Goal: Task Accomplishment & Management: Complete application form

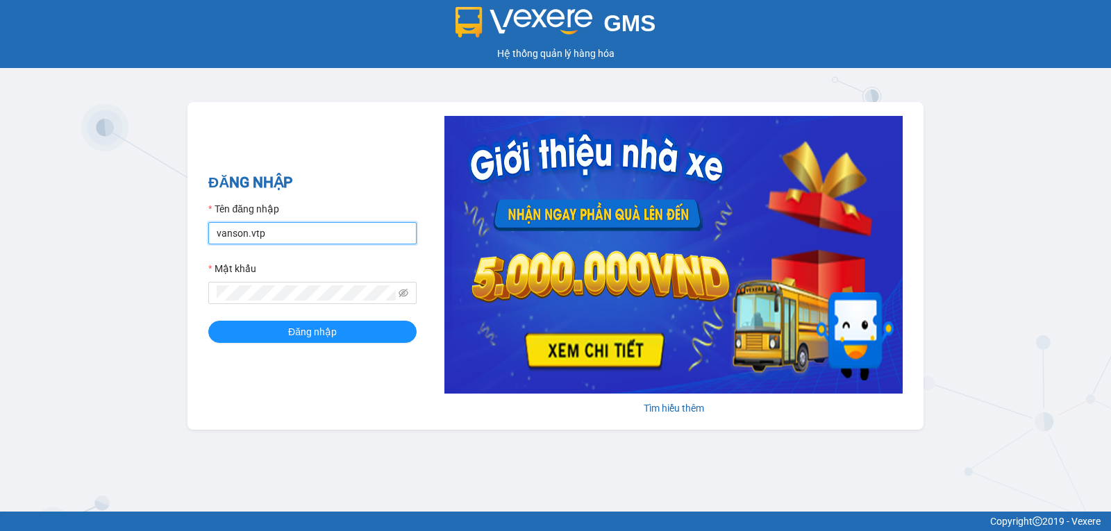
drag, startPoint x: 291, startPoint y: 222, endPoint x: 291, endPoint y: 231, distance: 9.0
click at [291, 222] on div "Tên đăng nhập vanson.vtp" at bounding box center [312, 222] width 208 height 43
type input "thanhtuan.vtp"
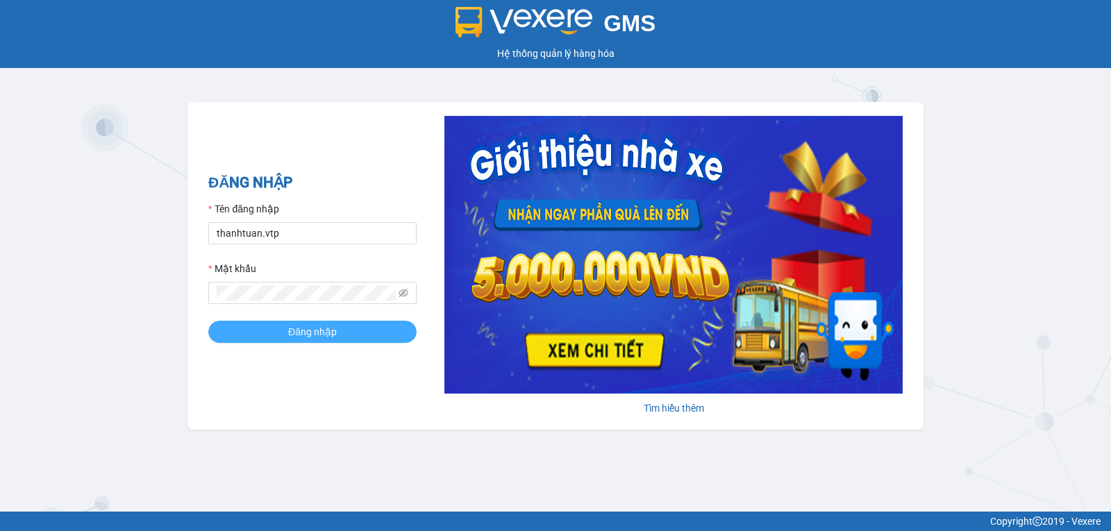
click at [289, 324] on span "Đăng nhập" at bounding box center [312, 331] width 49 height 15
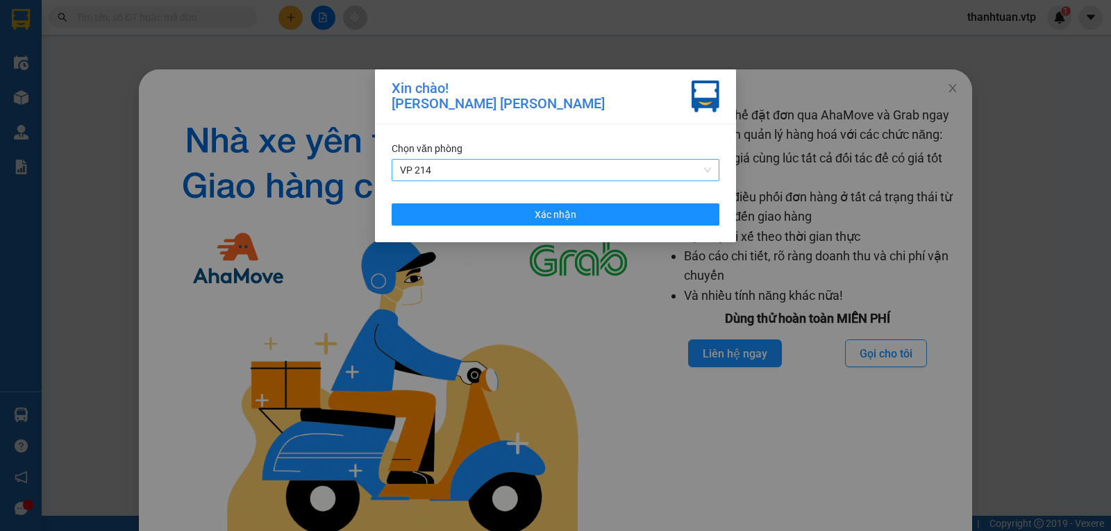
click at [490, 172] on span "VP 214" at bounding box center [555, 170] width 311 height 21
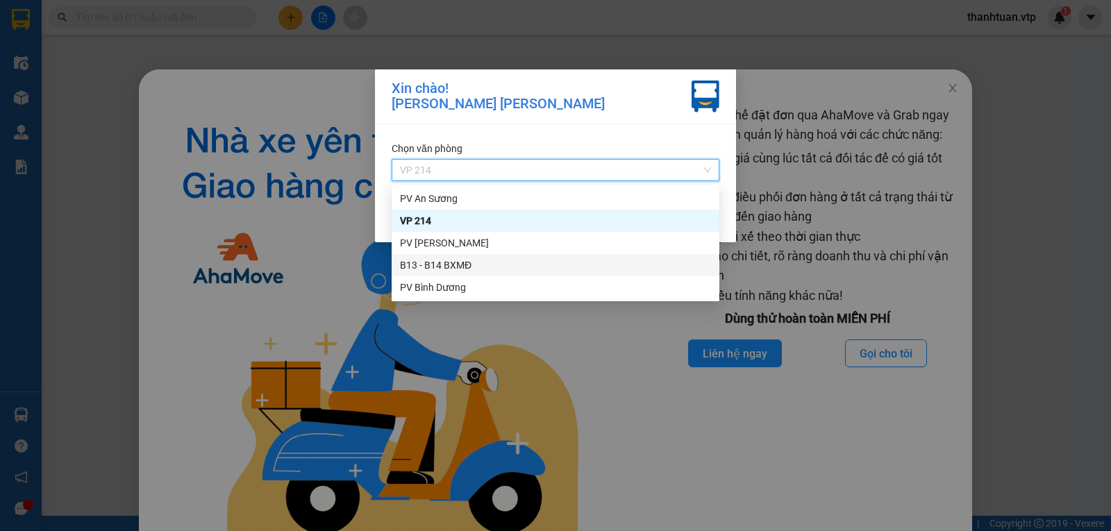
click at [434, 262] on div "B13 - B14 BXMĐ" at bounding box center [555, 265] width 311 height 15
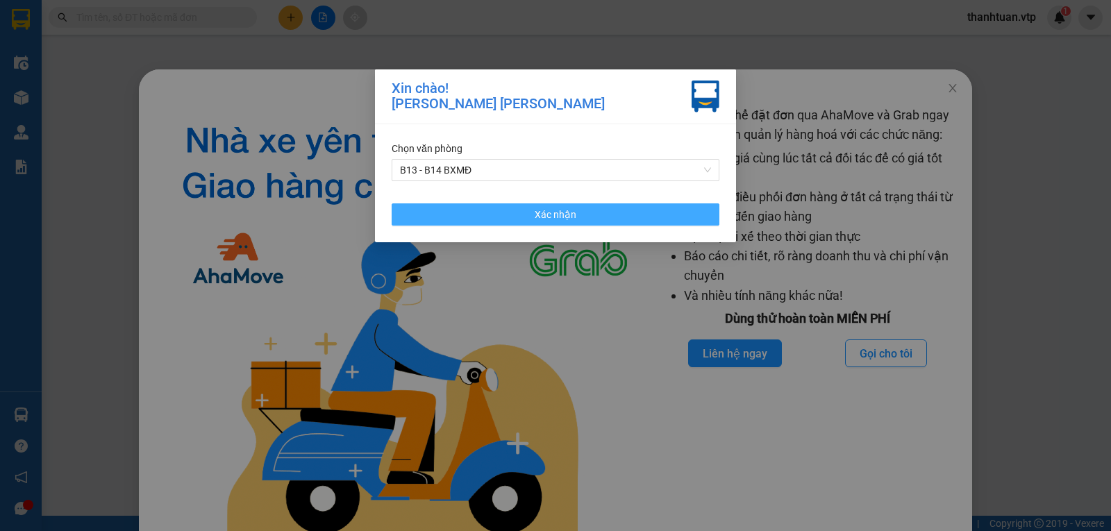
click at [610, 226] on button "Xác nhận" at bounding box center [556, 214] width 328 height 22
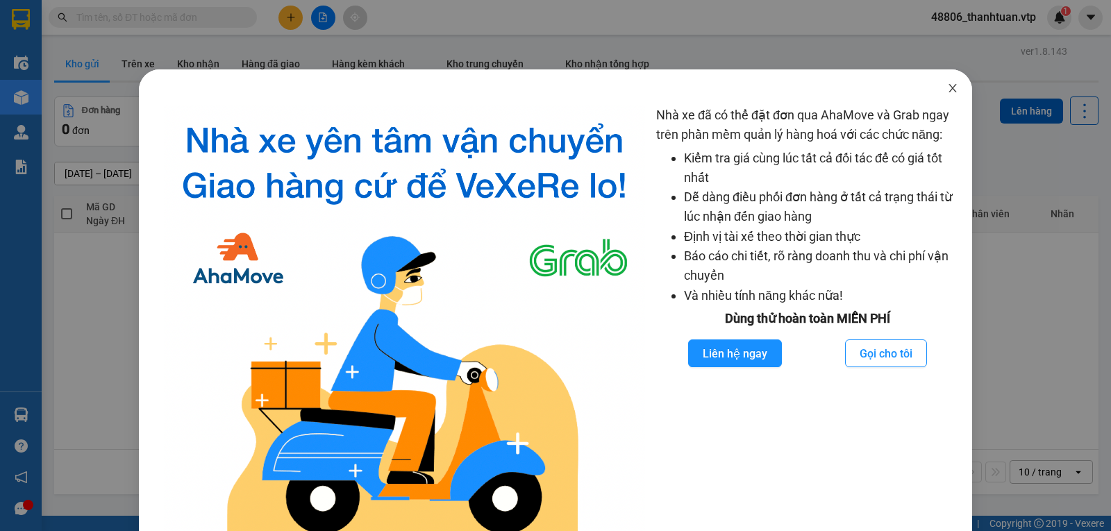
click at [947, 91] on icon "close" at bounding box center [952, 88] width 11 height 11
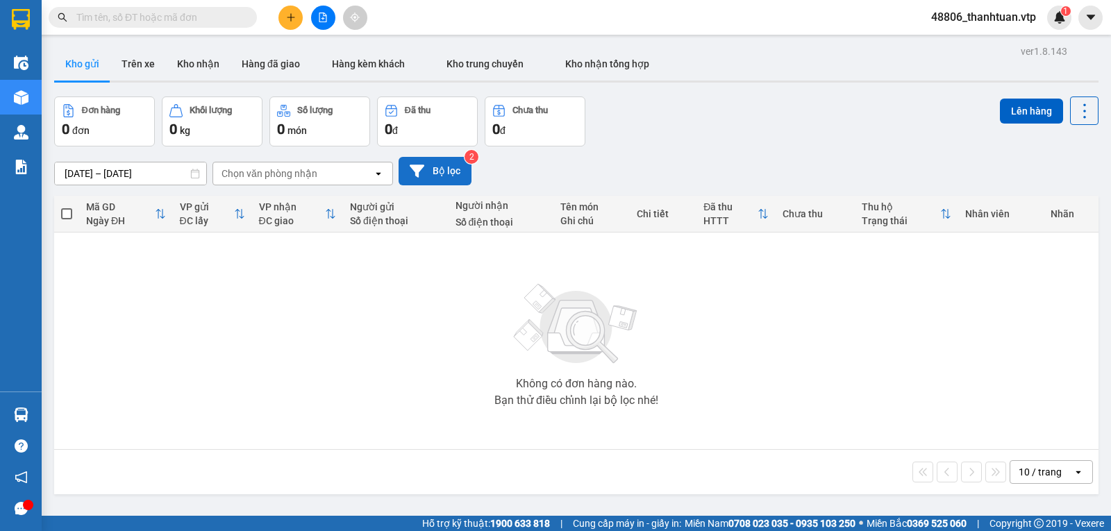
click at [428, 167] on button "Bộ lọc" at bounding box center [435, 171] width 73 height 28
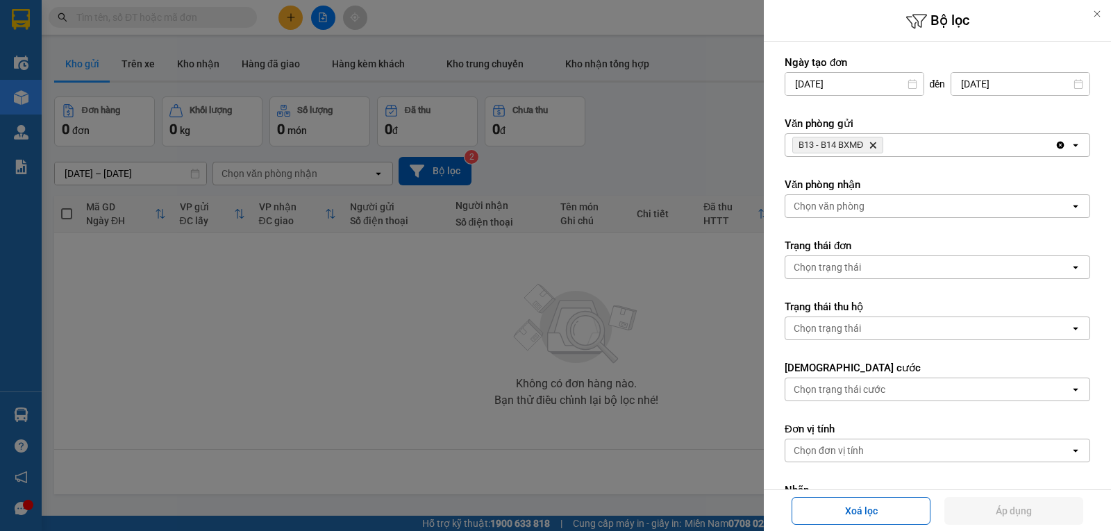
click at [906, 140] on div "B13 - B14 BXMĐ Delete" at bounding box center [919, 145] width 269 height 22
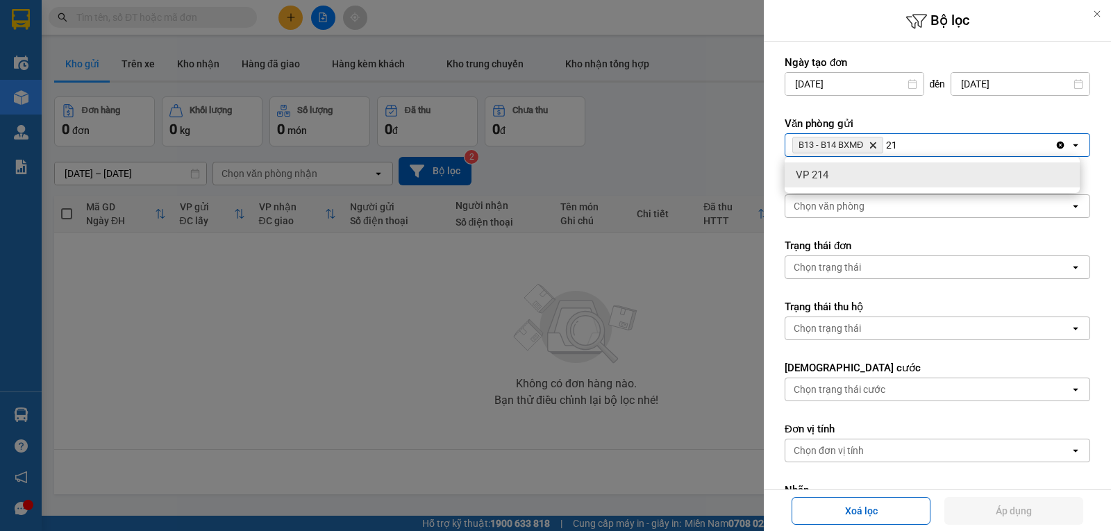
type input "214"
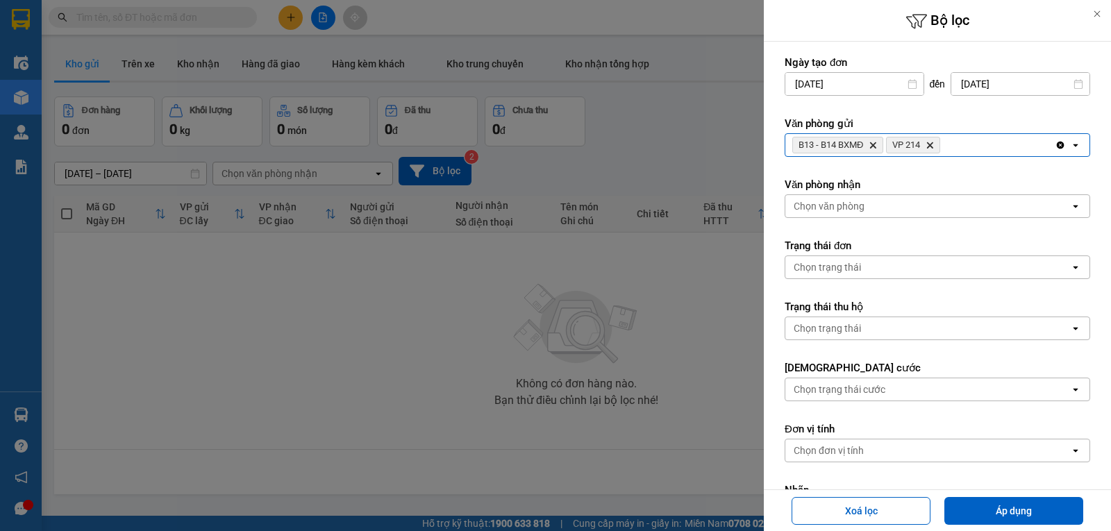
drag, startPoint x: 1000, startPoint y: 512, endPoint x: 981, endPoint y: 487, distance: 32.2
click at [1001, 510] on button "Áp dụng" at bounding box center [1013, 511] width 139 height 28
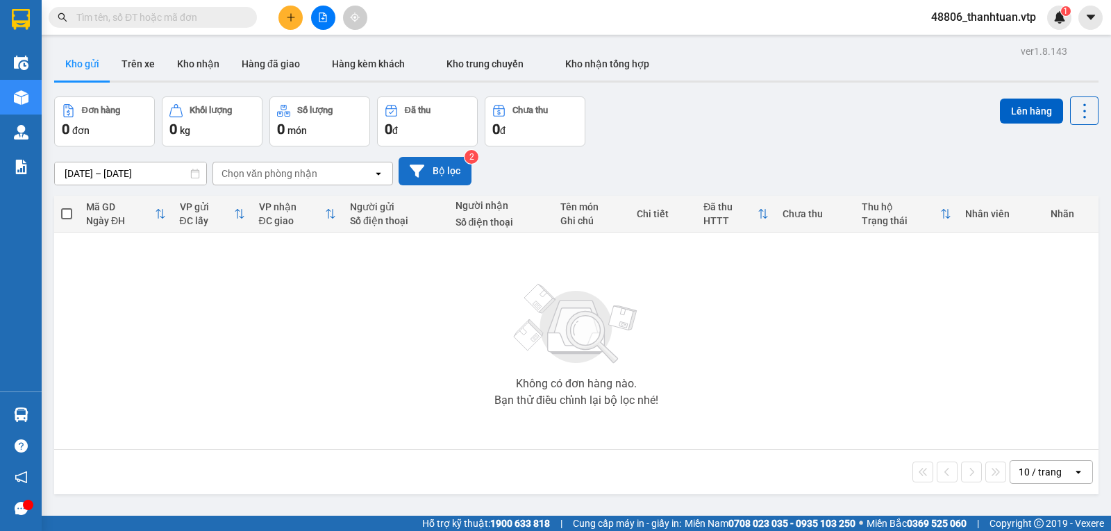
click at [431, 171] on button "Bộ lọc" at bounding box center [435, 171] width 73 height 28
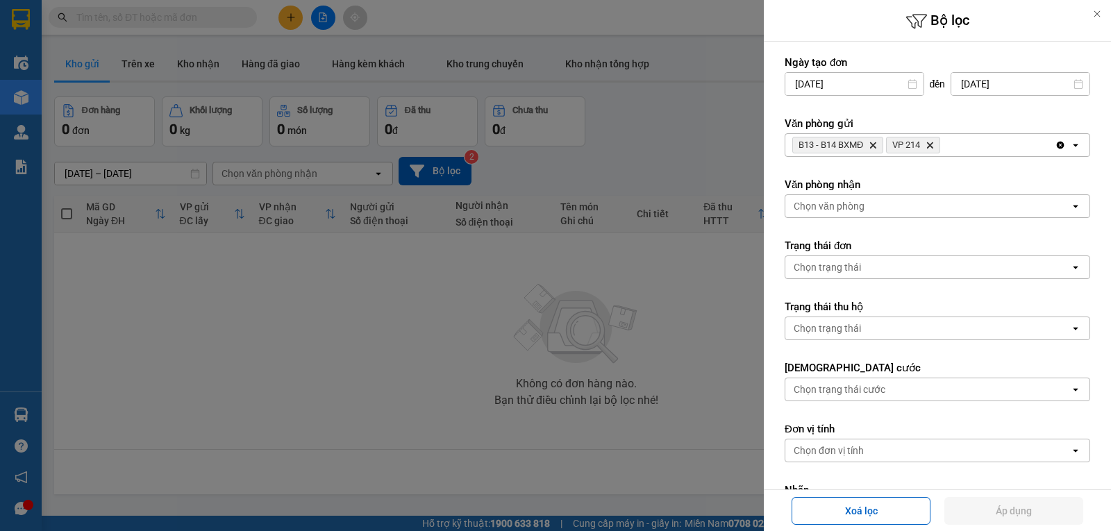
click at [932, 145] on icon "VP 214, close by backspace" at bounding box center [930, 145] width 6 height 6
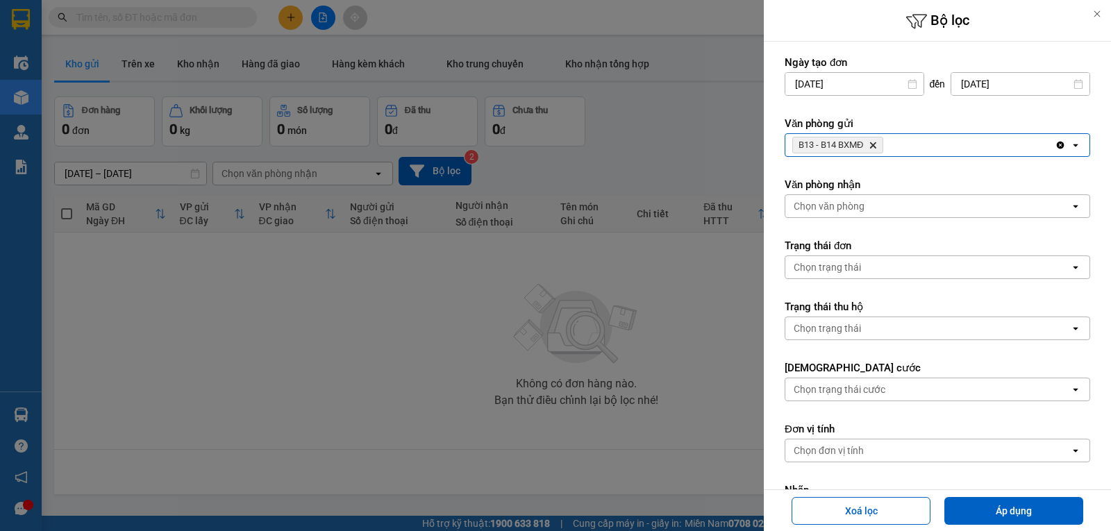
drag, startPoint x: 1008, startPoint y: 511, endPoint x: 967, endPoint y: 478, distance: 52.4
click at [1009, 511] on button "Áp dụng" at bounding box center [1013, 511] width 139 height 28
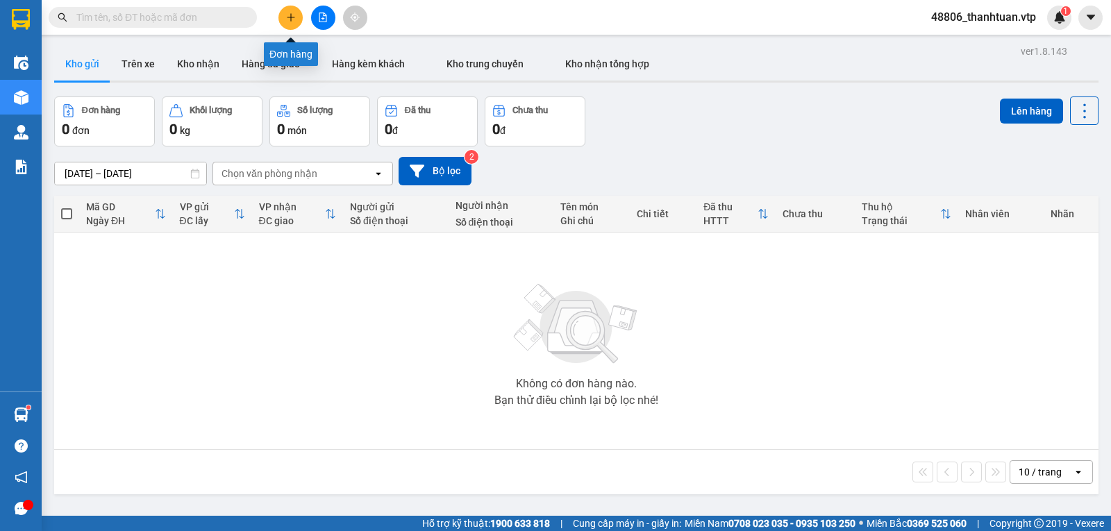
click at [291, 17] on icon "plus" at bounding box center [290, 17] width 1 height 8
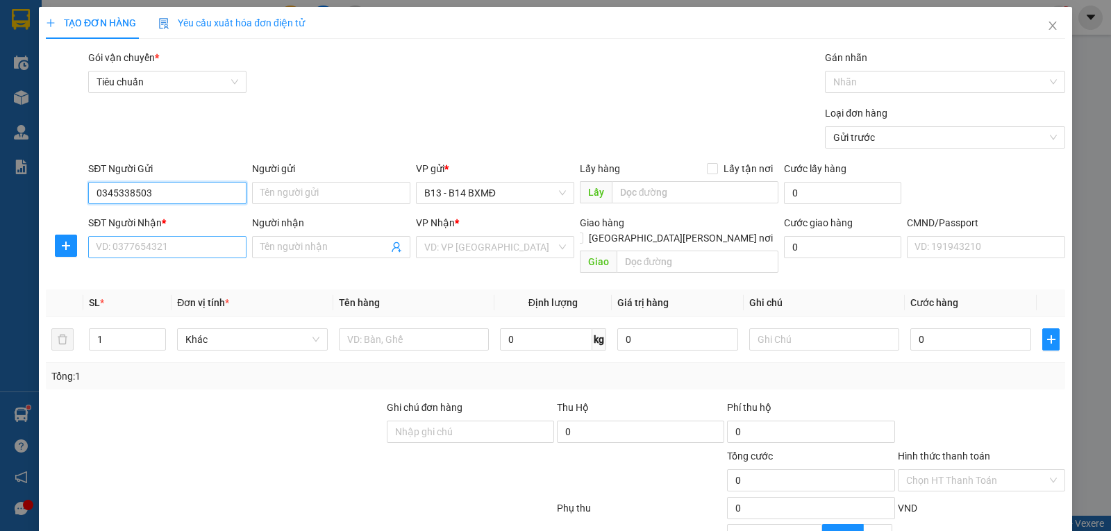
type input "0345338503"
click at [185, 242] on input "SĐT Người Nhận *" at bounding box center [167, 247] width 158 height 22
type input "0362282930"
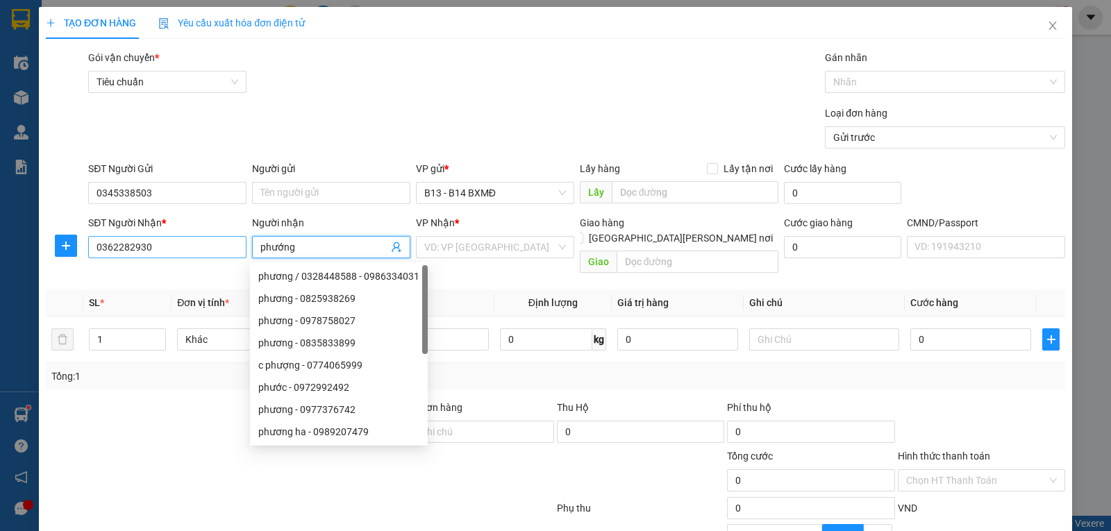
type input "phướng"
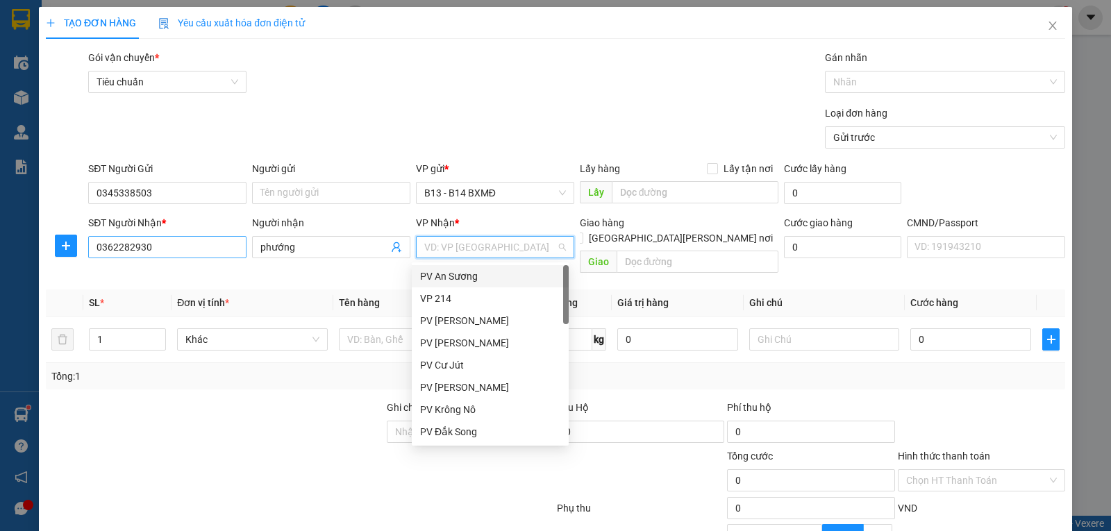
type input "d"
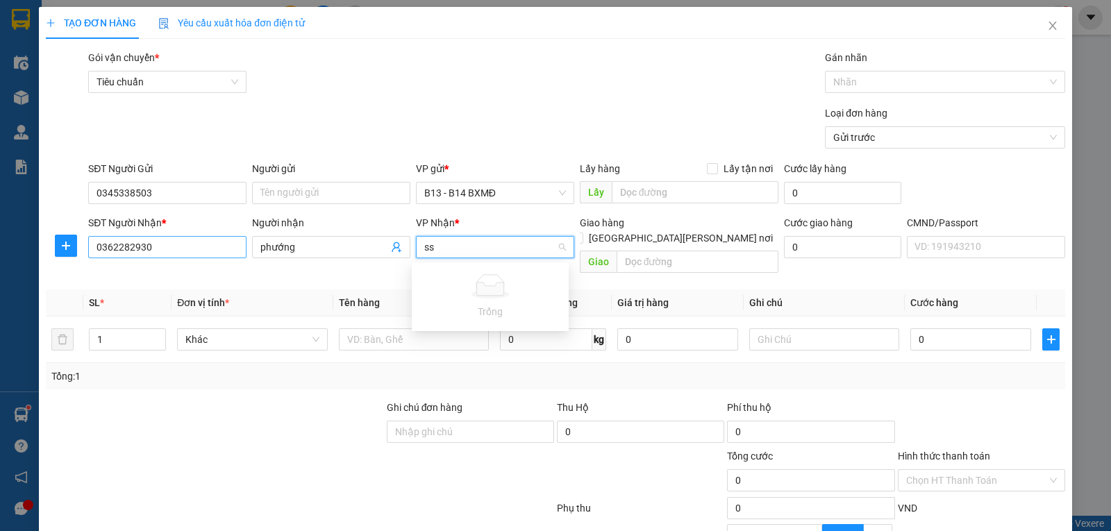
type input "s"
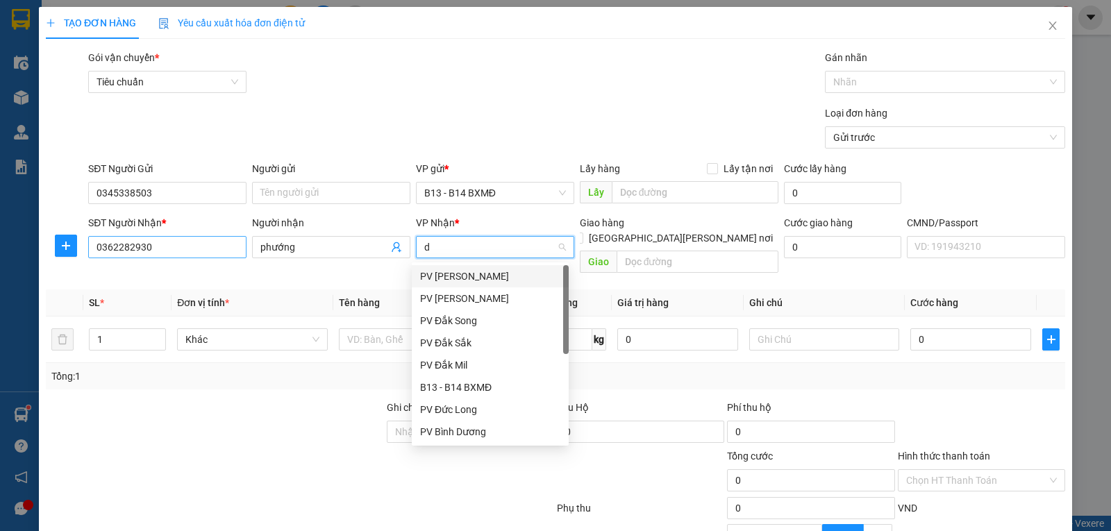
type input "ds"
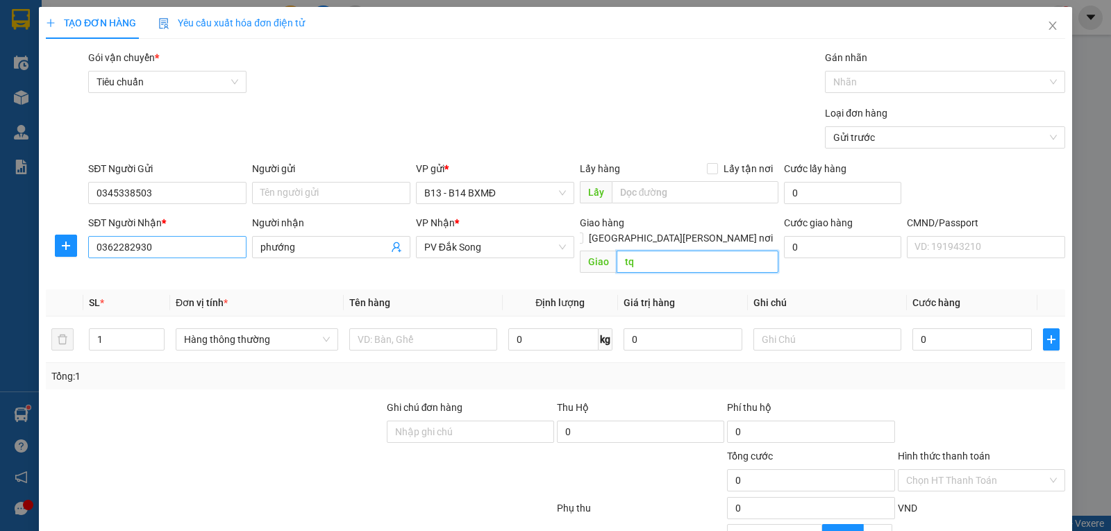
type input "t"
type input "tài non"
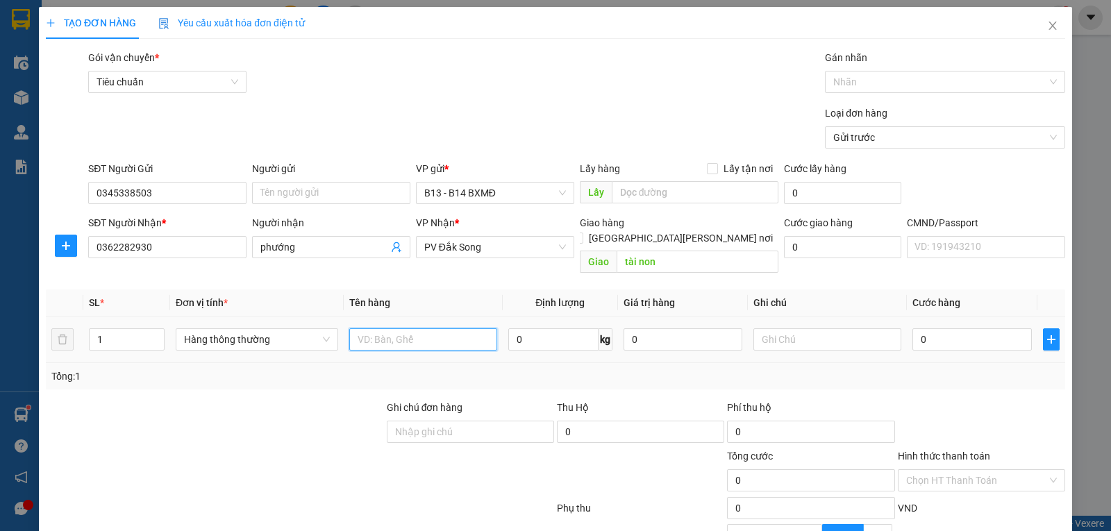
click at [399, 329] on input "text" at bounding box center [423, 339] width 148 height 22
type input "tc"
click at [811, 328] on input "text" at bounding box center [827, 339] width 148 height 22
type input "t"
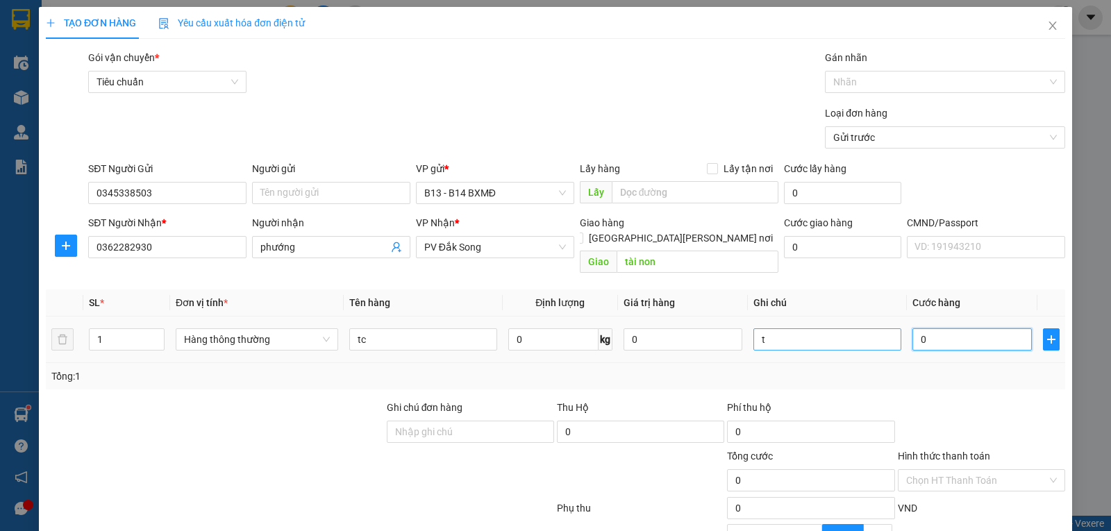
type input "4"
type input "40"
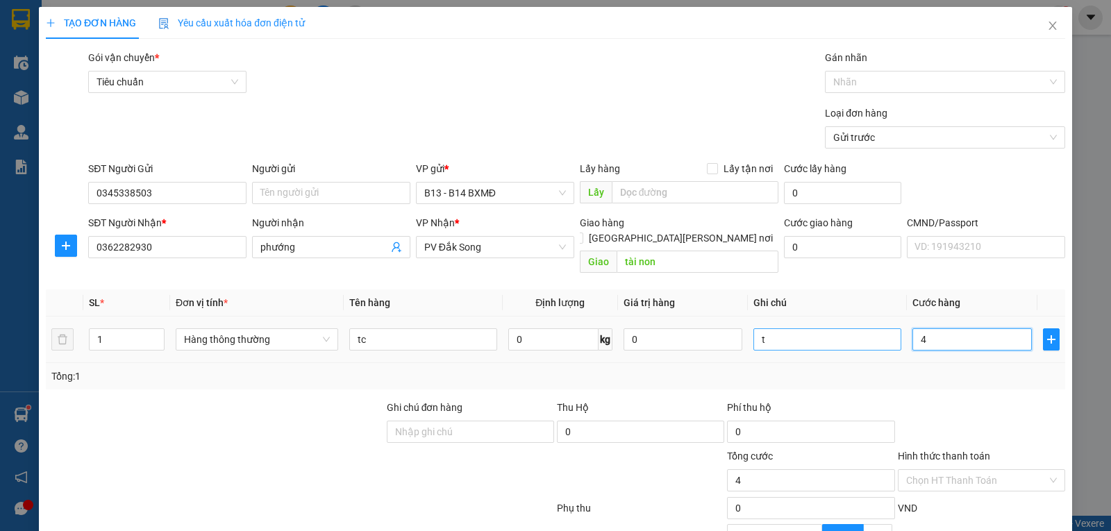
type input "40"
type input "400"
type input "4.000"
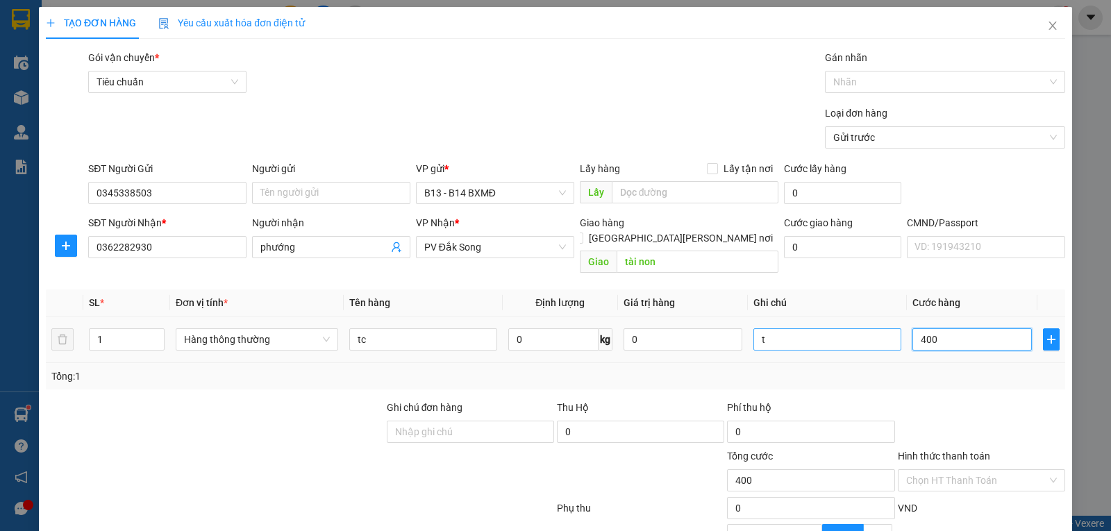
type input "4.000"
type input "40.000"
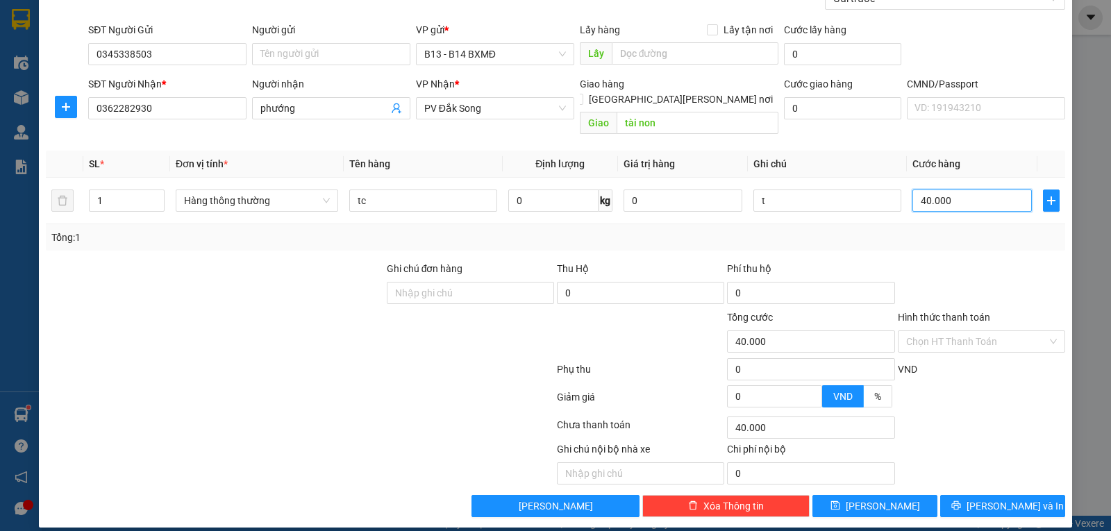
scroll to position [140, 0]
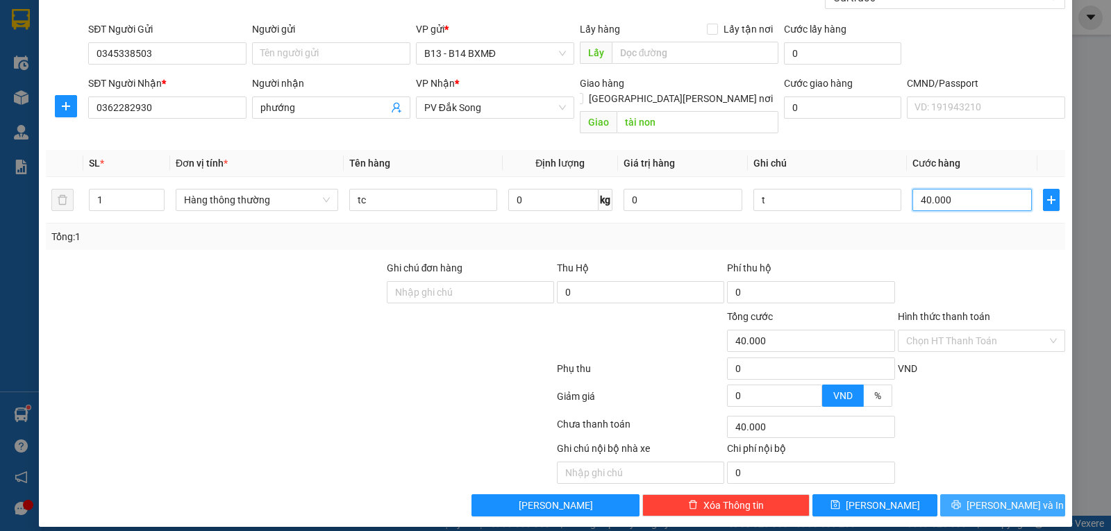
type input "40.000"
click at [960, 501] on icon "printer" at bounding box center [955, 505] width 9 height 9
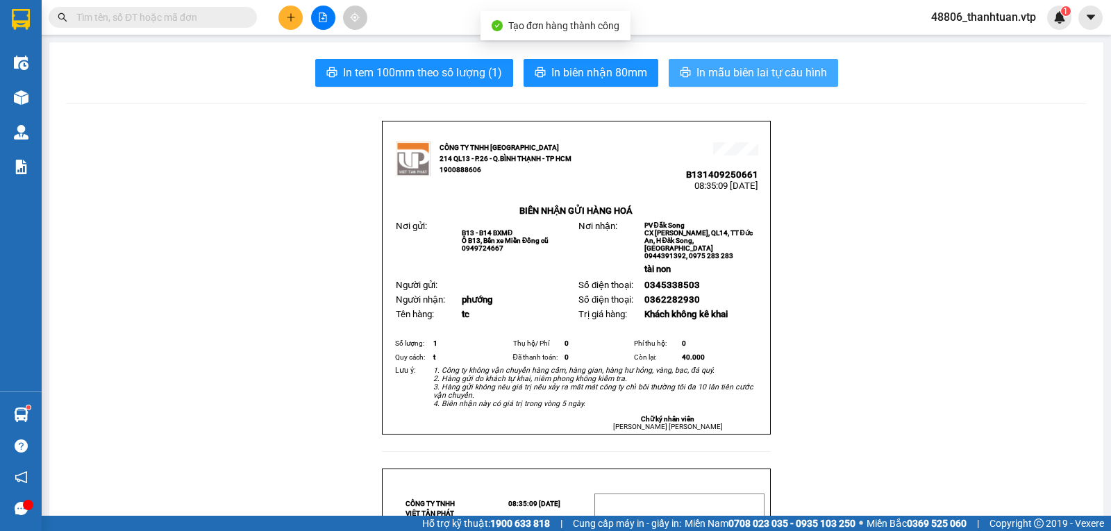
click at [786, 77] on span "In mẫu biên lai tự cấu hình" at bounding box center [762, 72] width 131 height 17
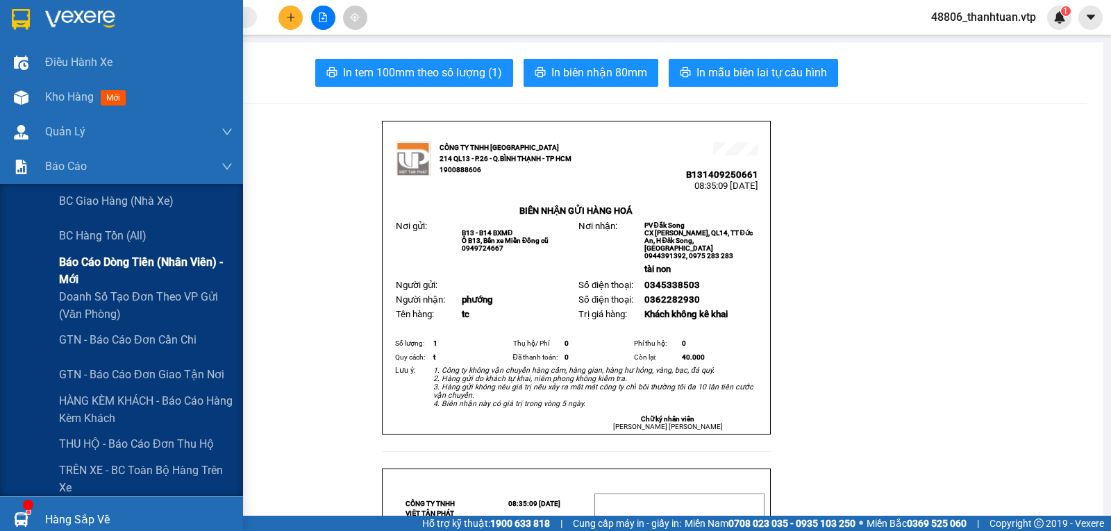
click at [108, 270] on span "Báo cáo dòng tiền (nhân viên) - mới" at bounding box center [146, 270] width 174 height 35
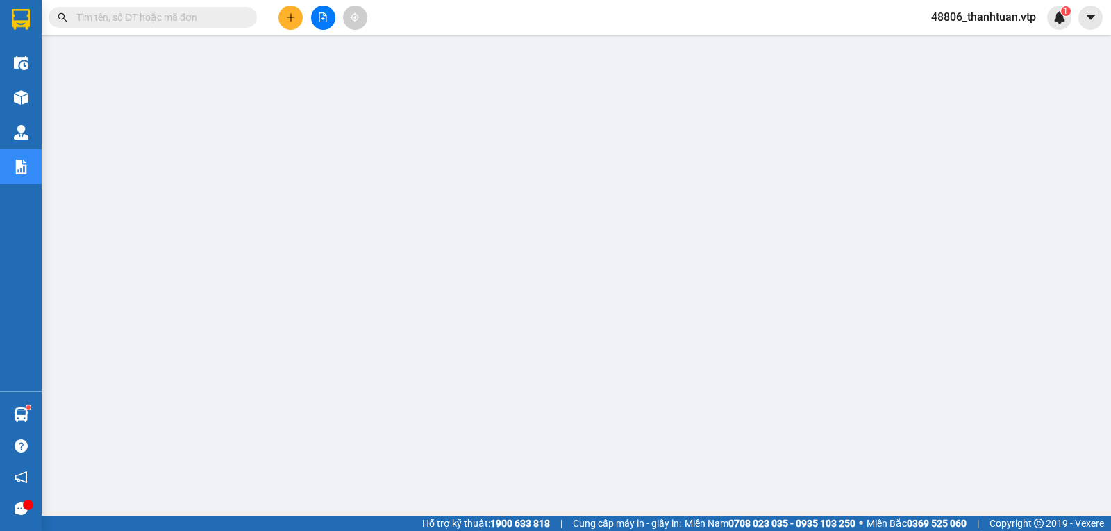
click at [995, 19] on span "48806_thanhtuan.vtp" at bounding box center [983, 16] width 127 height 17
click at [977, 44] on span "Đăng xuất" at bounding box center [990, 42] width 98 height 15
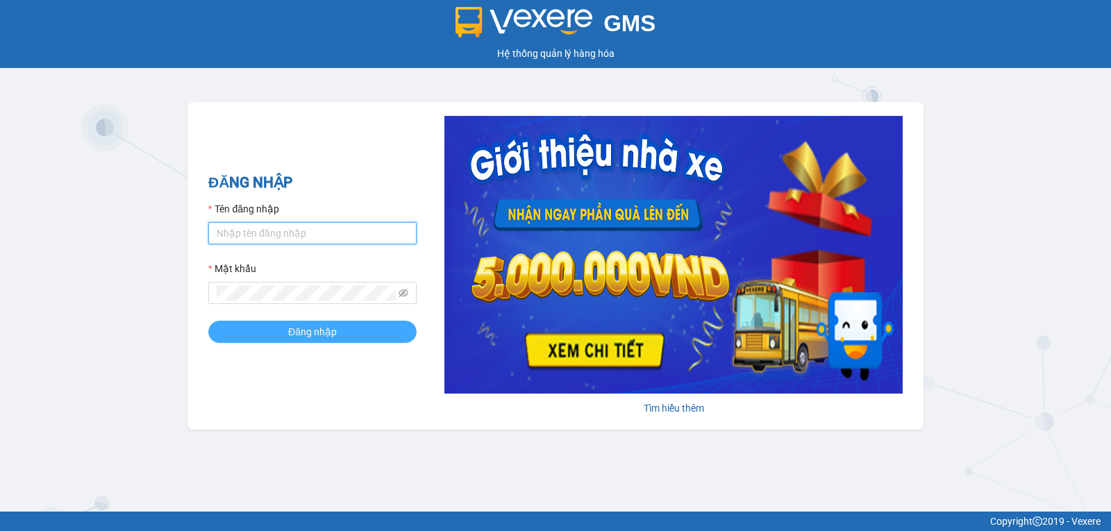
type input "thanhtuan.vtp"
click at [301, 337] on span "Đăng nhập" at bounding box center [312, 331] width 49 height 15
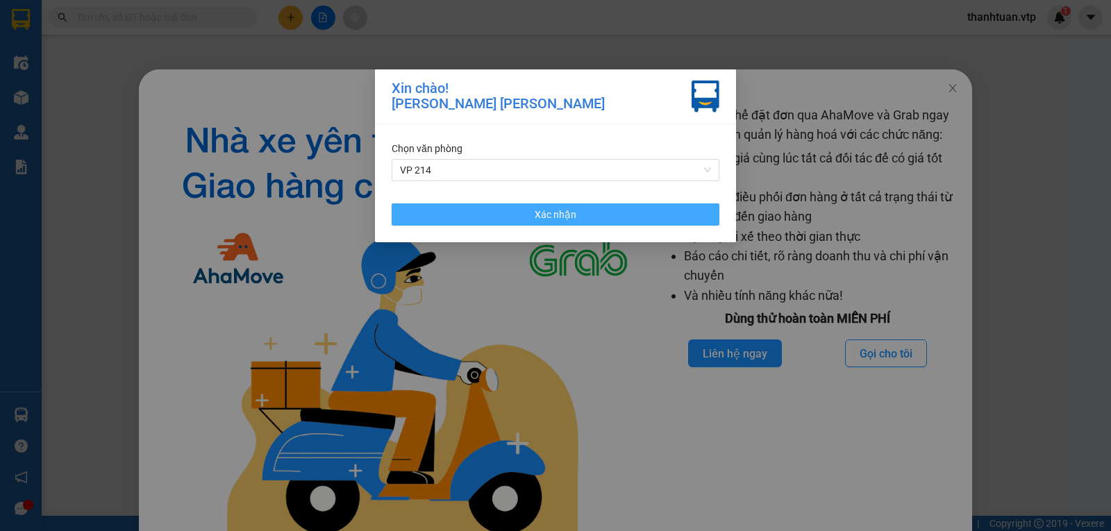
click at [503, 223] on button "Xác nhận" at bounding box center [556, 214] width 328 height 22
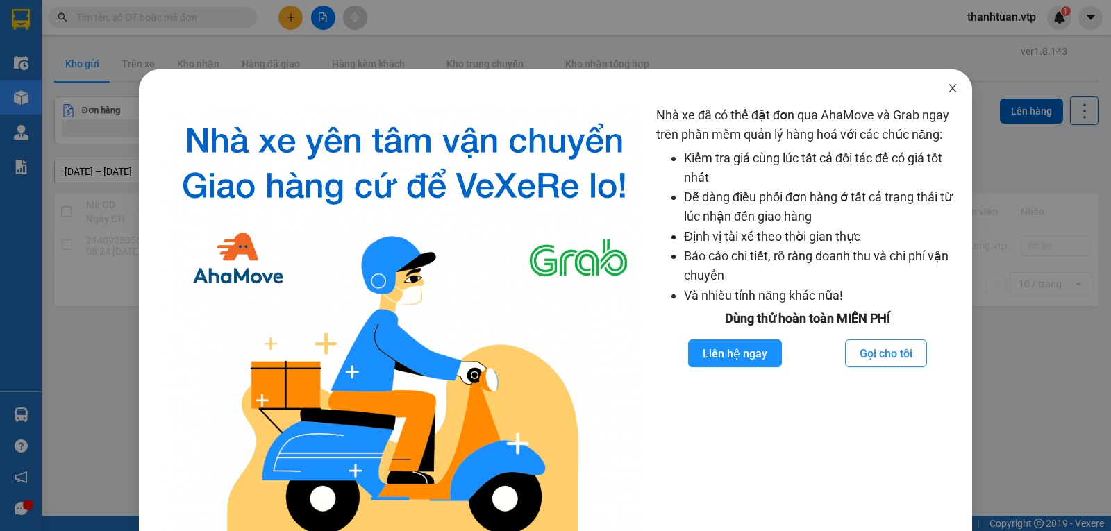
drag, startPoint x: 943, startPoint y: 83, endPoint x: 933, endPoint y: 85, distance: 10.6
click at [944, 83] on span "Close" at bounding box center [952, 88] width 39 height 39
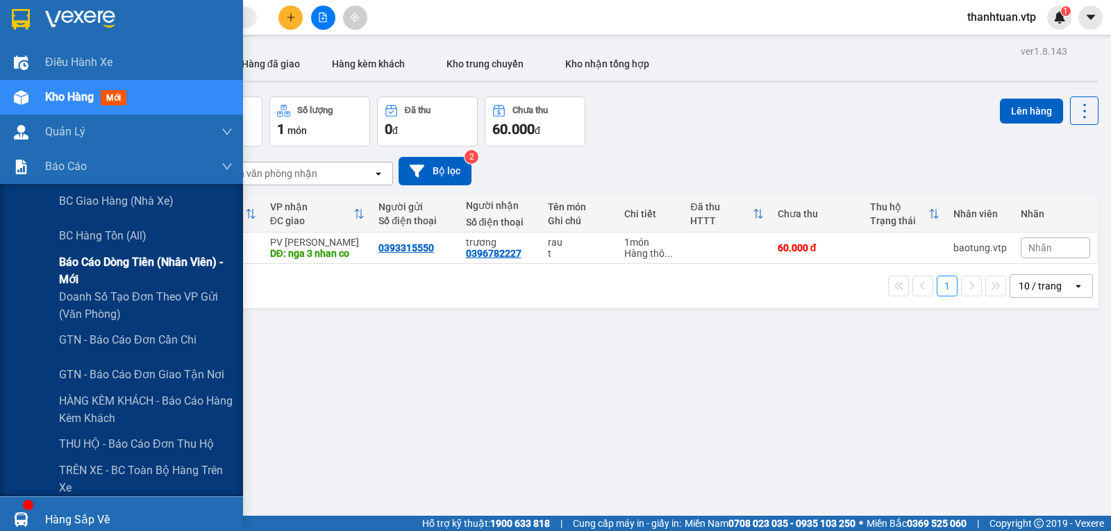
click at [89, 266] on span "Báo cáo dòng tiền (nhân viên) - mới" at bounding box center [146, 270] width 174 height 35
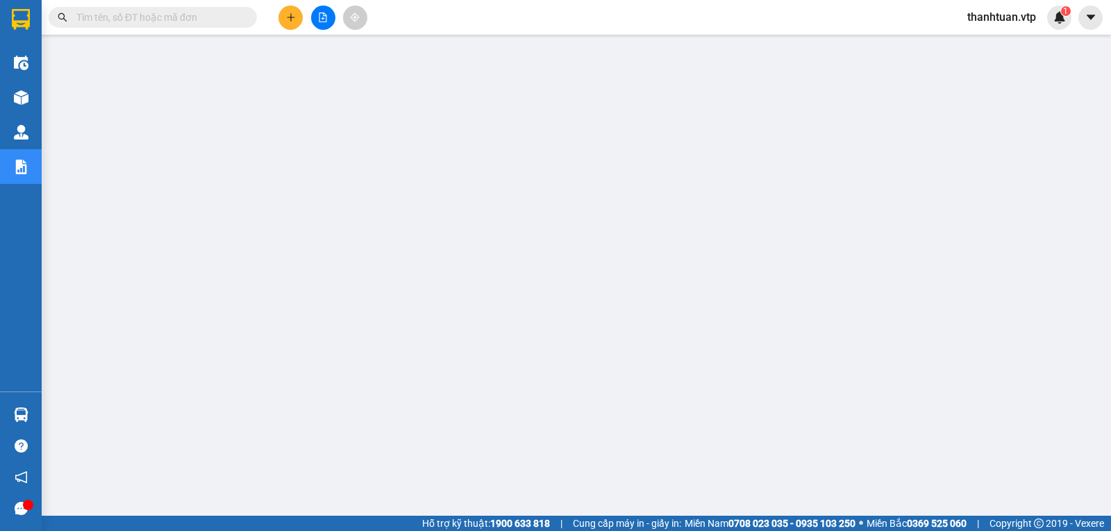
click at [297, 19] on button at bounding box center [290, 18] width 24 height 24
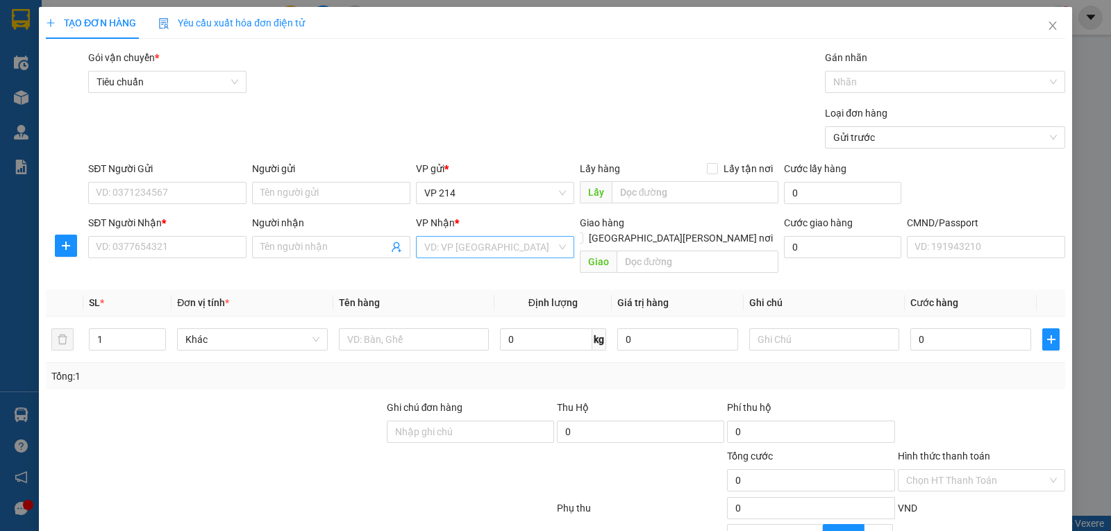
click at [447, 241] on input "search" at bounding box center [490, 247] width 132 height 21
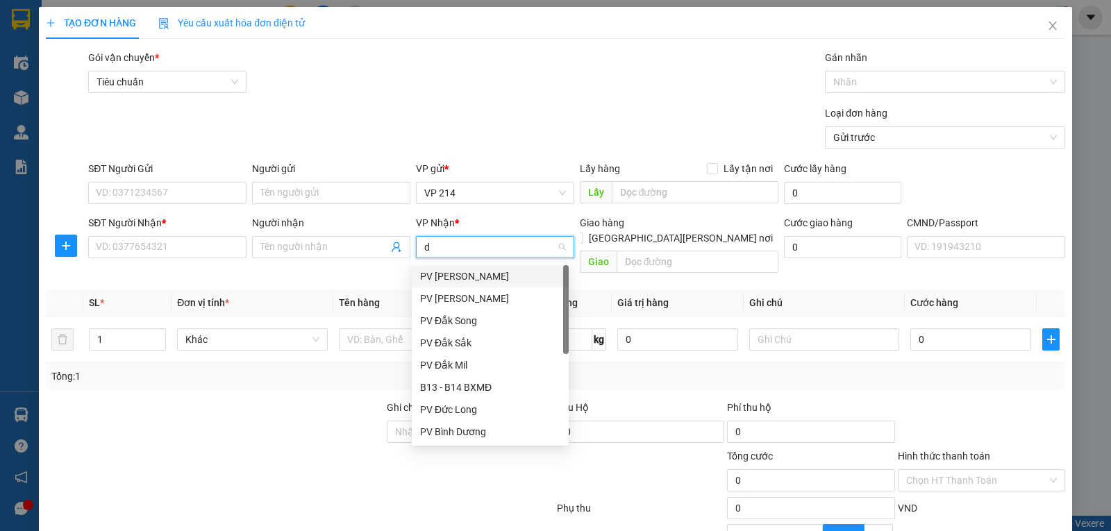
type input "dm"
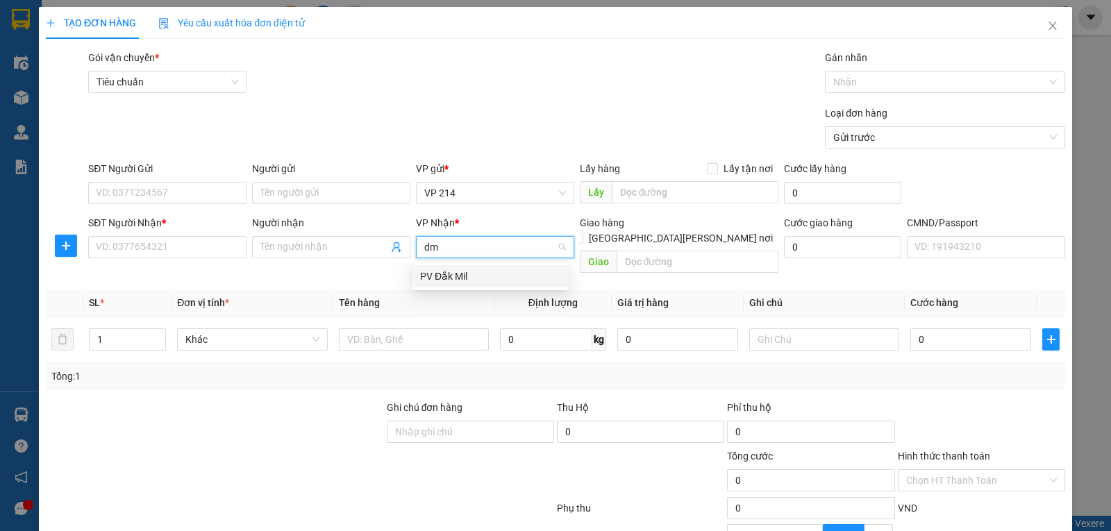
click at [447, 282] on div "PV Đắk Mil" at bounding box center [490, 276] width 140 height 15
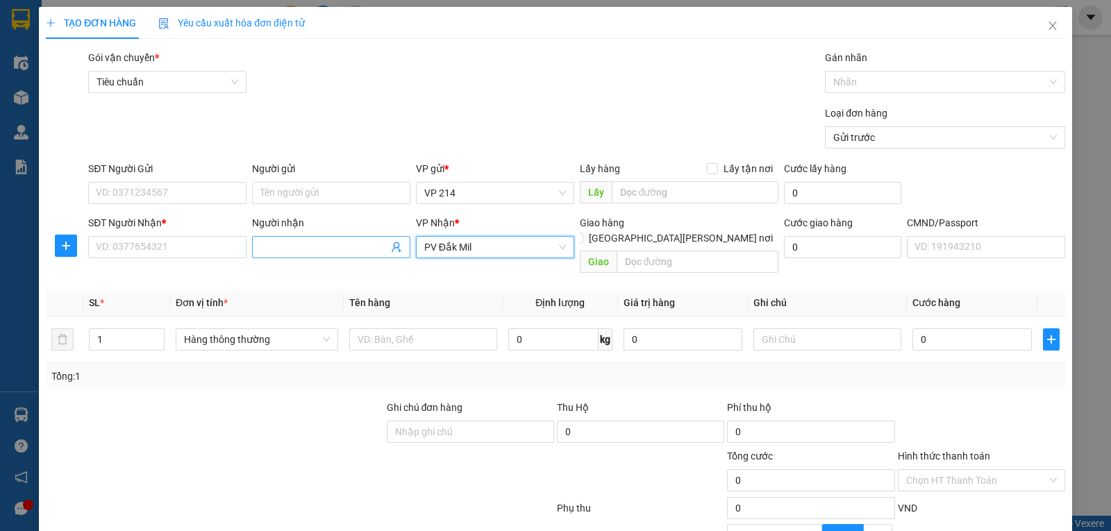
click at [335, 252] on input "Người nhận" at bounding box center [324, 247] width 128 height 15
type input "trinh"
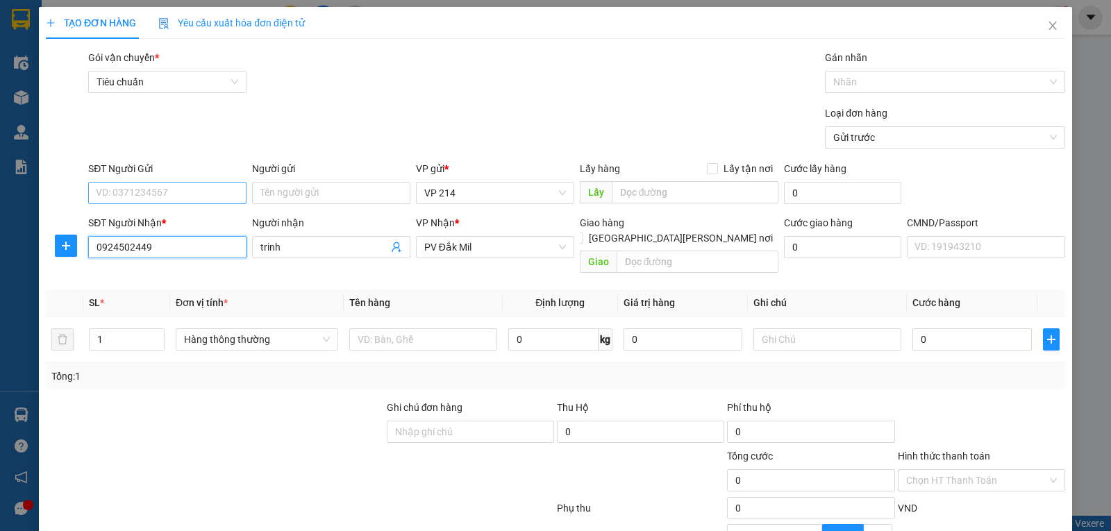
type input "0924502449"
click at [120, 183] on input "SĐT Người Gửi" at bounding box center [167, 193] width 158 height 22
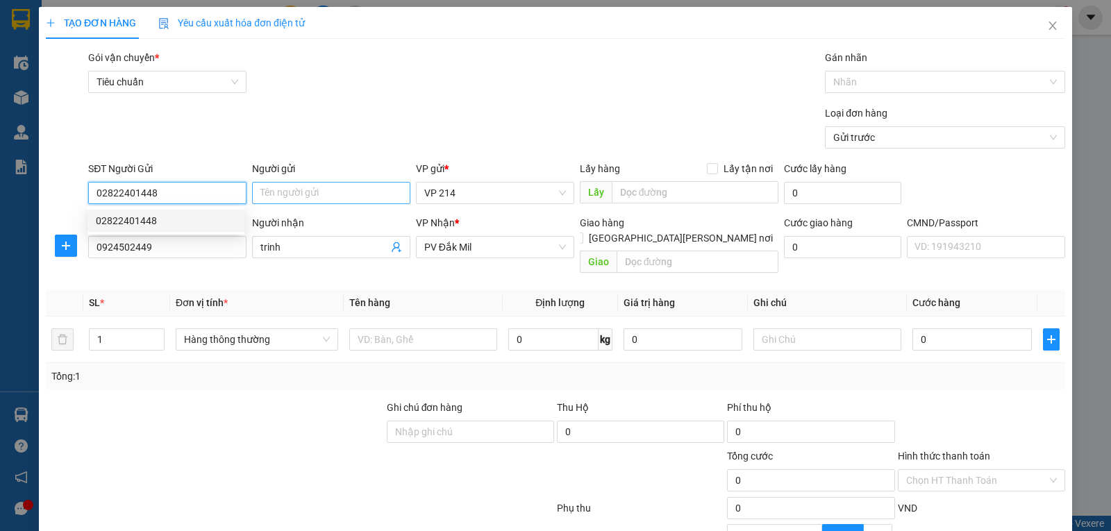
type input "02822401448"
click at [333, 192] on input "Người gửi" at bounding box center [331, 193] width 158 height 22
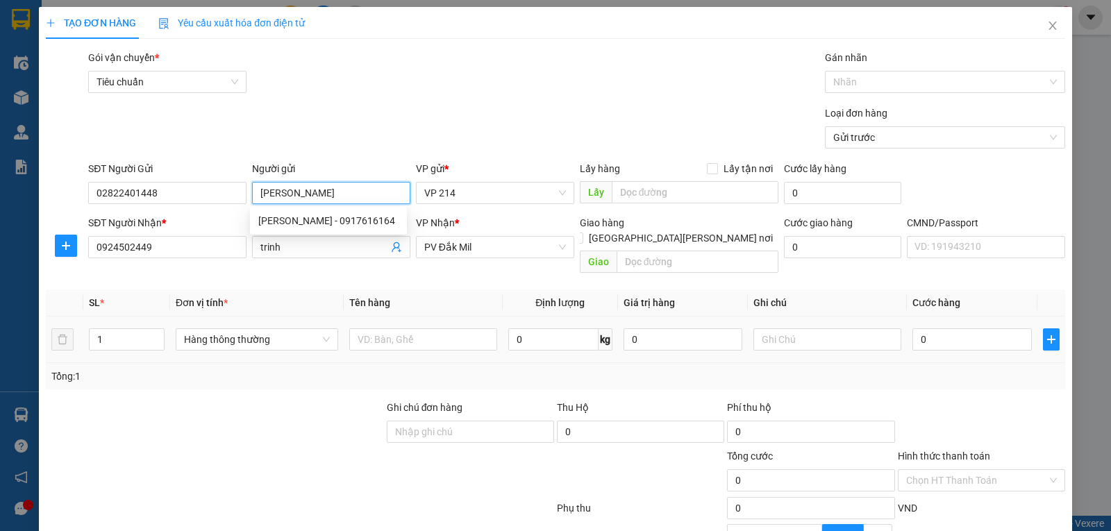
type input "[PERSON_NAME]"
click at [406, 337] on div at bounding box center [423, 340] width 148 height 28
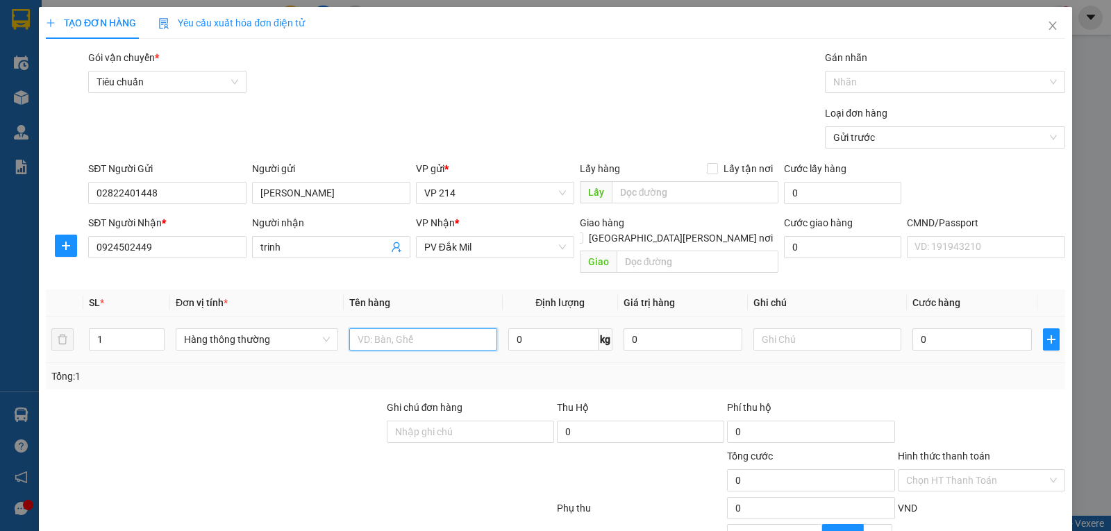
click at [406, 333] on input "text" at bounding box center [423, 339] width 148 height 22
type input "răng"
type input "h"
type input "3"
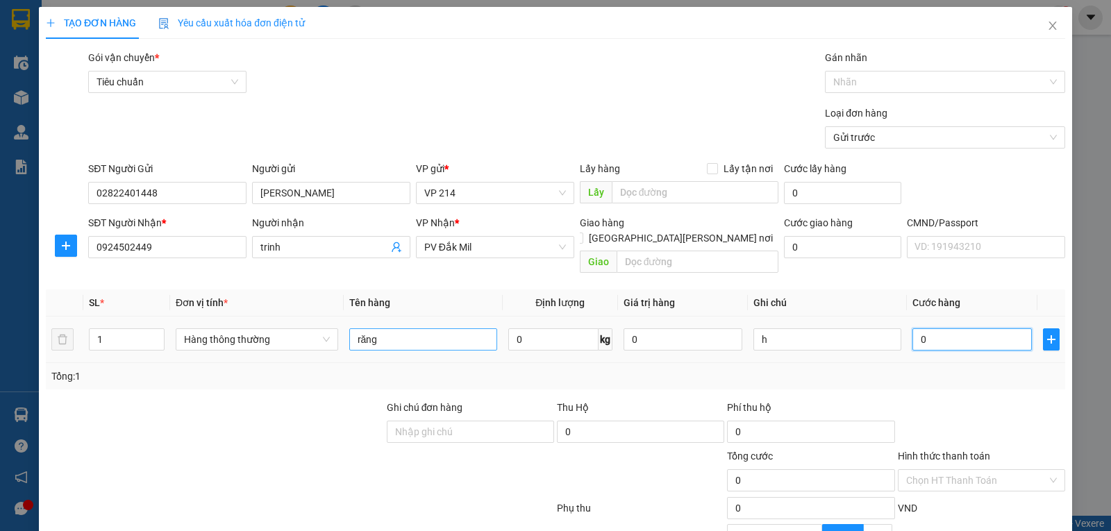
type input "3"
type input "30"
type input "300"
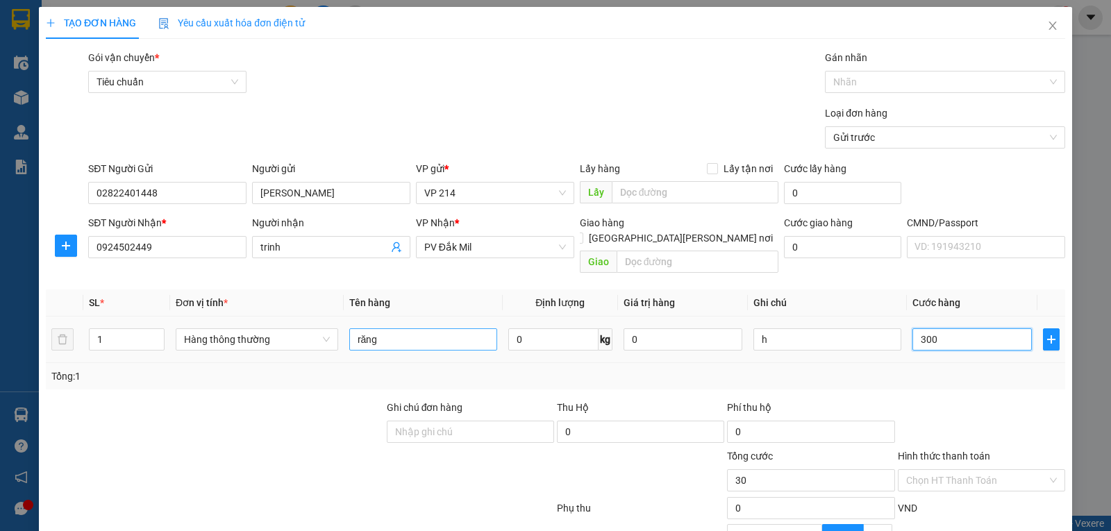
type input "300"
type input "3.000"
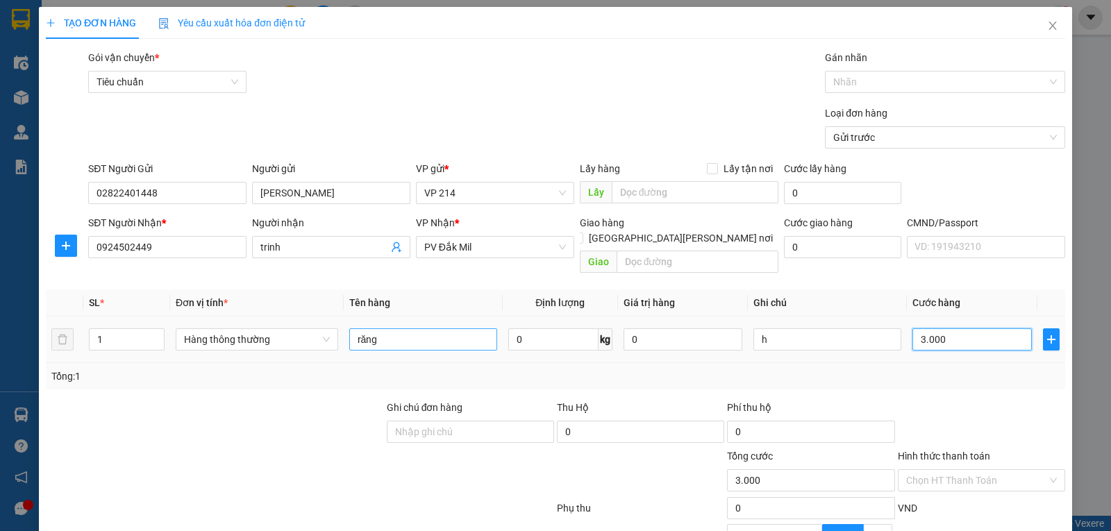
type input "30.000"
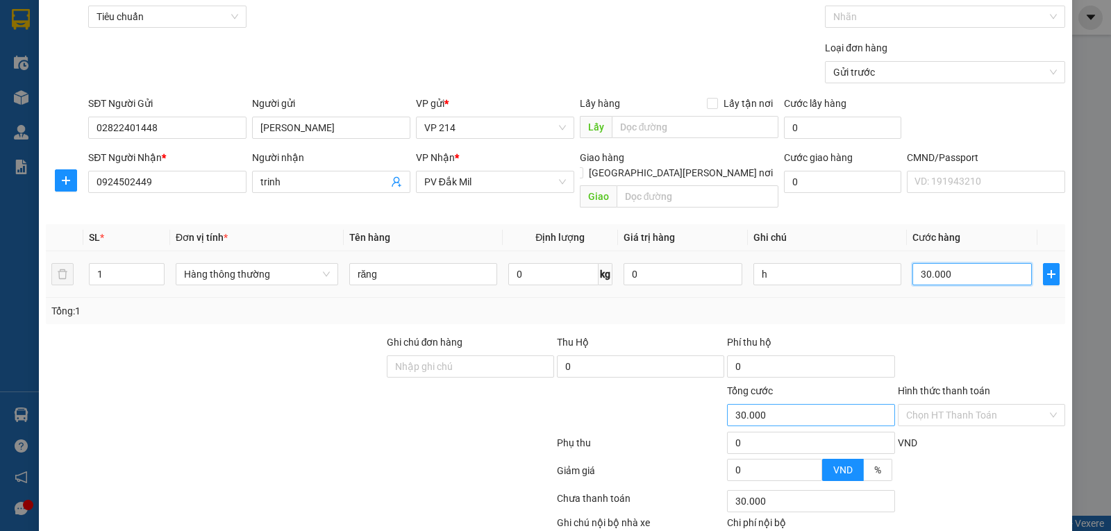
scroll to position [140, 0]
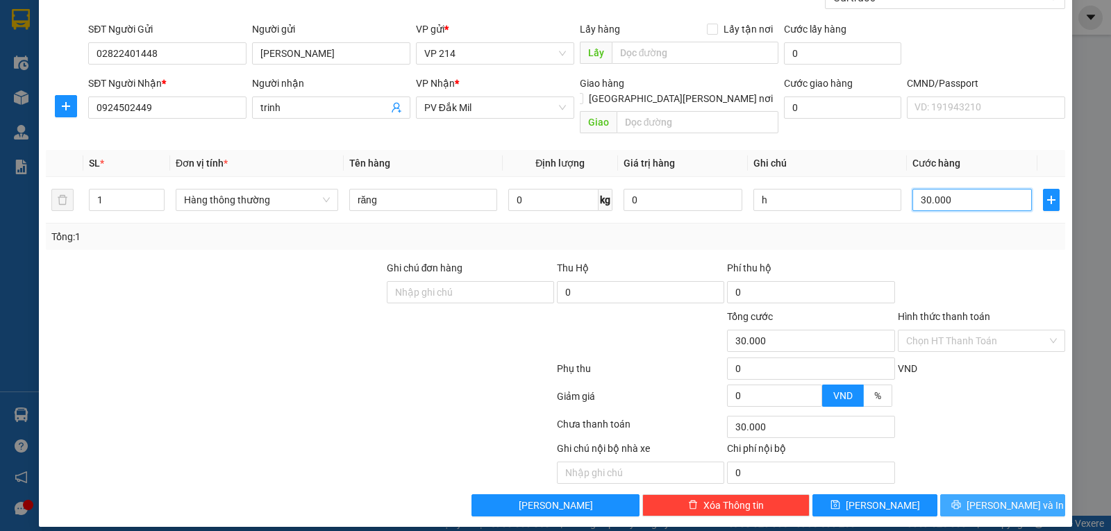
type input "30.000"
drag, startPoint x: 965, startPoint y: 486, endPoint x: 965, endPoint y: 454, distance: 31.9
click at [965, 494] on button "[PERSON_NAME] và In" at bounding box center [1002, 505] width 125 height 22
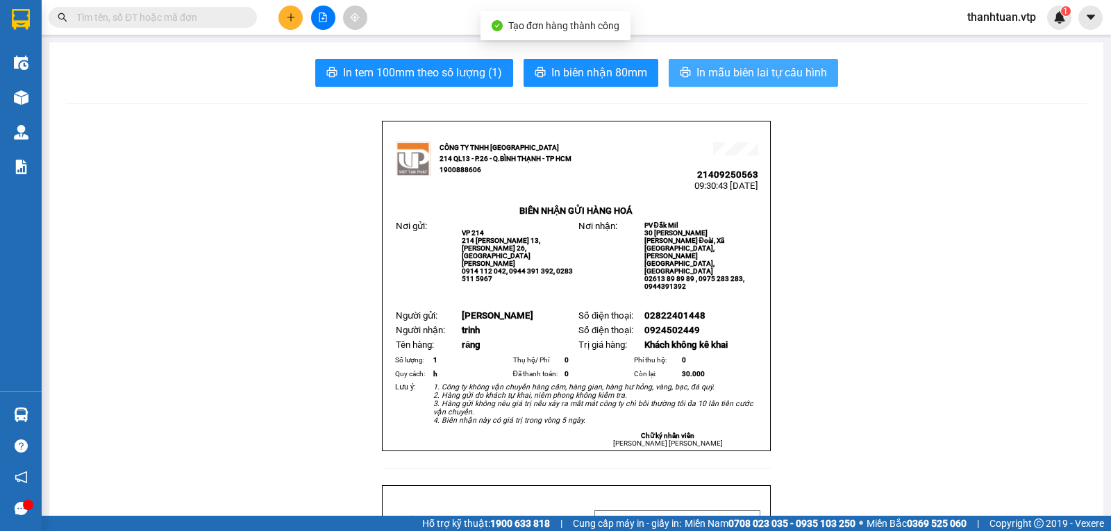
click at [802, 69] on span "In mẫu biên lai tự cấu hình" at bounding box center [762, 72] width 131 height 17
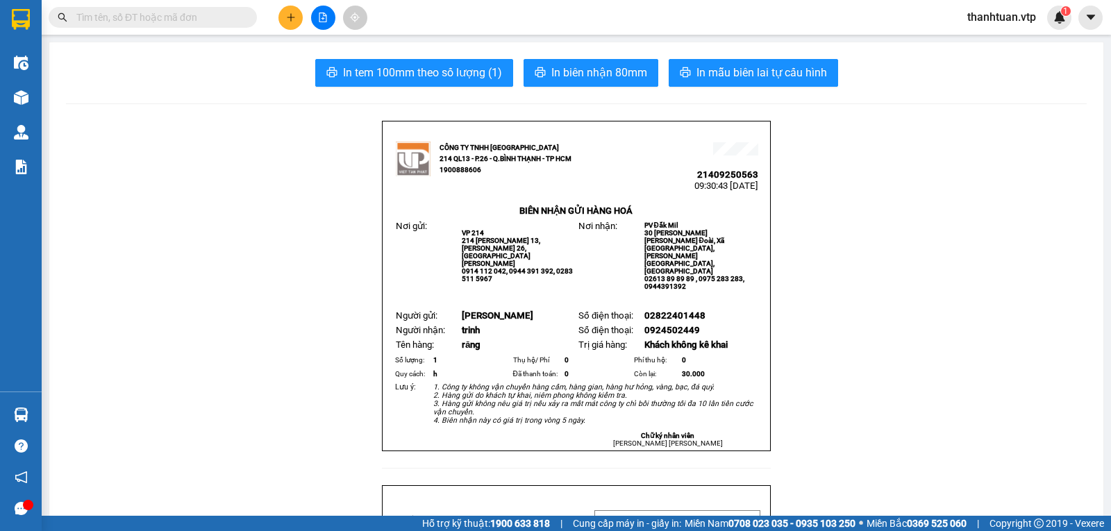
click at [278, 23] on div at bounding box center [323, 18] width 104 height 24
click at [294, 17] on icon "plus" at bounding box center [291, 17] width 8 height 1
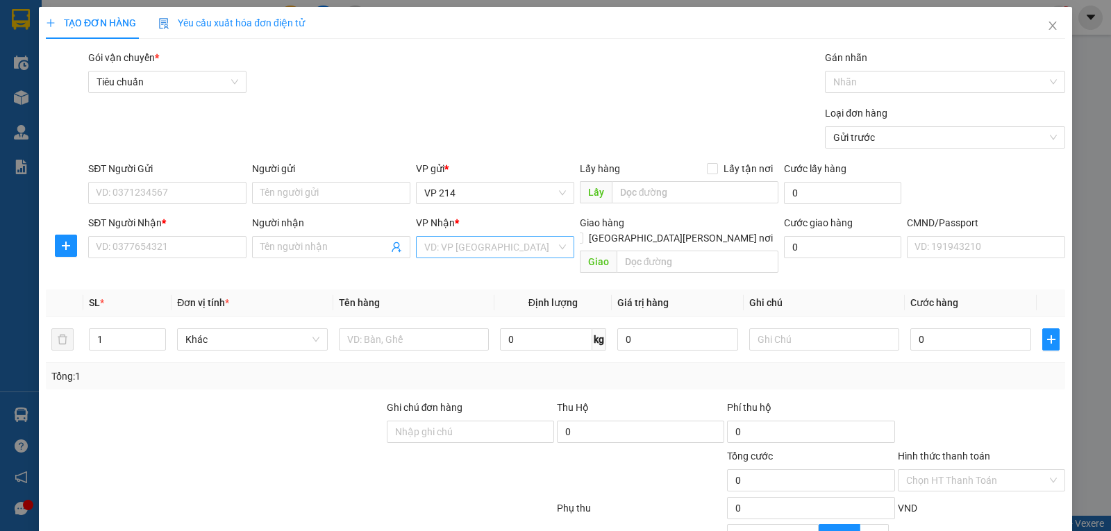
click at [437, 251] on input "search" at bounding box center [490, 247] width 132 height 21
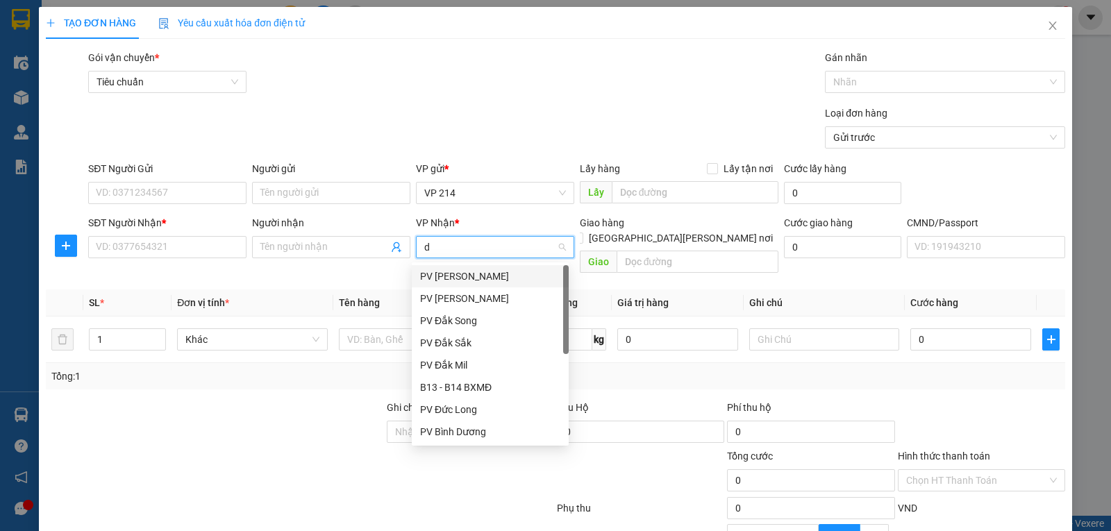
type input "ds"
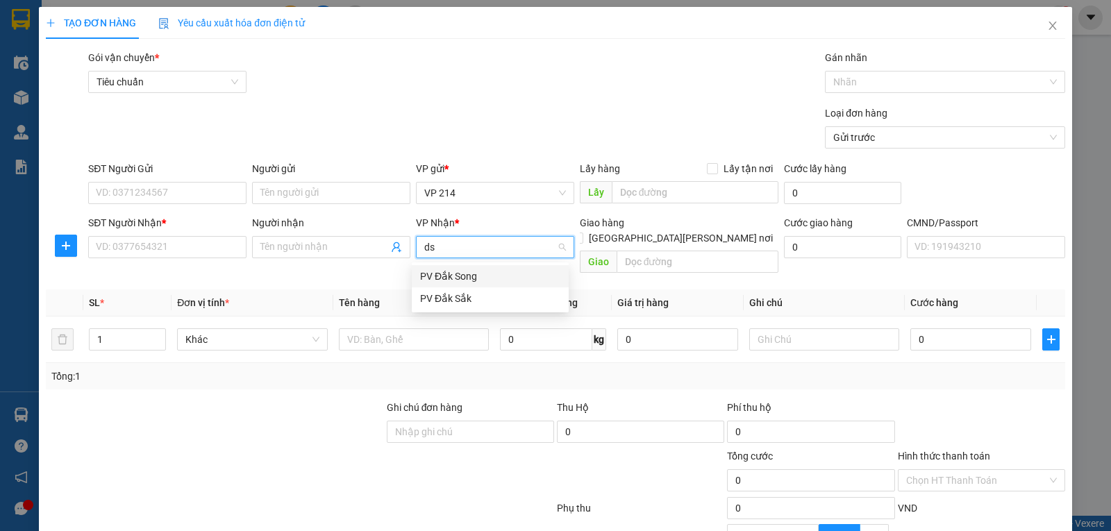
click at [474, 282] on div "PV Đắk Song" at bounding box center [490, 276] width 140 height 15
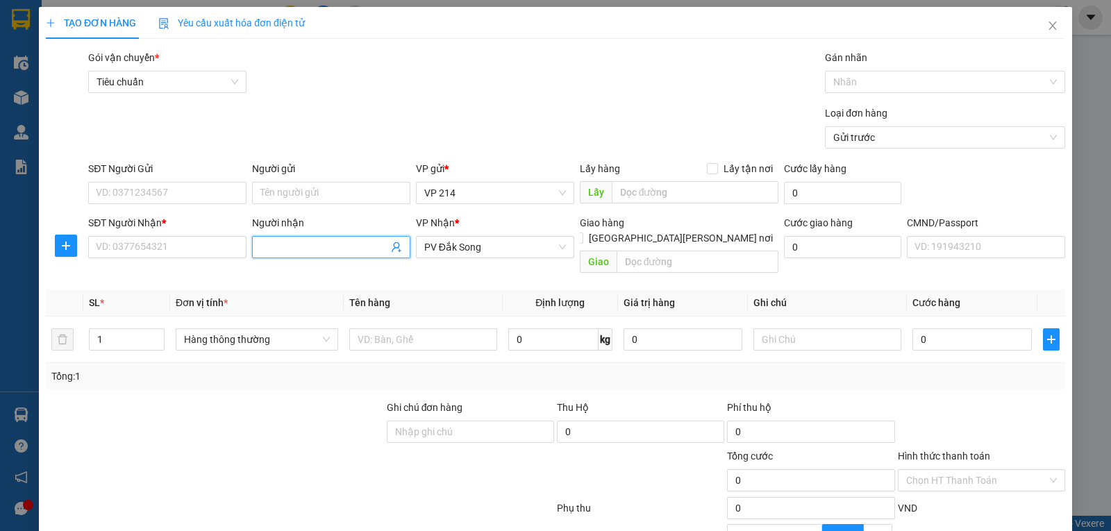
click at [276, 253] on input "Người nhận" at bounding box center [324, 247] width 128 height 15
click at [178, 201] on input "SĐT Người Gửi" at bounding box center [167, 193] width 158 height 22
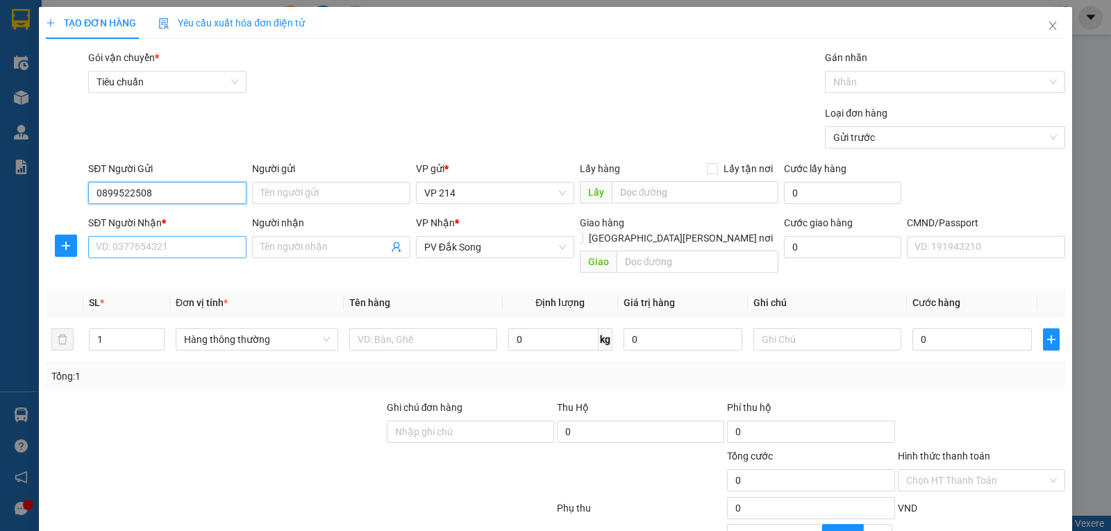
type input "0899522508"
click at [174, 249] on input "SĐT Người Nhận *" at bounding box center [167, 247] width 158 height 22
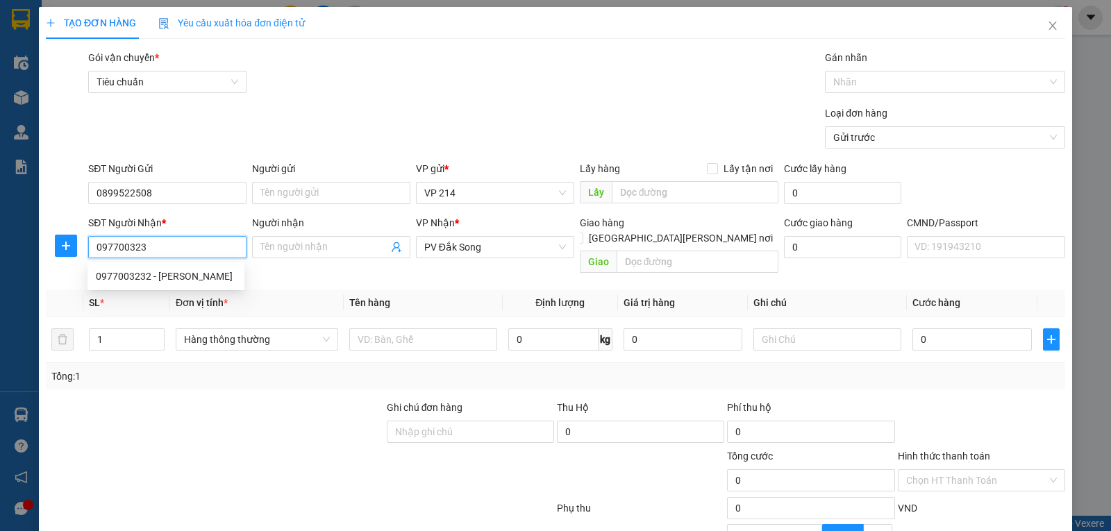
type input "0977003232"
click at [184, 282] on div "0977003232 - Hiệp" at bounding box center [166, 276] width 140 height 15
type input "Hiệp"
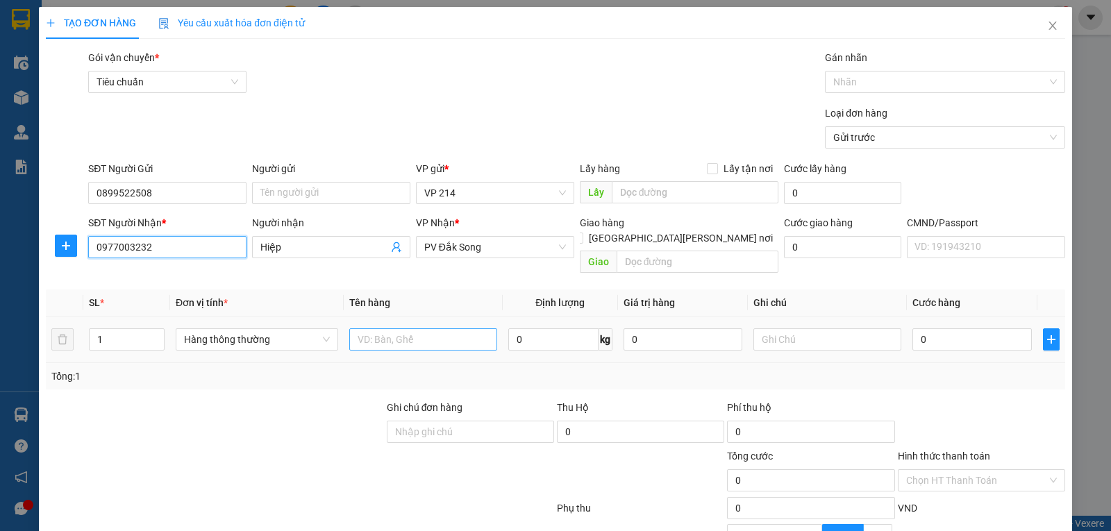
type input "0977003232"
click at [366, 328] on input "text" at bounding box center [423, 339] width 148 height 22
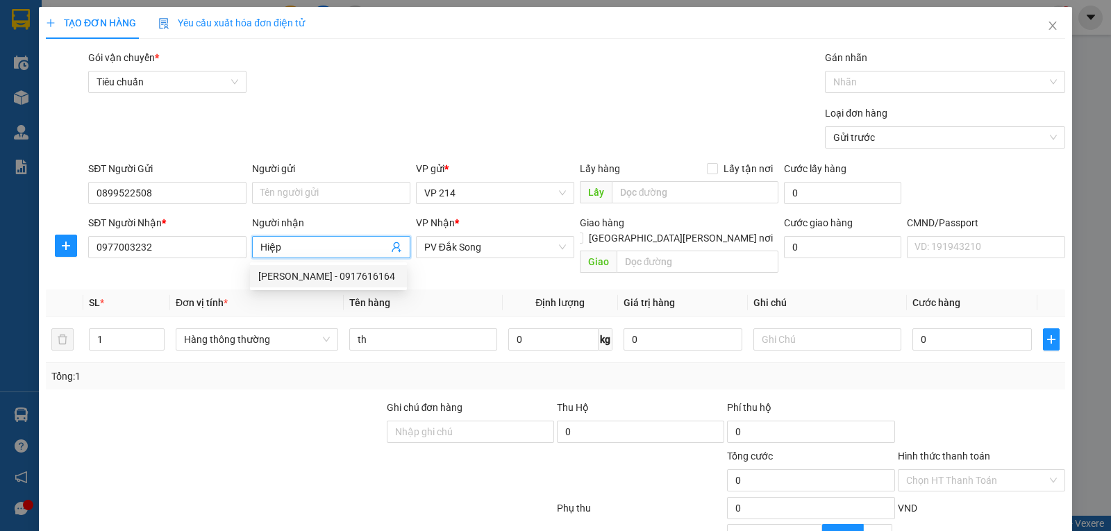
drag, startPoint x: 312, startPoint y: 249, endPoint x: 256, endPoint y: 268, distance: 58.9
click at [256, 268] on body "Kết quả tìm kiếm ( 0 ) Bộ lọc No Data thanhtuan.vtp 1 Điều hành xe Kho hàng mới…" at bounding box center [555, 265] width 1111 height 531
click at [385, 328] on input "th" at bounding box center [423, 339] width 148 height 22
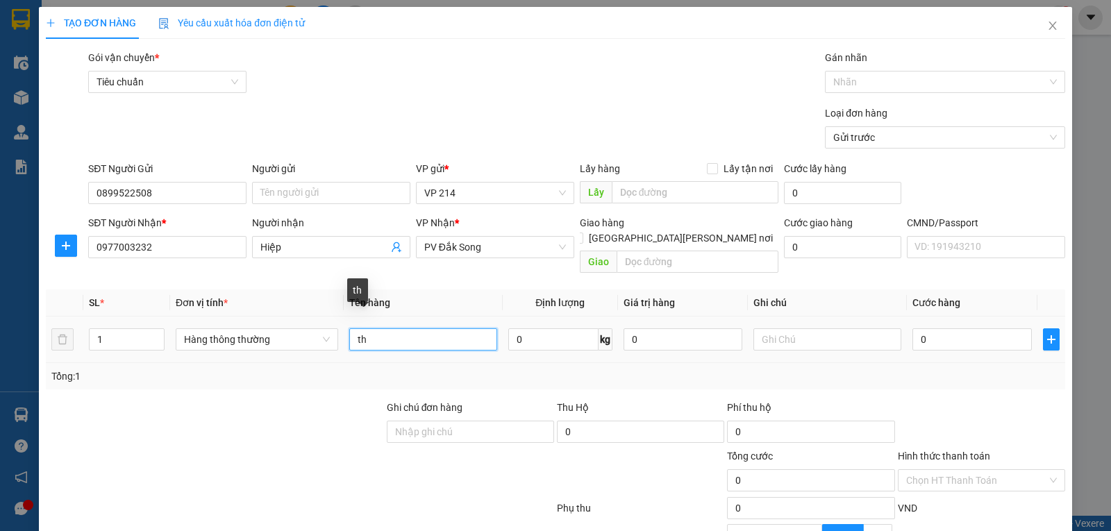
type input "t"
type input "thuốc"
type input "bì"
type input "3"
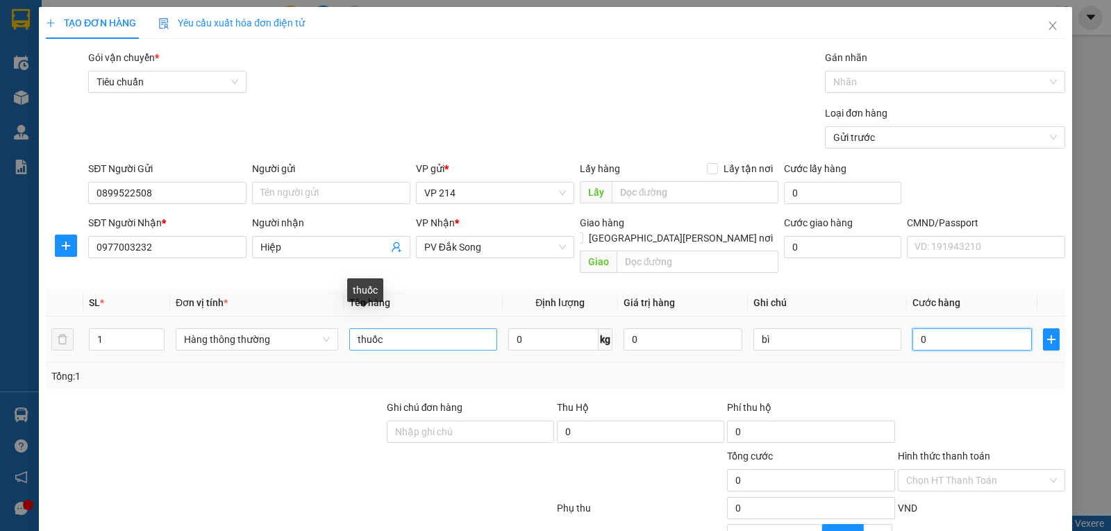
type input "3"
type input "30"
type input "300"
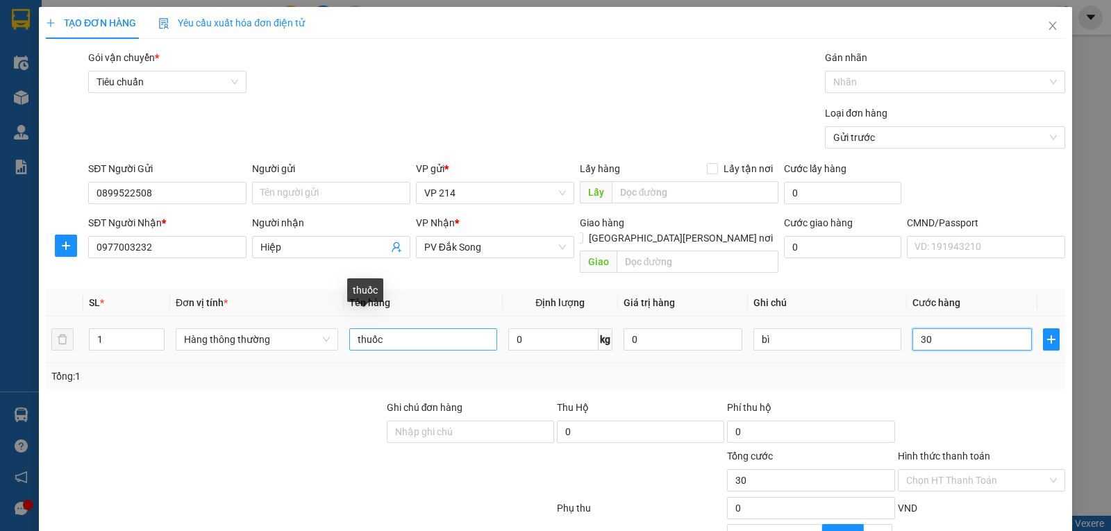
type input "300"
type input "3.000"
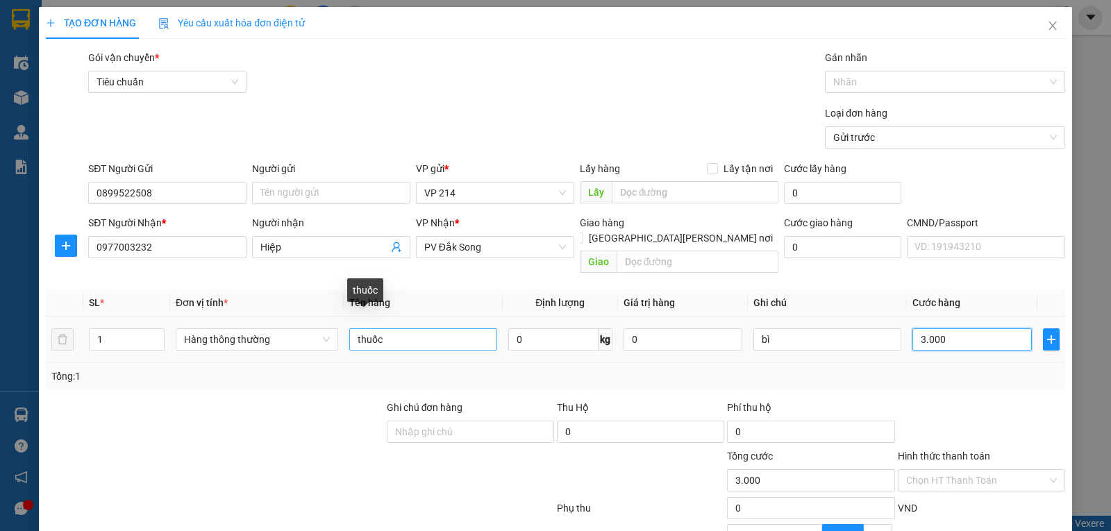
type input "30.000"
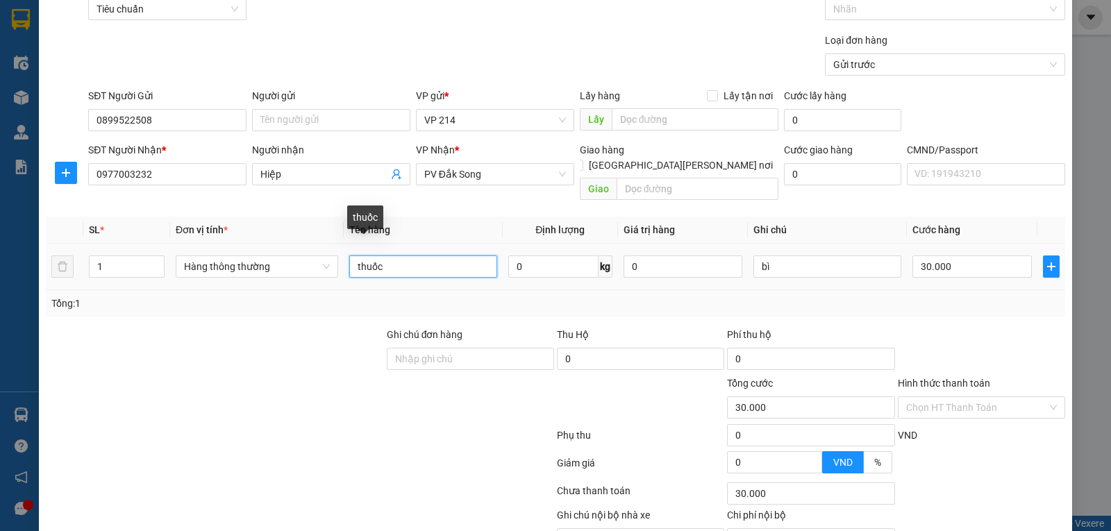
scroll to position [140, 0]
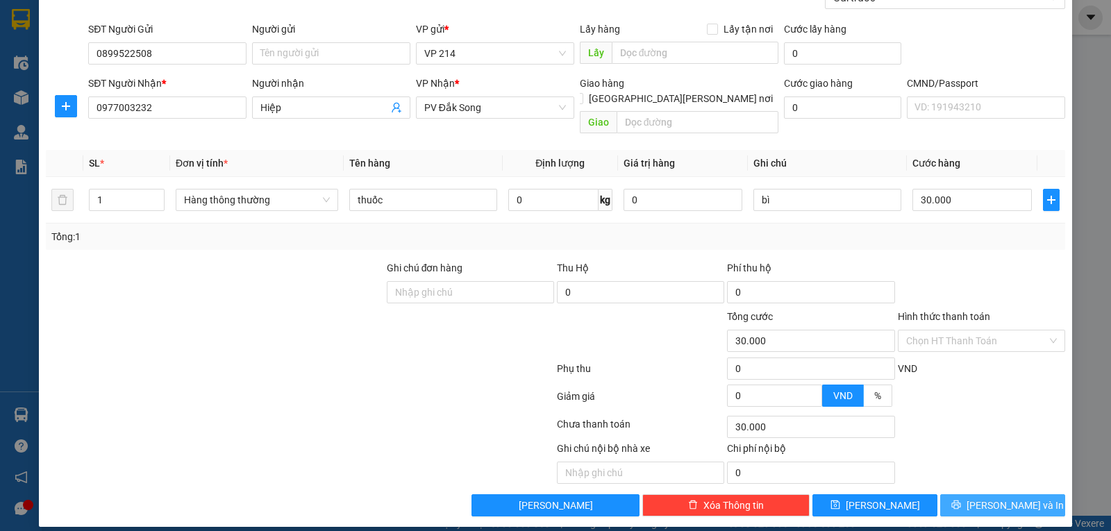
drag, startPoint x: 975, startPoint y: 493, endPoint x: 959, endPoint y: 456, distance: 40.8
click at [960, 501] on icon "printer" at bounding box center [955, 505] width 9 height 9
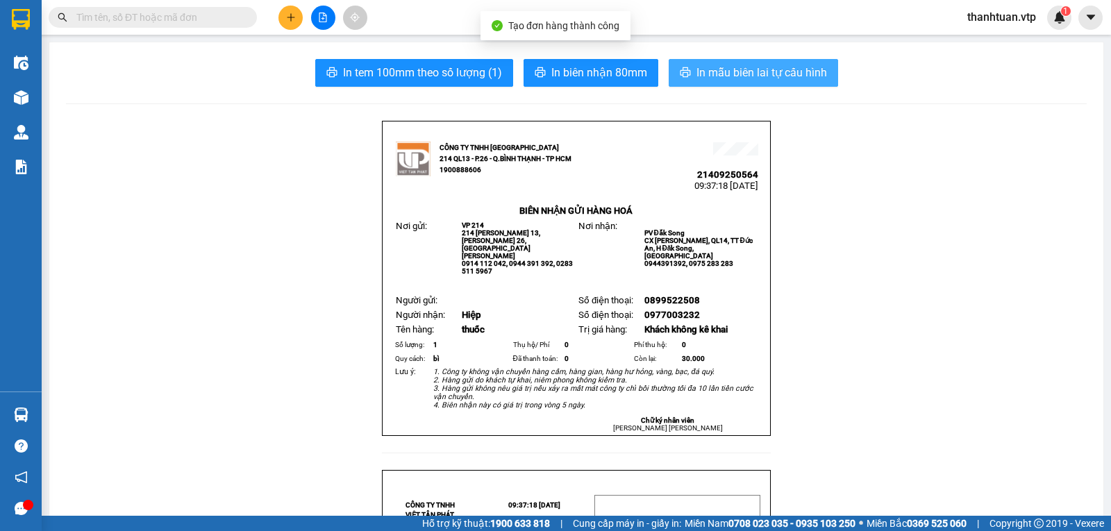
click at [751, 69] on span "In mẫu biên lai tự cấu hình" at bounding box center [762, 72] width 131 height 17
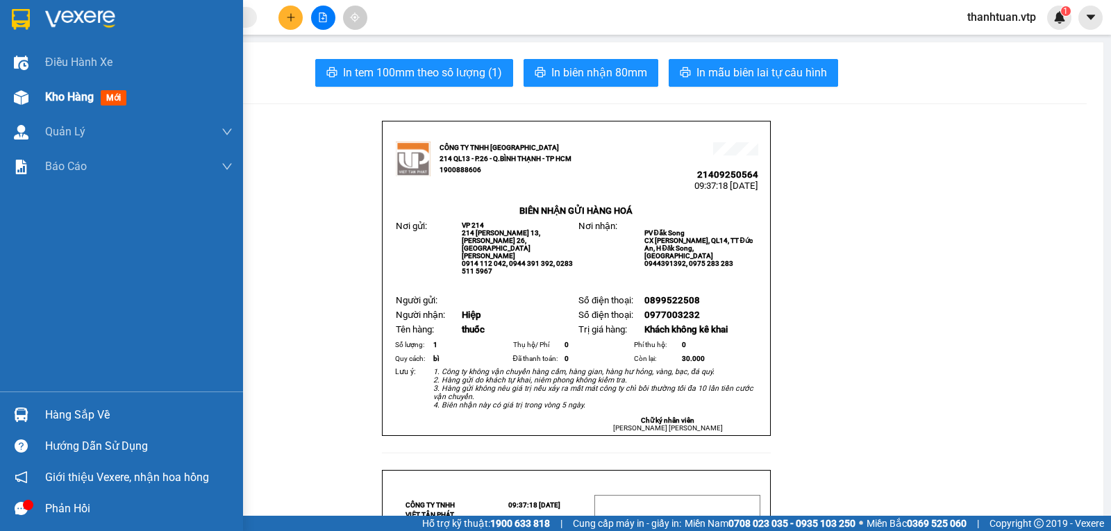
click at [67, 94] on span "Kho hàng" at bounding box center [69, 96] width 49 height 13
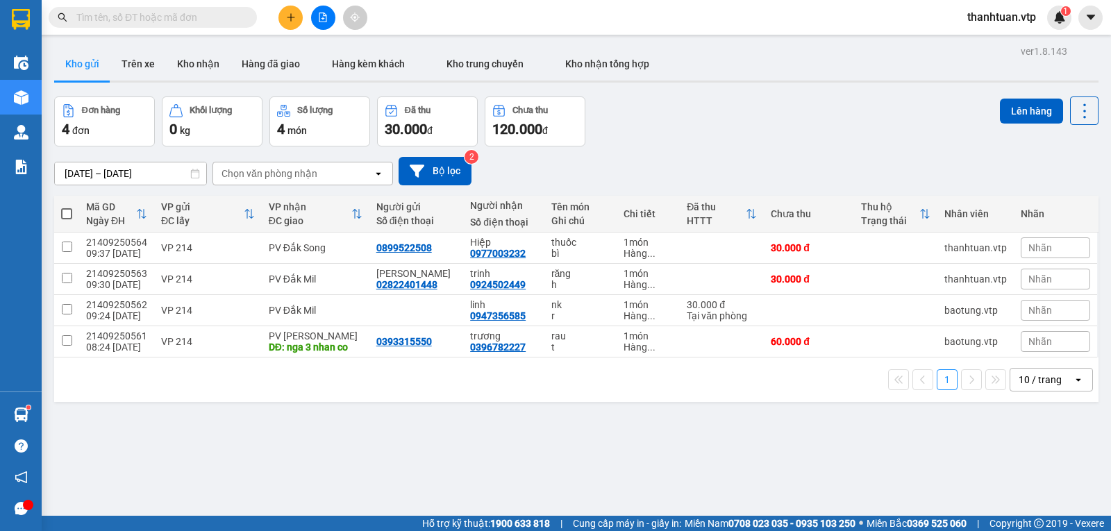
click at [998, 15] on span "thanhtuan.vtp" at bounding box center [1001, 16] width 91 height 17
click at [996, 44] on span "Đăng xuất" at bounding box center [1007, 42] width 62 height 15
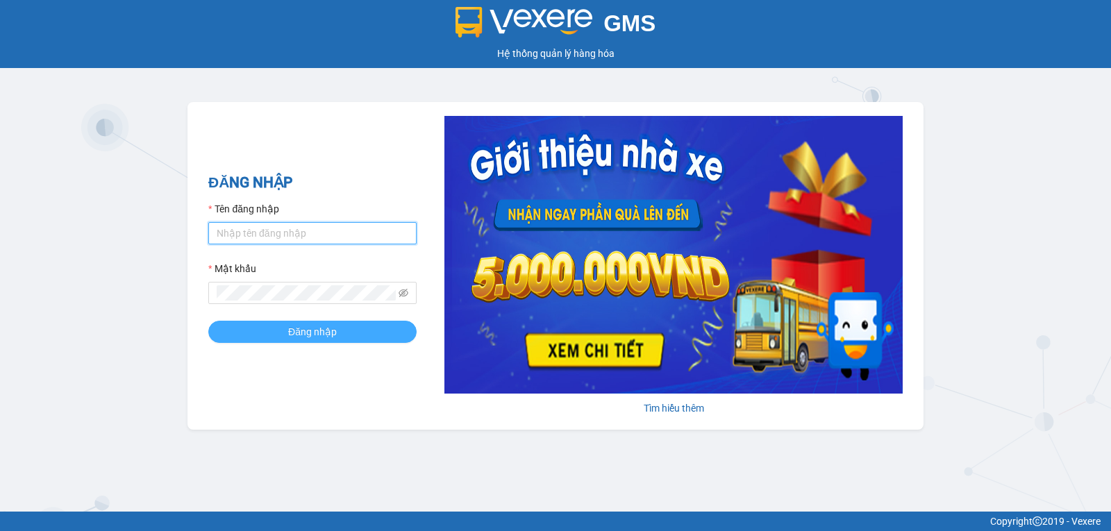
type input "thanhtuan.vtp"
click at [290, 329] on span "Đăng nhập" at bounding box center [312, 331] width 49 height 15
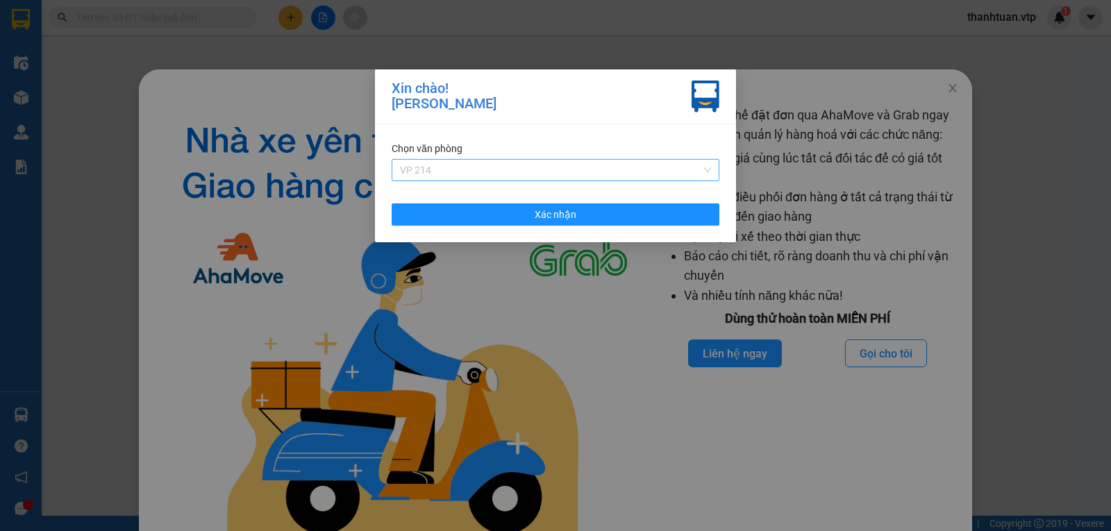
click at [524, 164] on span "VP 214" at bounding box center [555, 170] width 311 height 21
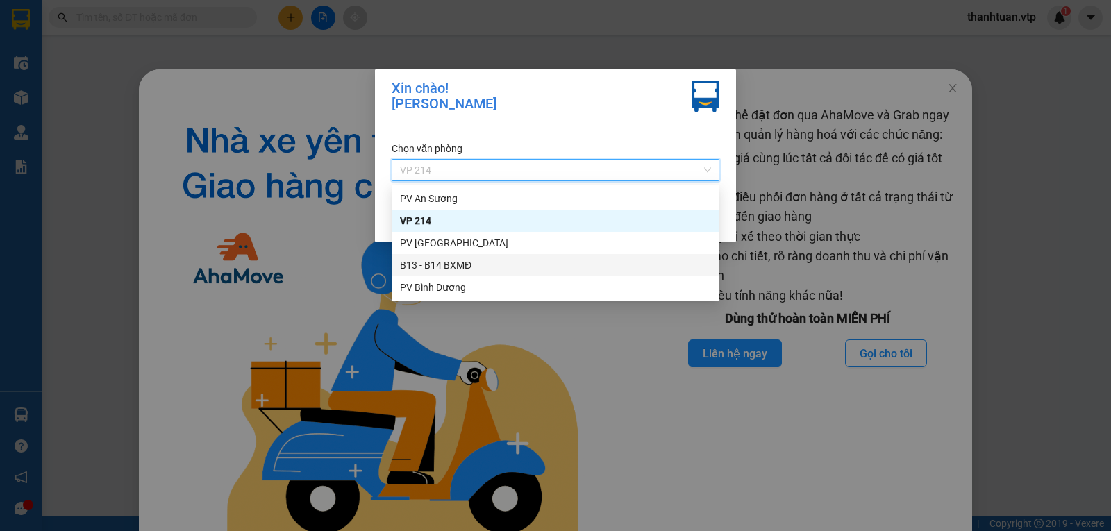
click at [444, 263] on div "B13 - B14 BXMĐ" at bounding box center [555, 265] width 311 height 15
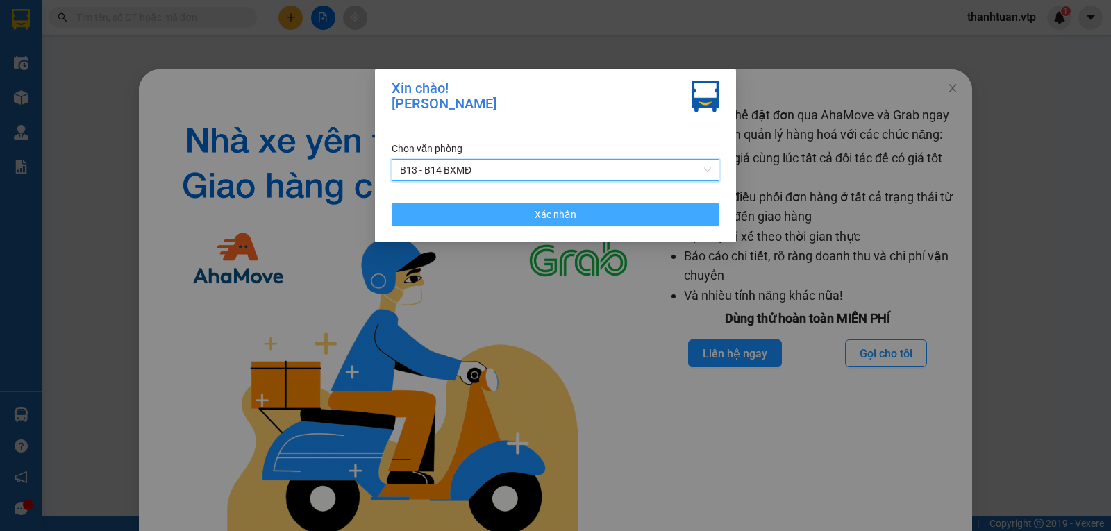
click at [559, 219] on span "Xác nhận" at bounding box center [556, 214] width 42 height 15
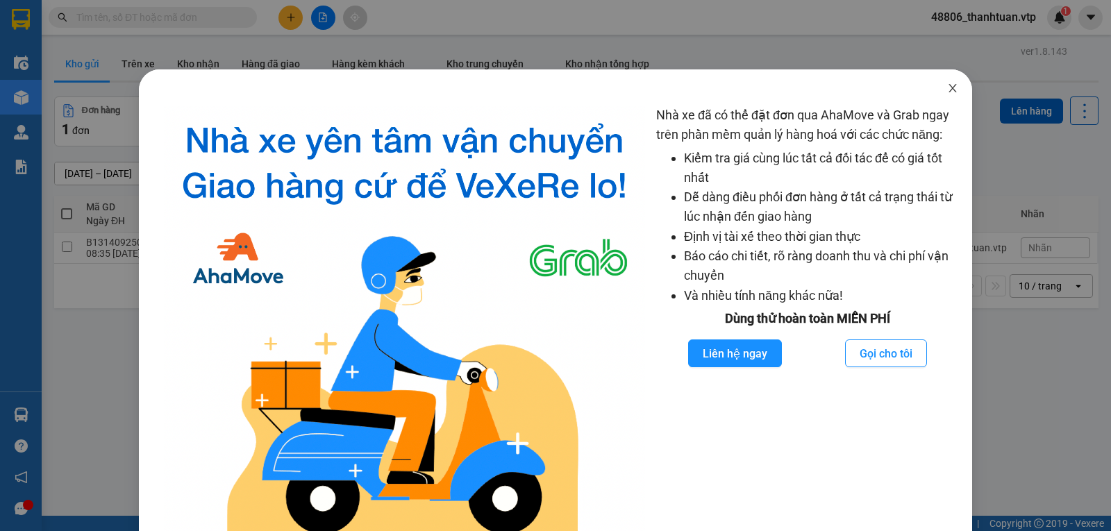
click at [947, 87] on icon "close" at bounding box center [952, 88] width 11 height 11
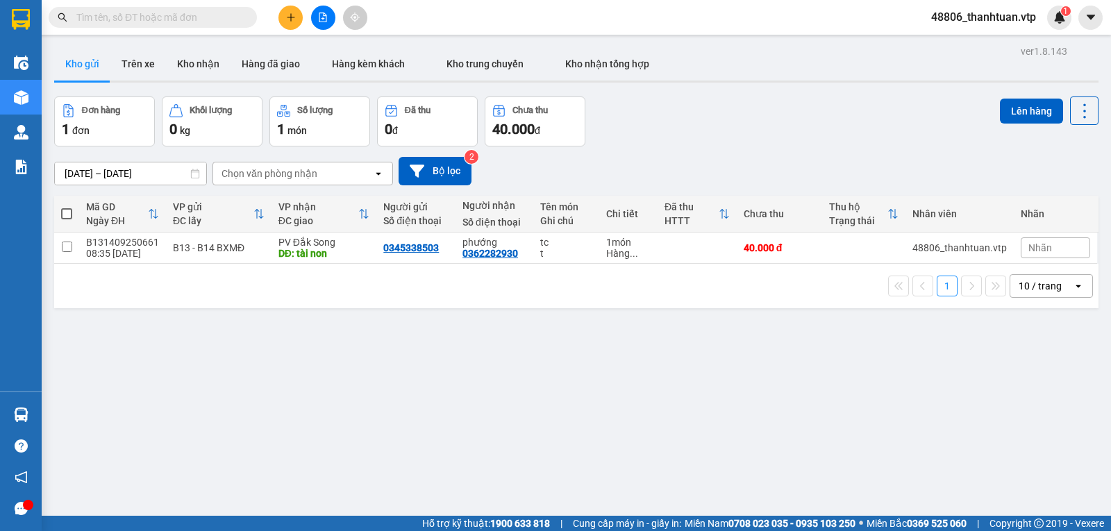
click at [318, 344] on div "ver 1.8.143 Kho gửi Trên xe Kho nhận Hàng đã giao Hàng kèm khách Kho trung chuy…" at bounding box center [577, 307] width 1056 height 531
click at [288, 20] on icon "plus" at bounding box center [291, 17] width 10 height 10
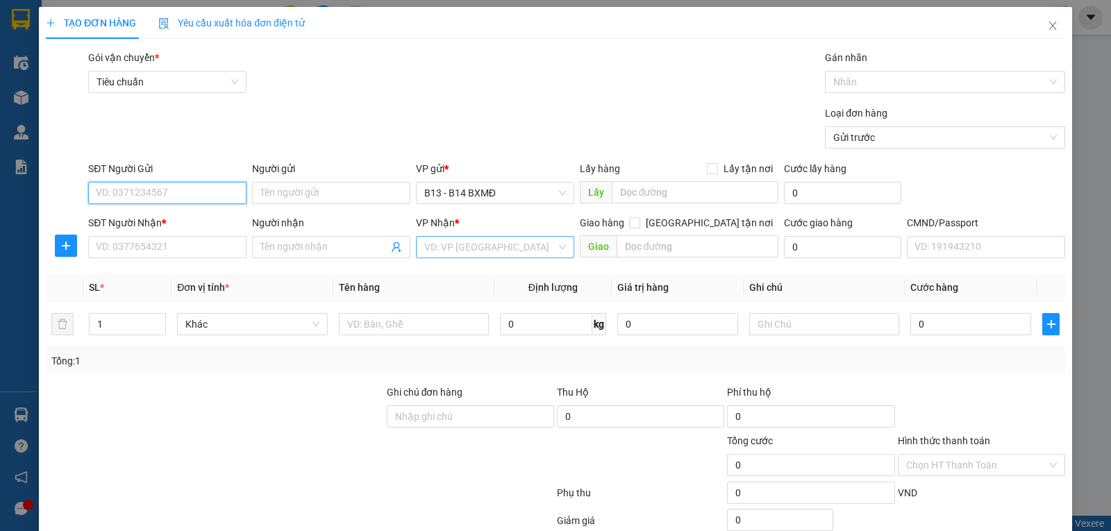
click at [479, 258] on div "VD: VP [GEOGRAPHIC_DATA]" at bounding box center [495, 247] width 158 height 22
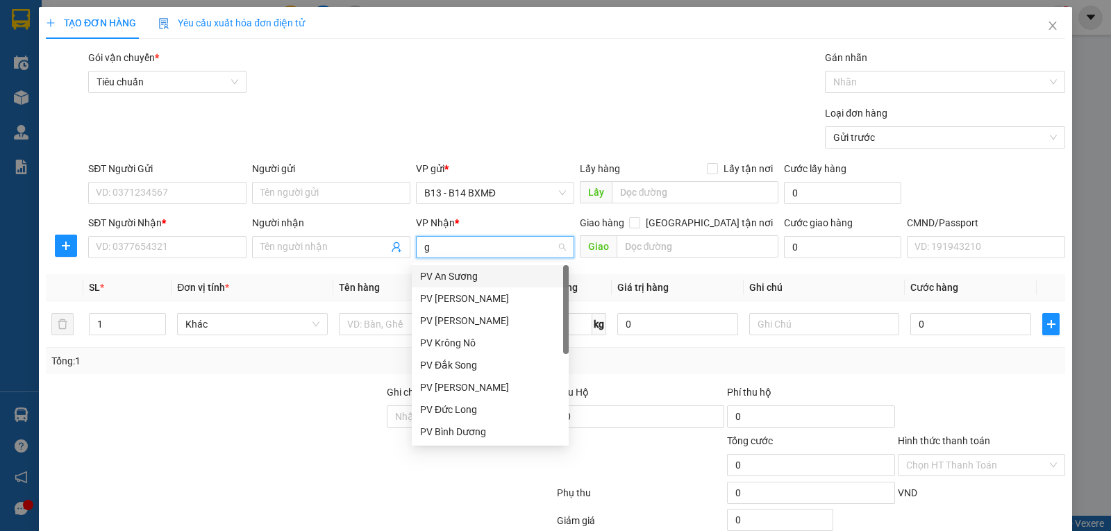
type input "gn"
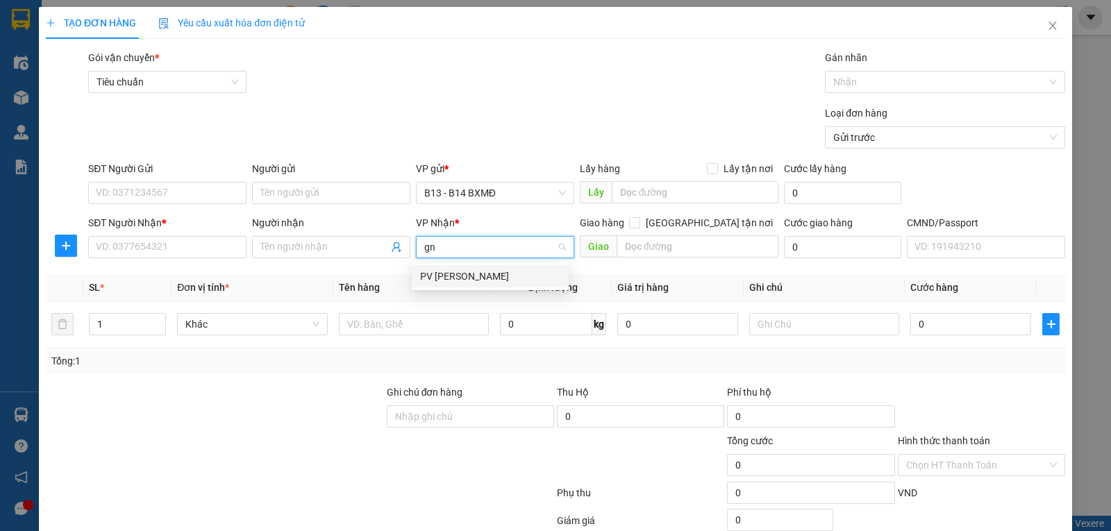
click at [436, 272] on div "PV [PERSON_NAME]" at bounding box center [490, 276] width 140 height 15
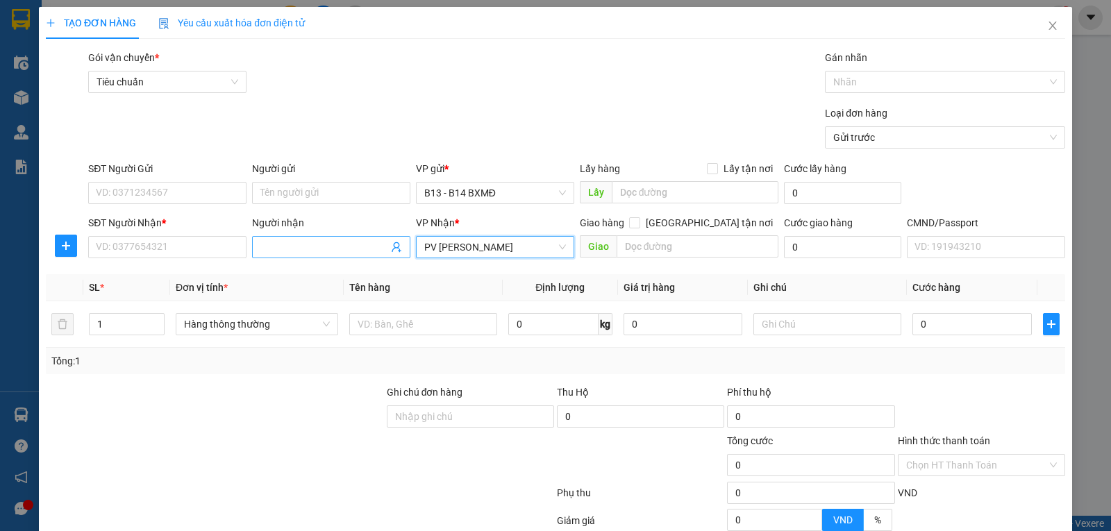
click at [314, 252] on input "Người nhận" at bounding box center [324, 247] width 128 height 15
type input "thái"
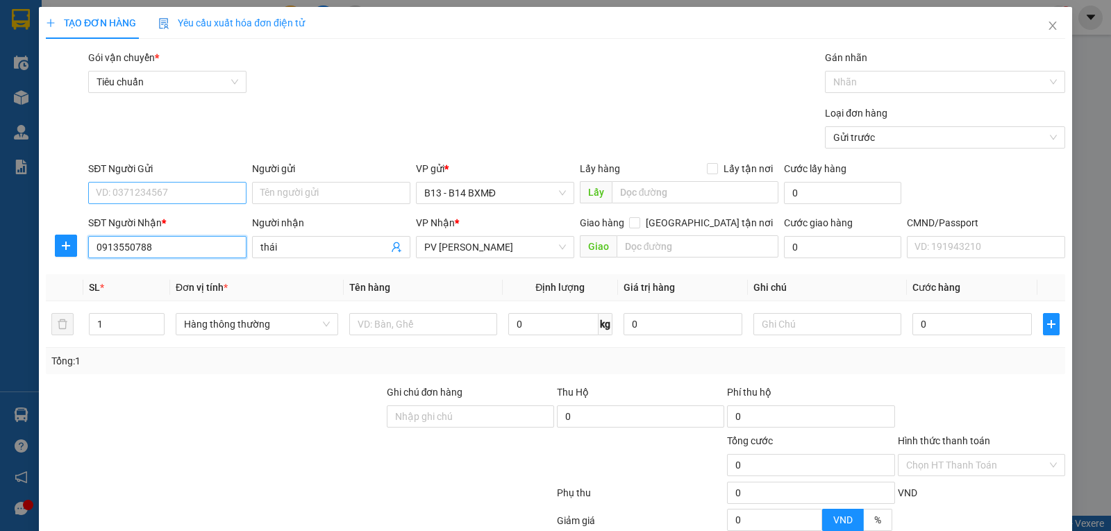
type input "0913550788"
click at [195, 199] on input "SĐT Người Gửi" at bounding box center [167, 193] width 158 height 22
type input "0918251489"
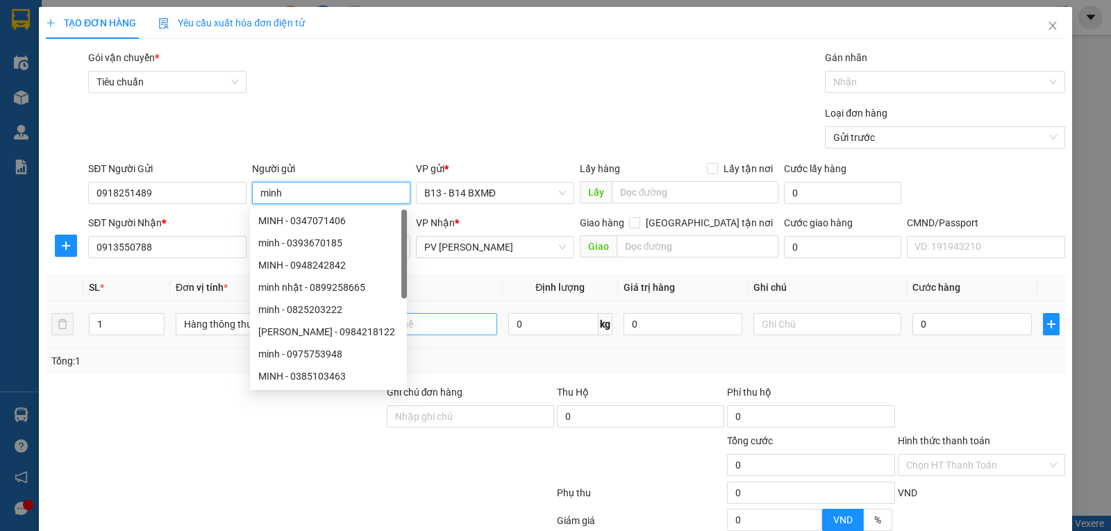
type input "minh"
click at [451, 326] on input "text" at bounding box center [423, 324] width 148 height 22
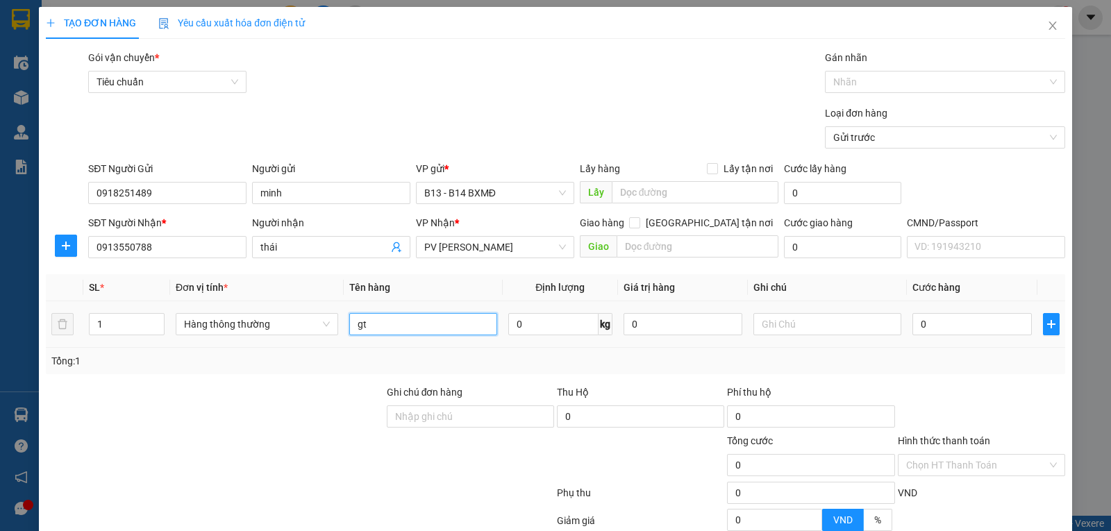
type input "gt"
type input "tập"
click at [467, 342] on td "gt" at bounding box center [423, 324] width 159 height 47
click at [927, 333] on input "0" at bounding box center [971, 324] width 119 height 22
type input "3"
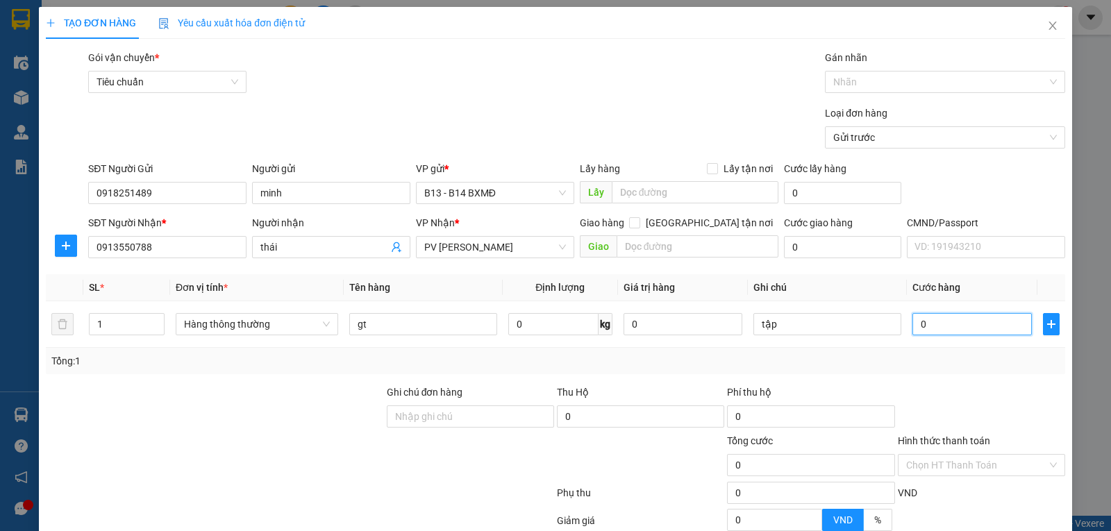
type input "3"
type input "30"
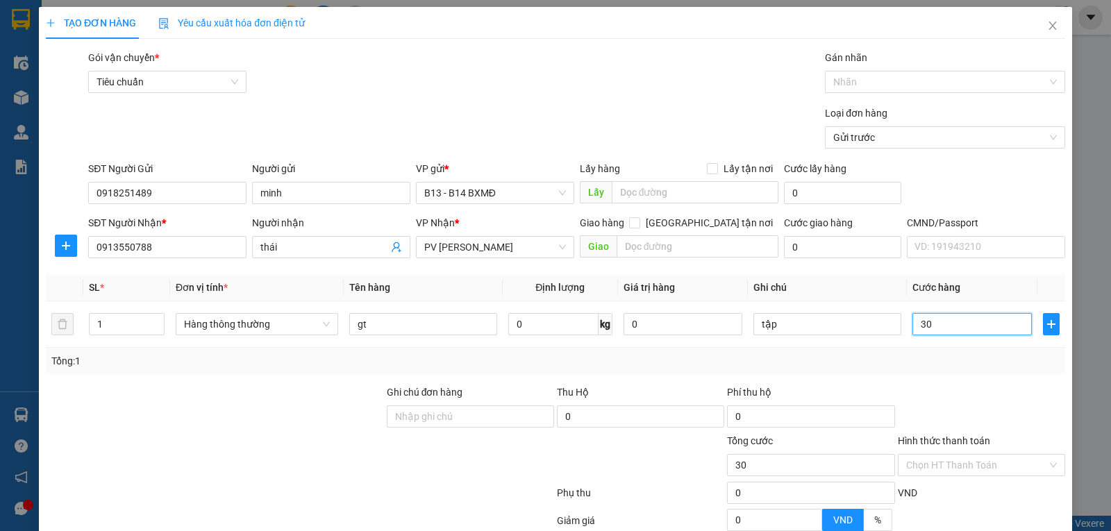
type input "300"
type input "3.000"
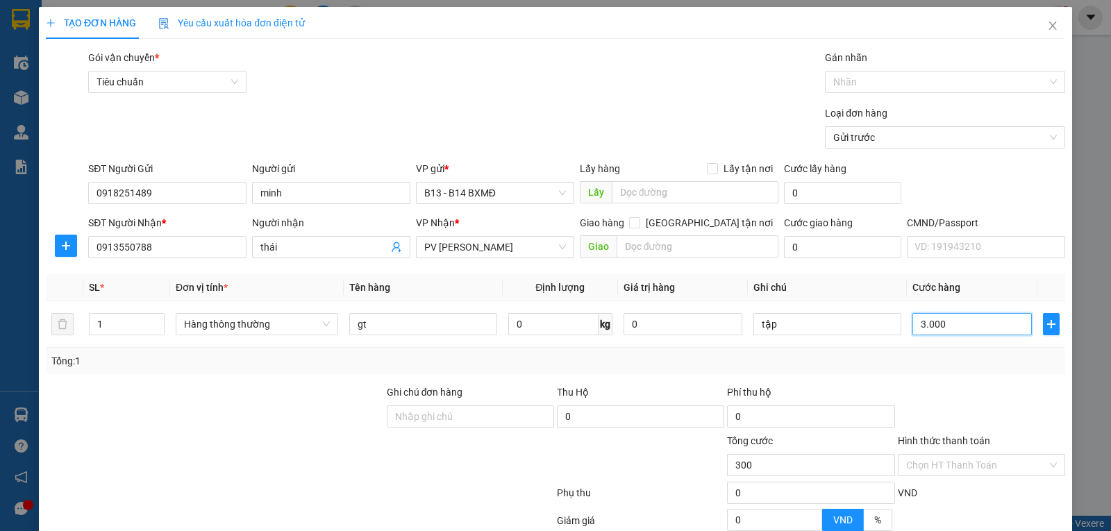
type input "3.000"
type input "30.000"
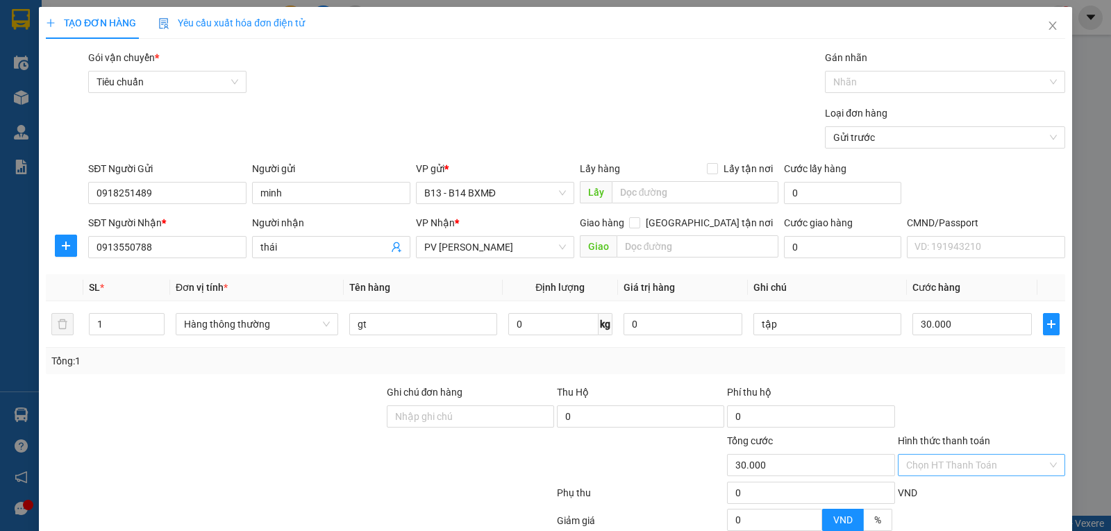
click at [951, 473] on input "Hình thức thanh toán" at bounding box center [976, 465] width 141 height 21
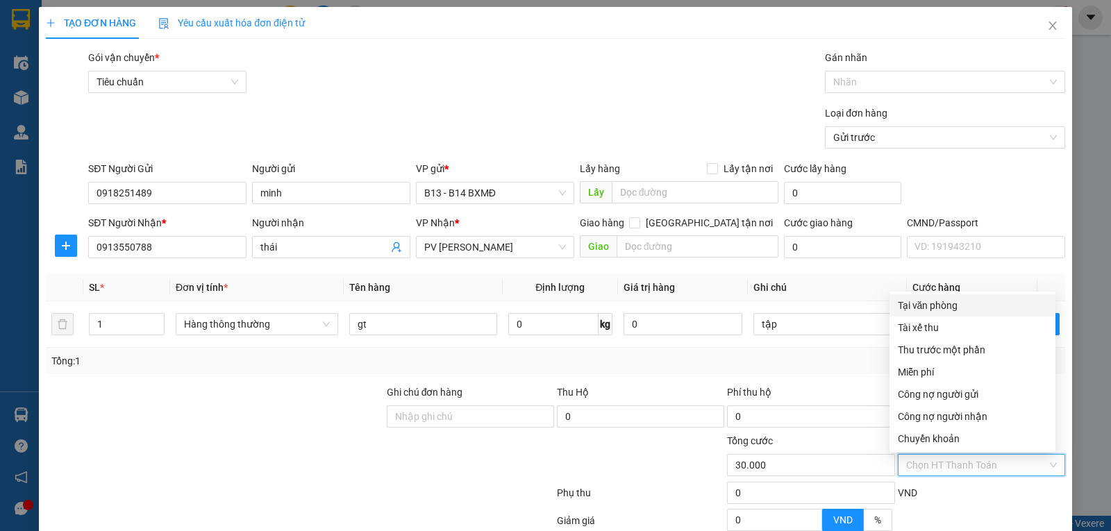
click at [929, 309] on div "Tại văn phòng" at bounding box center [972, 305] width 149 height 15
type input "0"
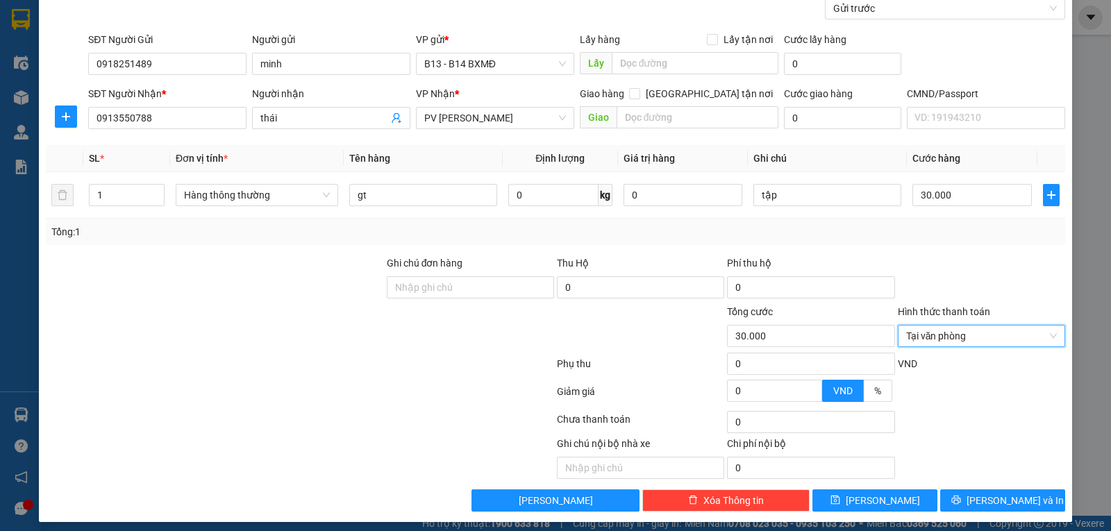
scroll to position [140, 0]
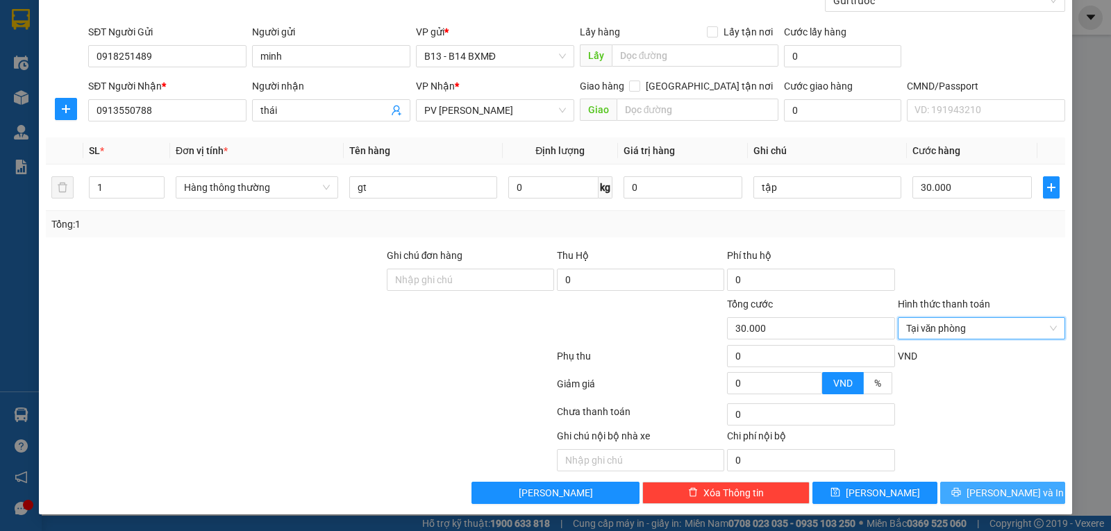
click at [982, 497] on span "[PERSON_NAME] và In" at bounding box center [1015, 492] width 97 height 15
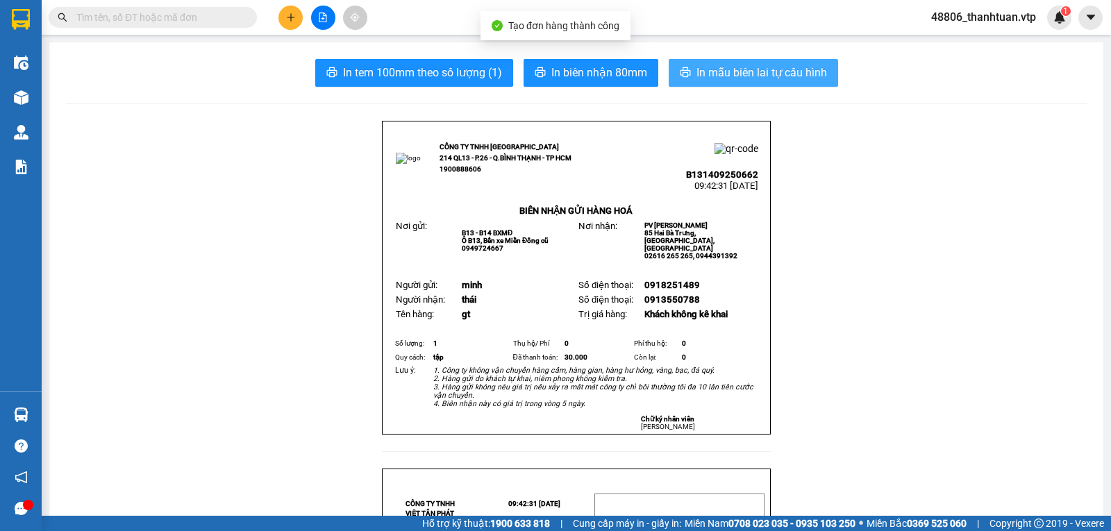
click at [716, 79] on span "In mẫu biên lai tự cấu hình" at bounding box center [762, 72] width 131 height 17
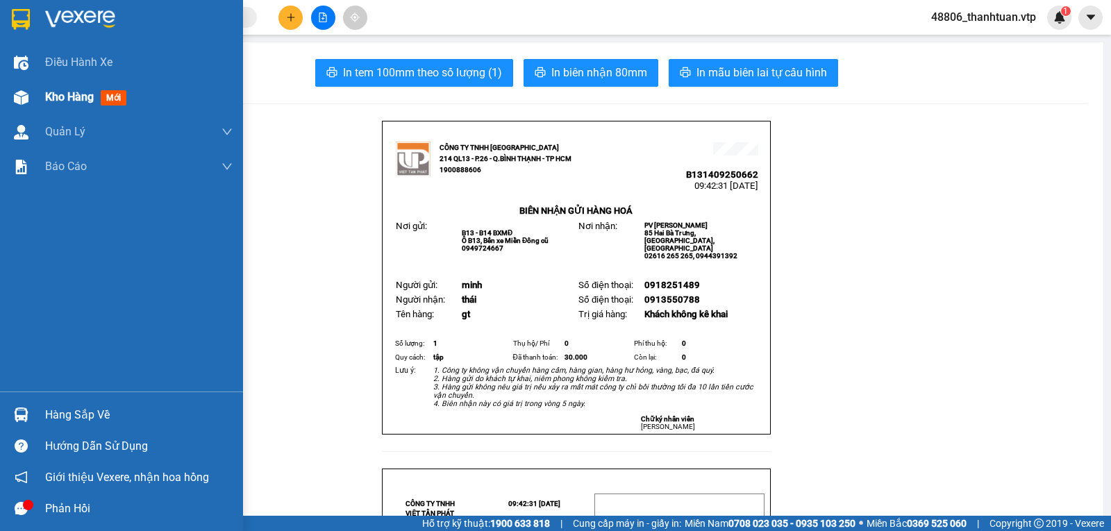
click at [72, 90] on span "Kho hàng" at bounding box center [69, 96] width 49 height 13
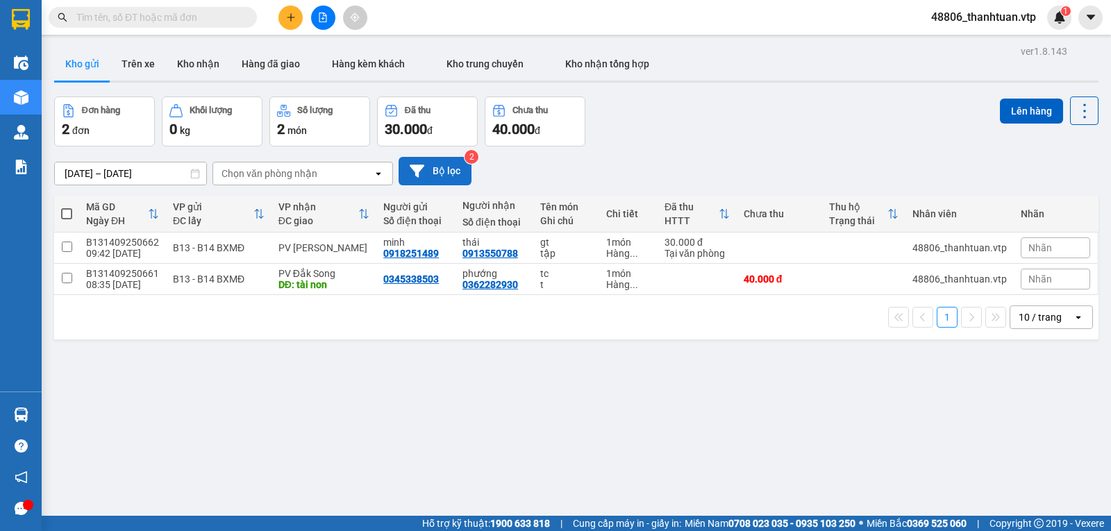
click at [417, 172] on icon at bounding box center [417, 171] width 15 height 12
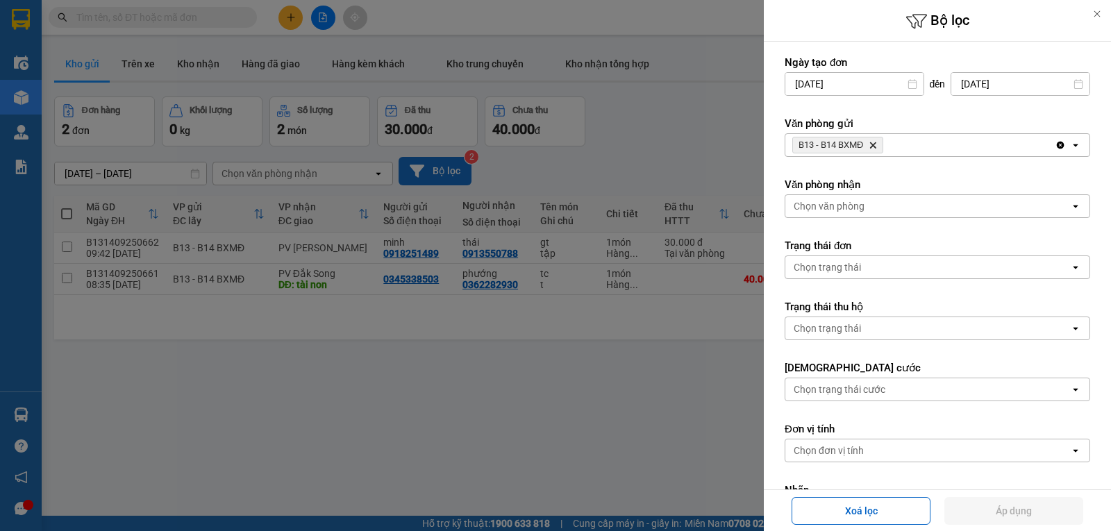
click at [876, 147] on icon "B13 - B14 BXMĐ, close by backspace" at bounding box center [873, 145] width 6 height 6
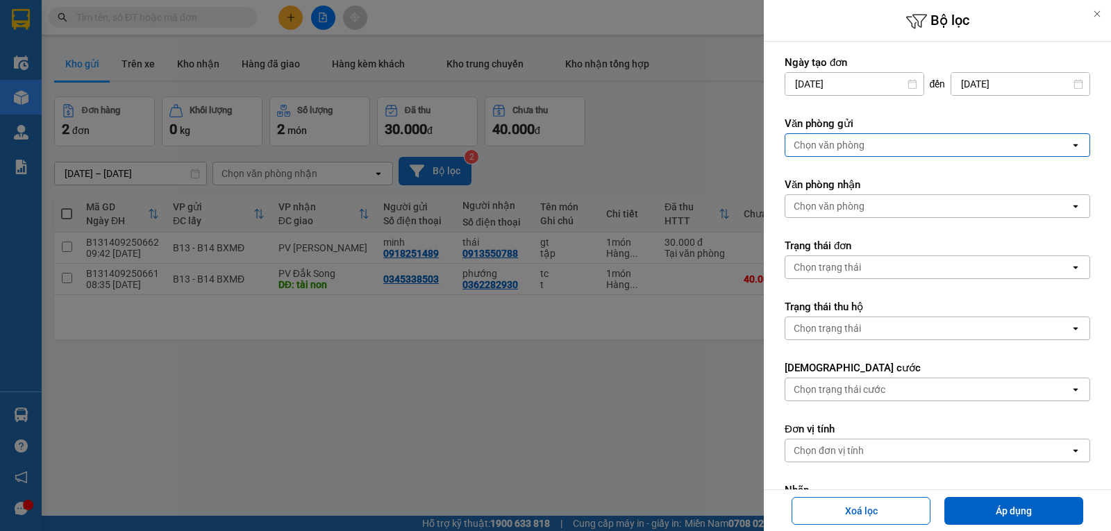
click at [881, 147] on div "Chọn văn phòng" at bounding box center [927, 145] width 285 height 22
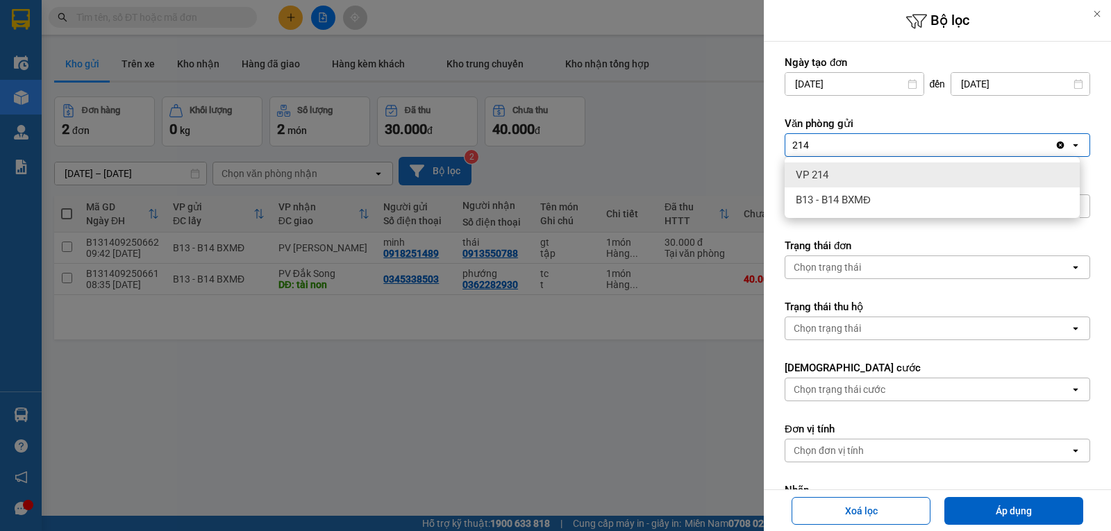
type input "214"
click at [876, 183] on div "VP 214" at bounding box center [932, 174] width 295 height 25
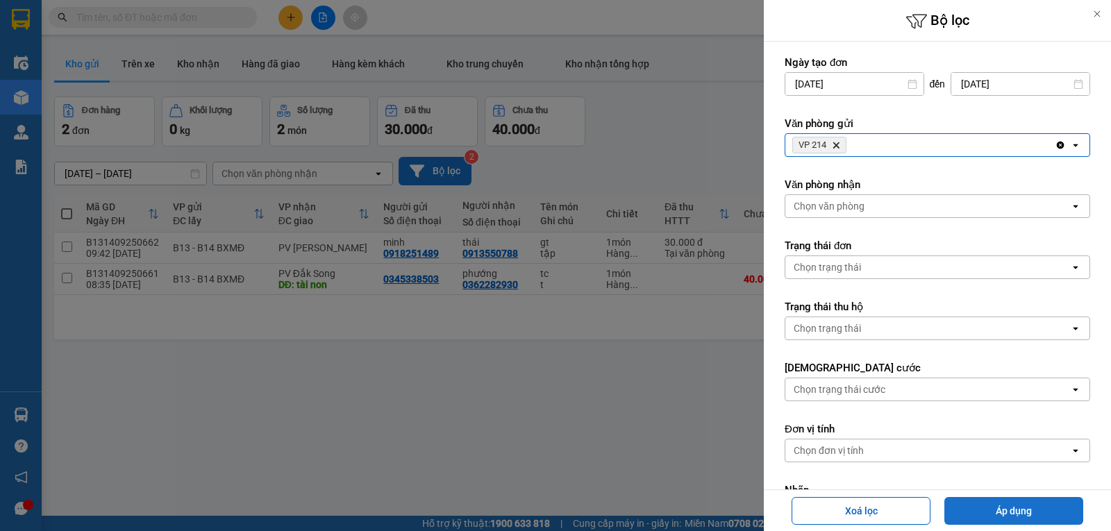
drag, startPoint x: 1006, startPoint y: 517, endPoint x: 872, endPoint y: 490, distance: 136.1
click at [1005, 517] on button "Áp dụng" at bounding box center [1013, 511] width 139 height 28
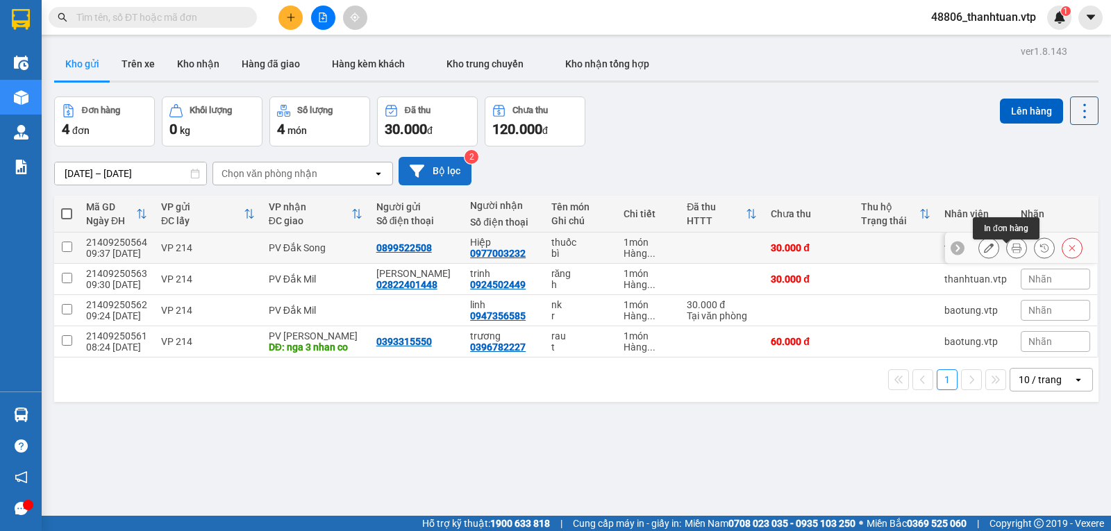
click at [984, 253] on icon at bounding box center [989, 248] width 10 height 10
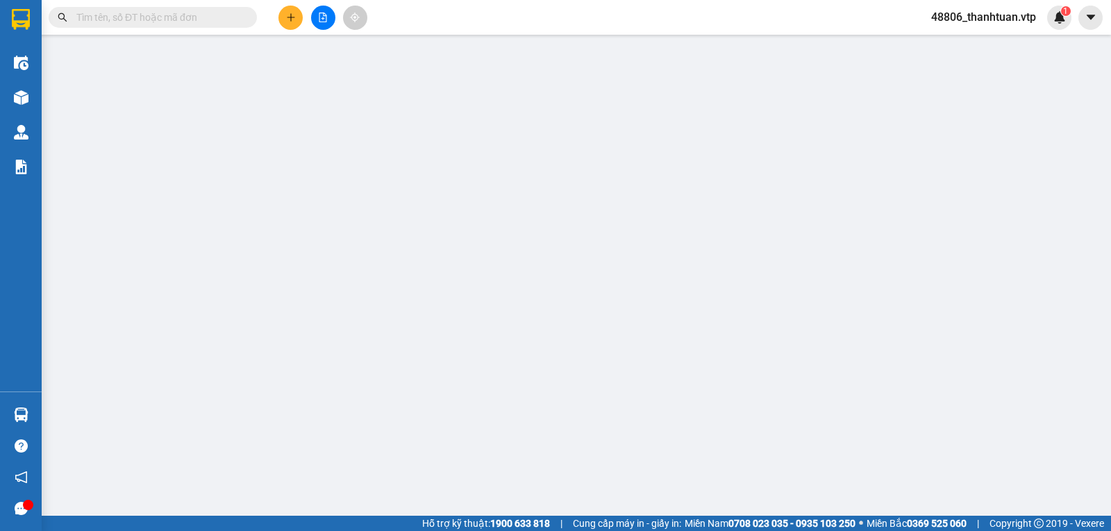
type input "0899522508"
type input "0977003232"
type input "Hiệp"
type input "30.000"
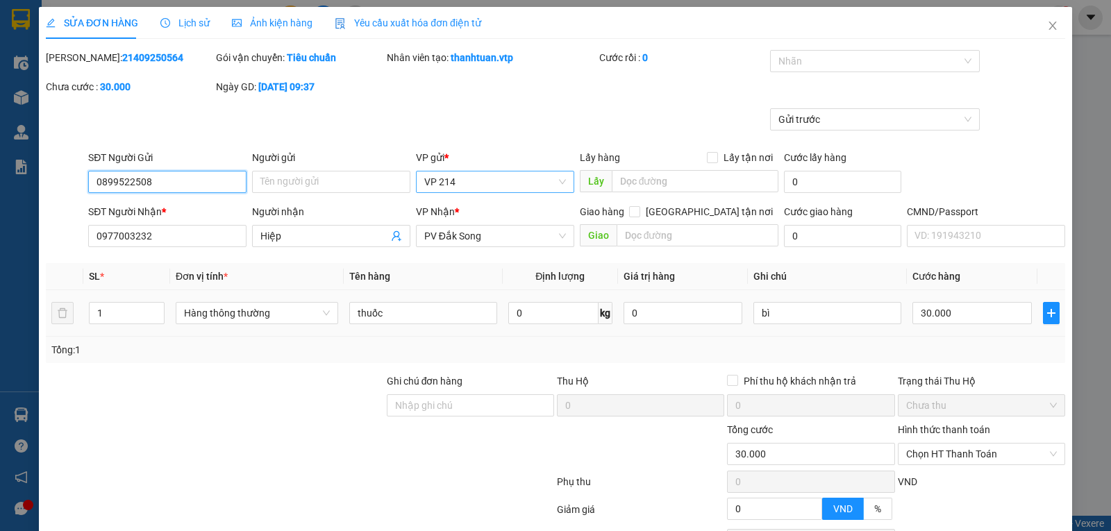
click at [486, 187] on span "VP 214" at bounding box center [495, 182] width 142 height 21
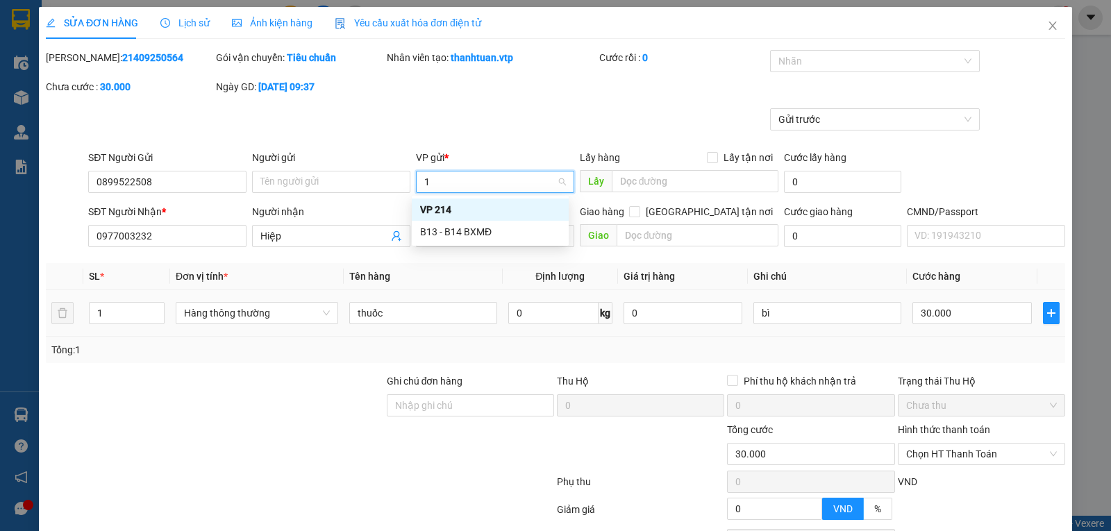
type input "13"
click at [484, 201] on div "B13 - B14 BXMĐ" at bounding box center [490, 210] width 157 height 22
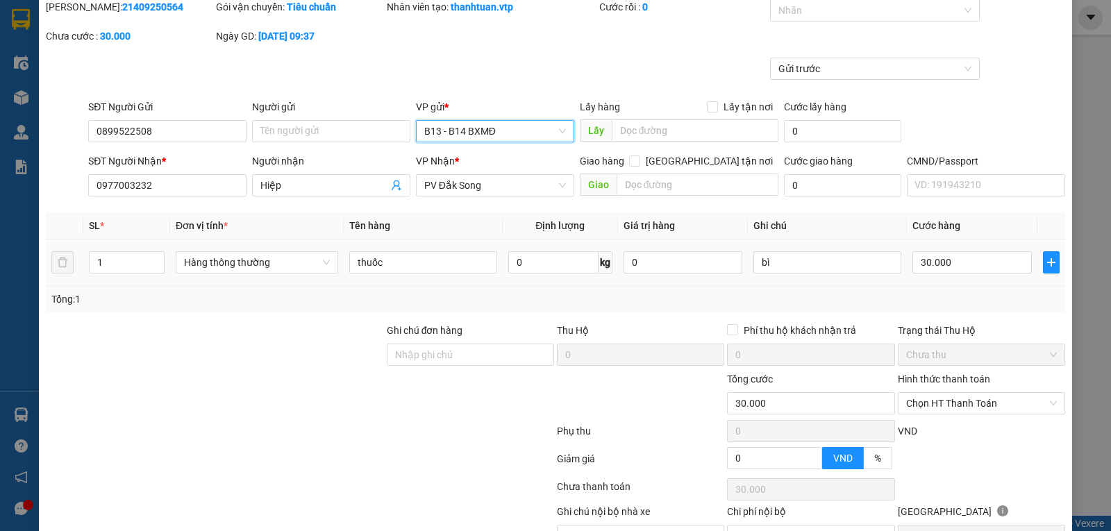
scroll to position [131, 0]
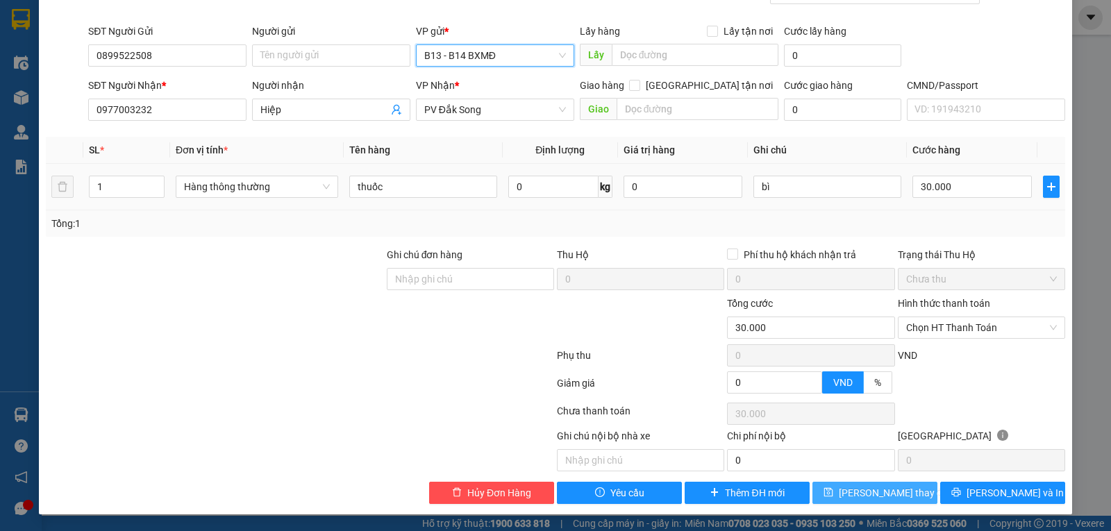
click at [857, 497] on span "[PERSON_NAME] thay đổi" at bounding box center [894, 492] width 111 height 15
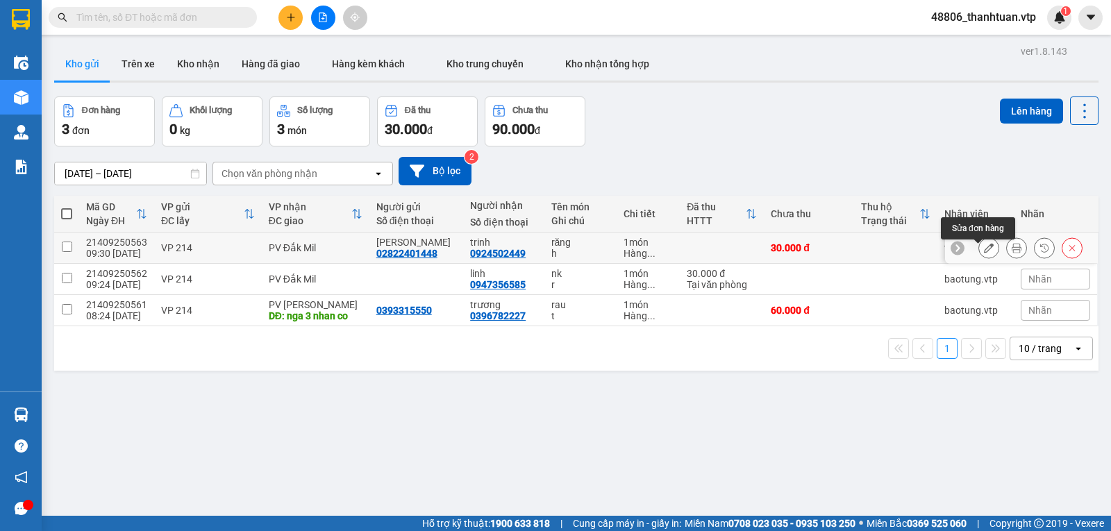
click at [984, 253] on icon at bounding box center [989, 248] width 10 height 10
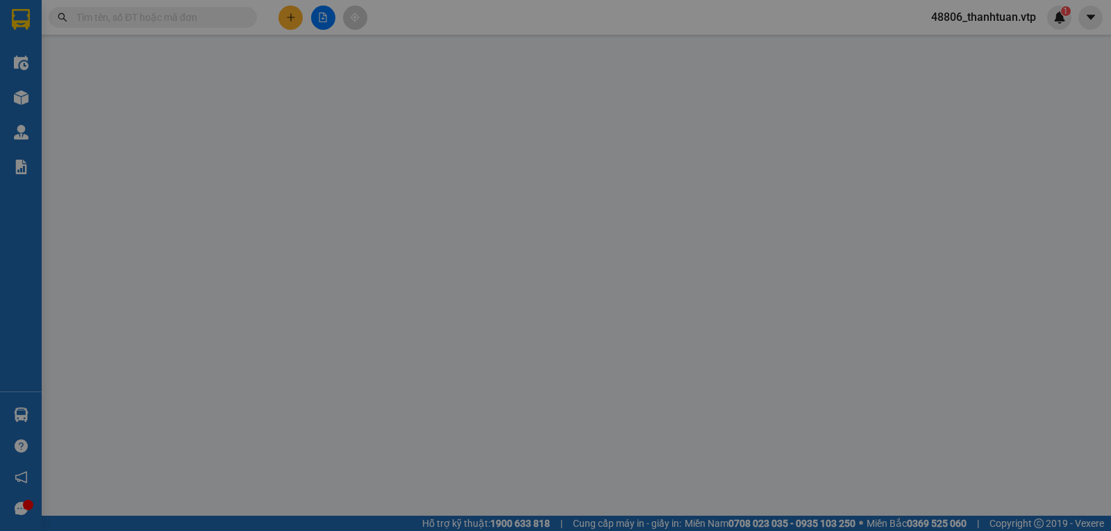
type input "02822401448"
type input "[PERSON_NAME]"
type input "0924502449"
type input "trinh"
type input "30.000"
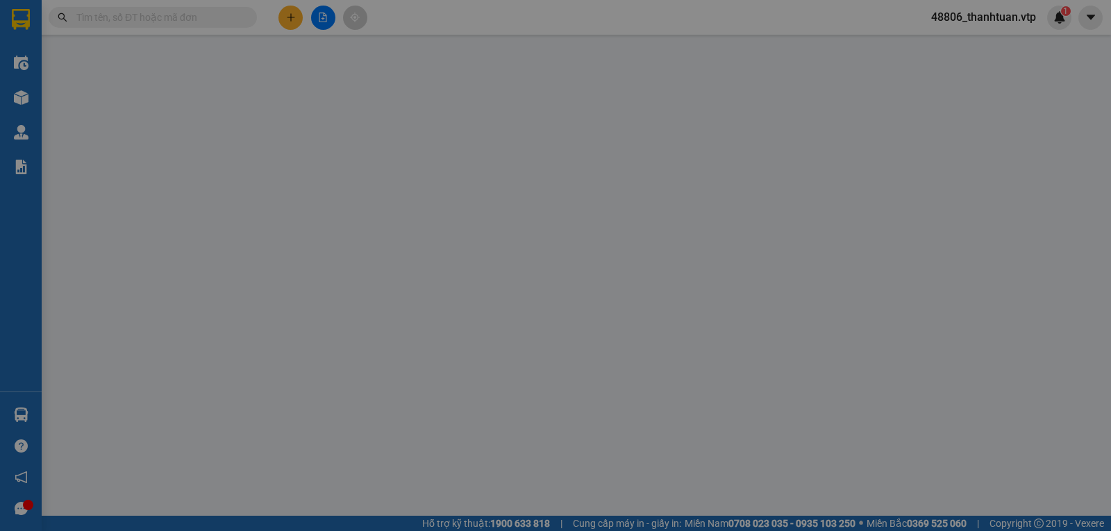
type input "30.000"
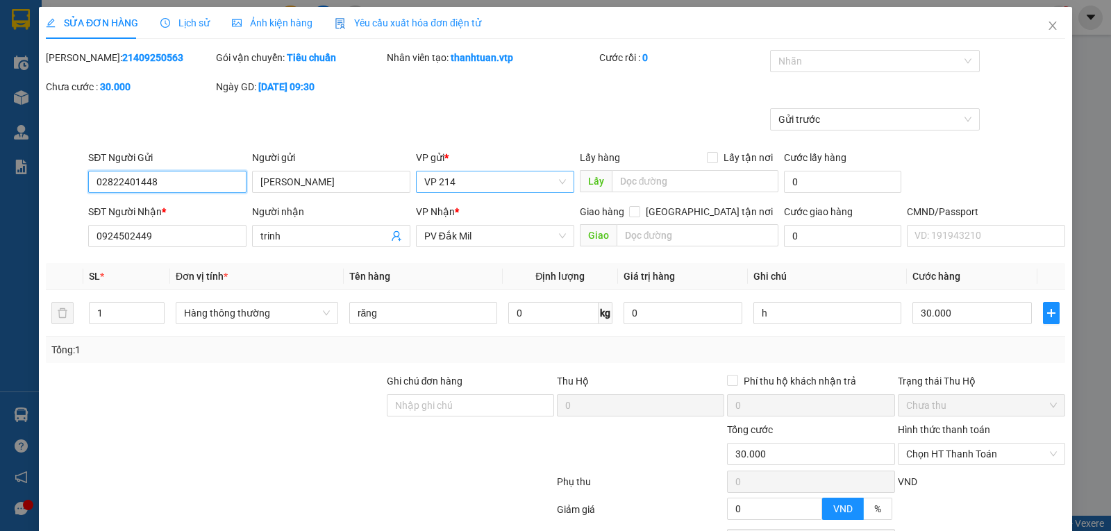
click at [526, 183] on span "VP 214" at bounding box center [495, 182] width 142 height 21
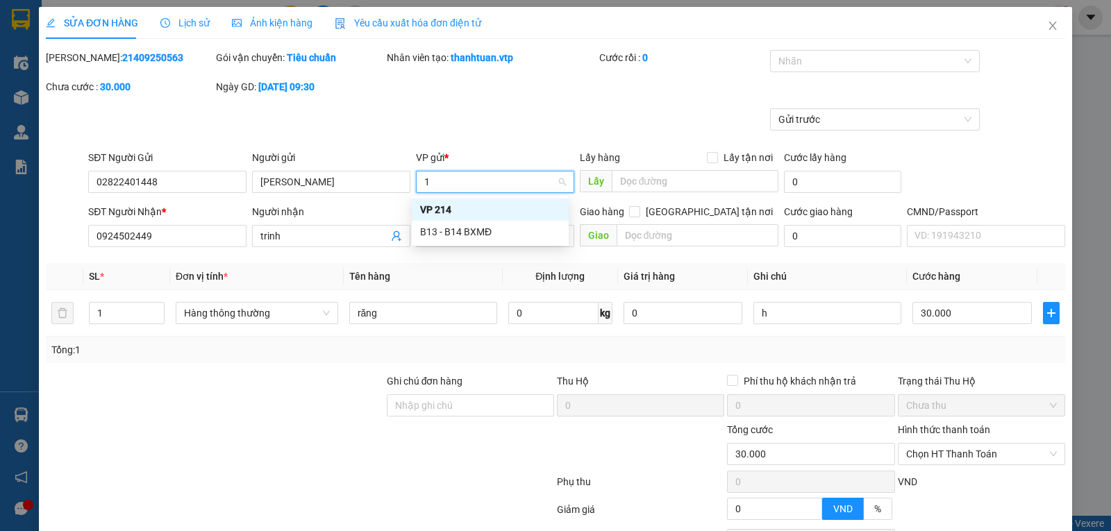
type input "13"
click at [509, 203] on div "B13 - B14 BXMĐ" at bounding box center [490, 209] width 140 height 15
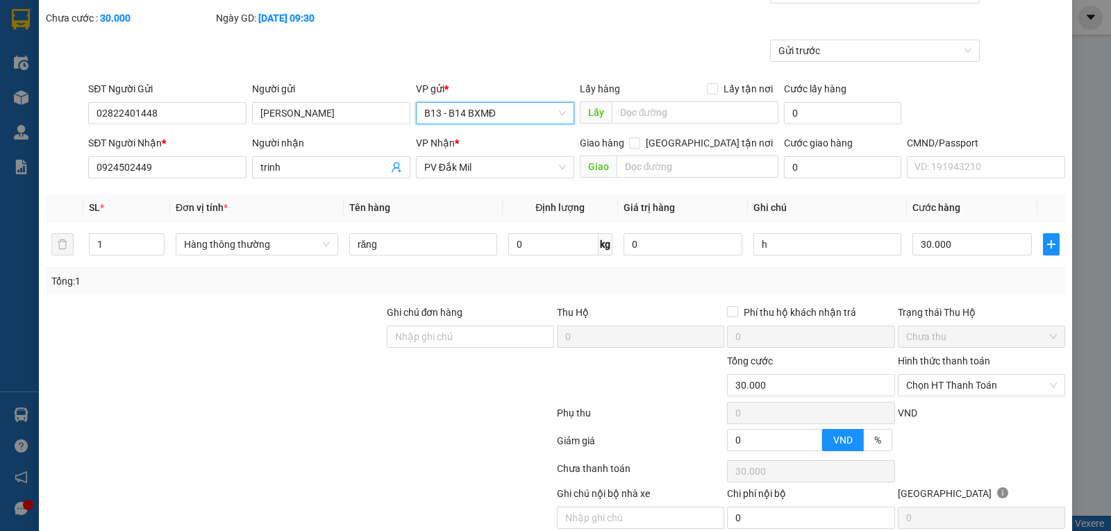
scroll to position [131, 0]
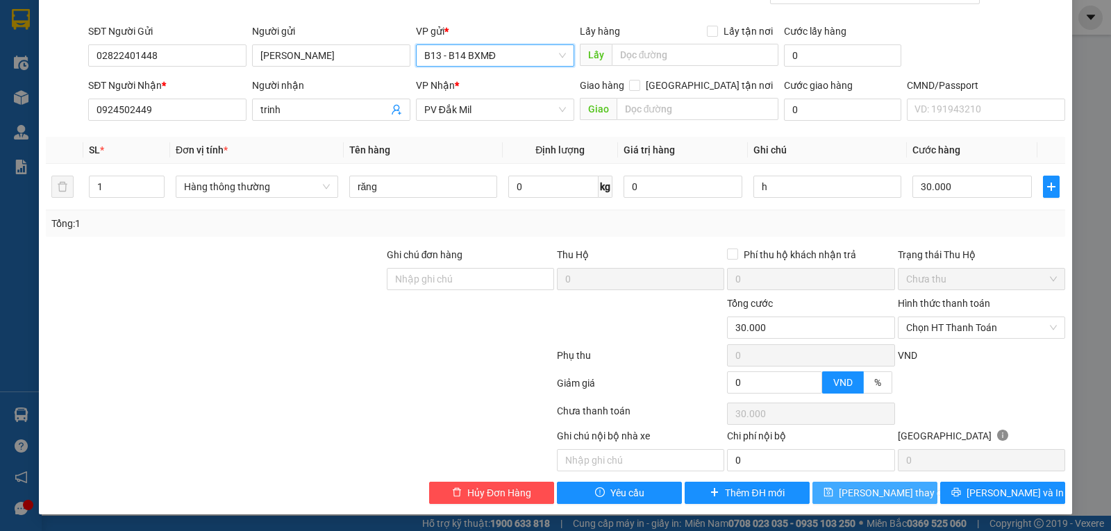
click at [870, 490] on span "[PERSON_NAME] thay đổi" at bounding box center [894, 492] width 111 height 15
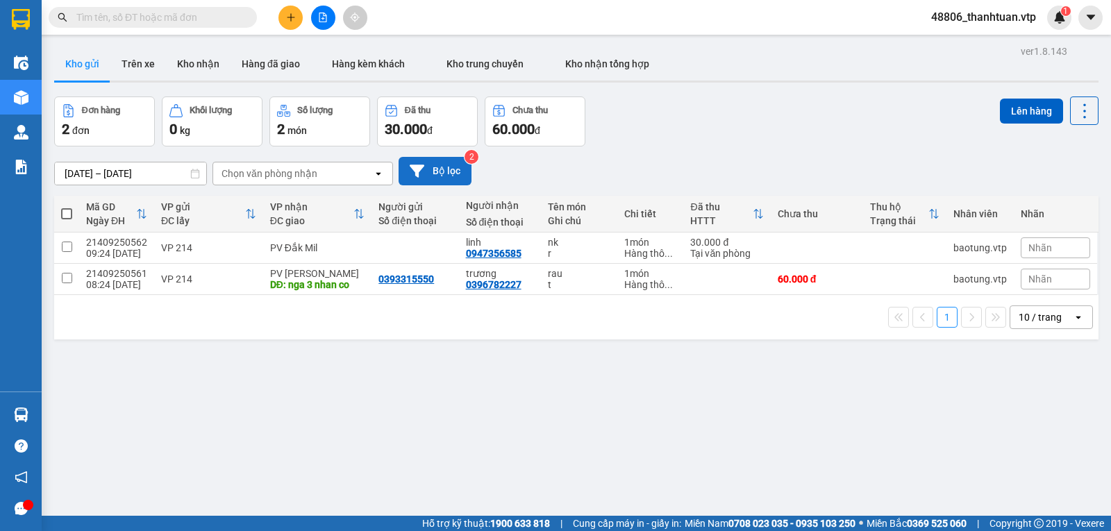
click at [413, 169] on icon at bounding box center [417, 171] width 15 height 15
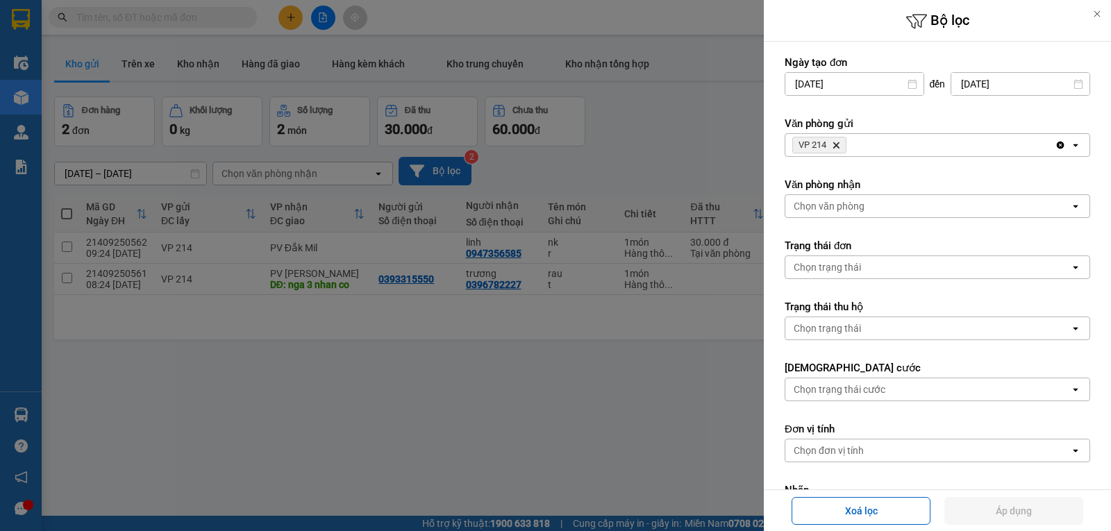
click at [837, 145] on icon "VP 214, close by backspace" at bounding box center [836, 145] width 6 height 6
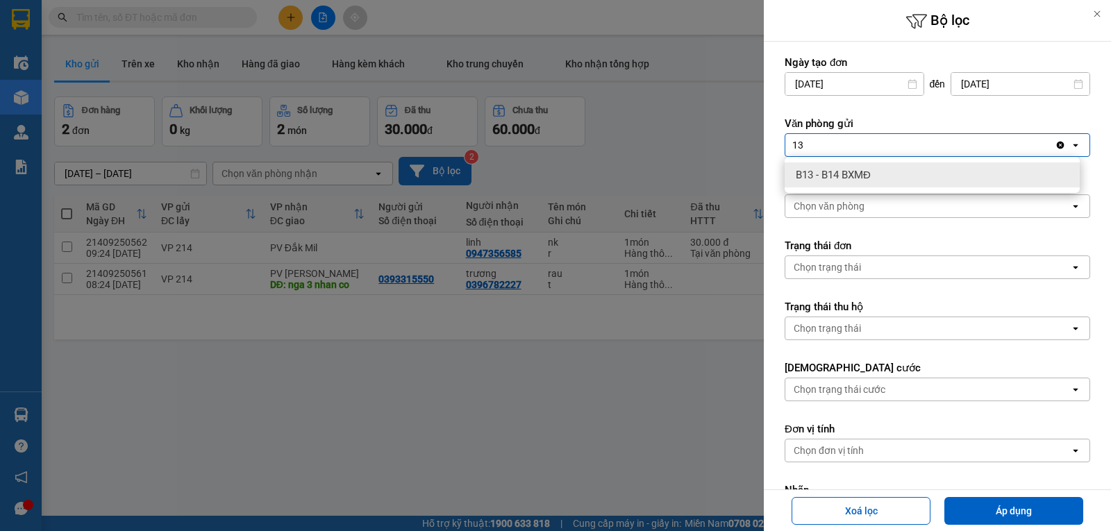
type input "13"
click at [828, 176] on span "B13 - B14 BXMĐ" at bounding box center [833, 175] width 75 height 14
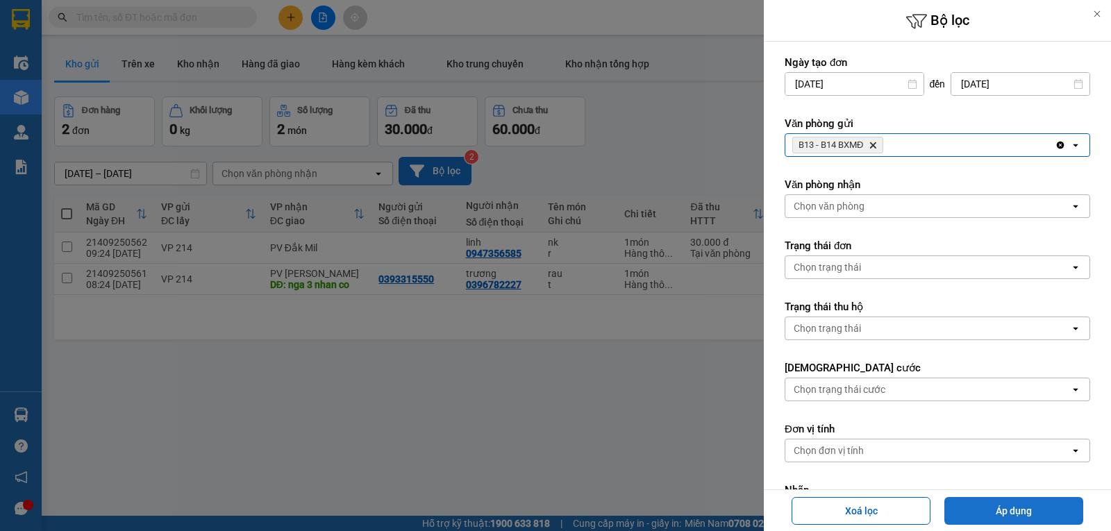
click at [1011, 510] on button "Áp dụng" at bounding box center [1013, 511] width 139 height 28
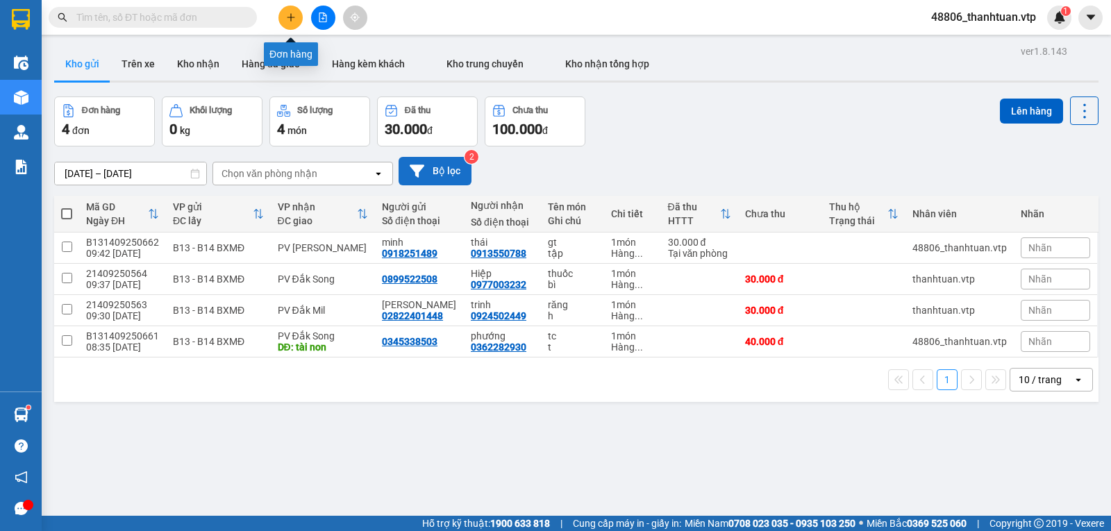
click at [291, 14] on icon "plus" at bounding box center [290, 17] width 1 height 8
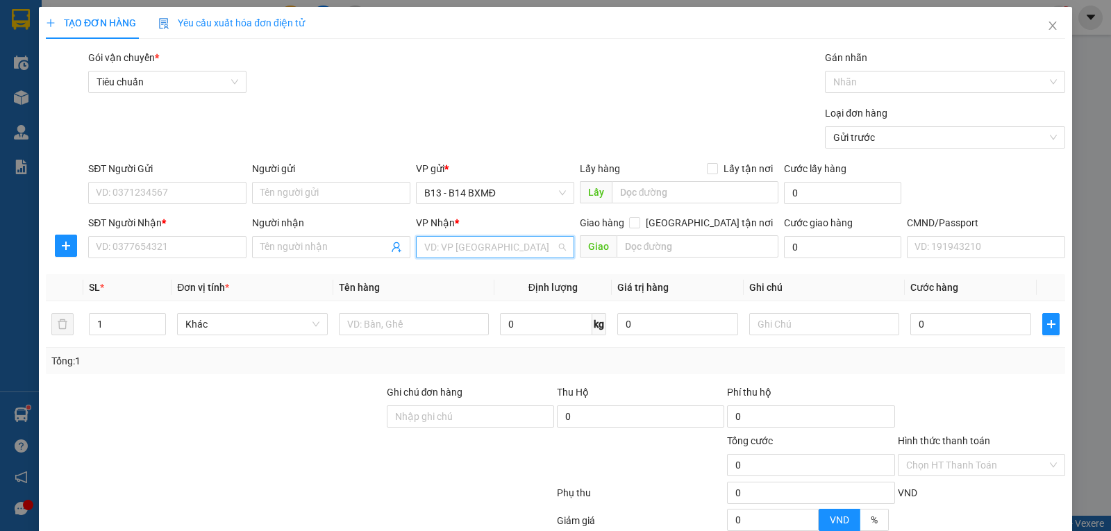
drag, startPoint x: 461, startPoint y: 248, endPoint x: 453, endPoint y: 247, distance: 8.4
click at [461, 250] on input "search" at bounding box center [490, 247] width 132 height 21
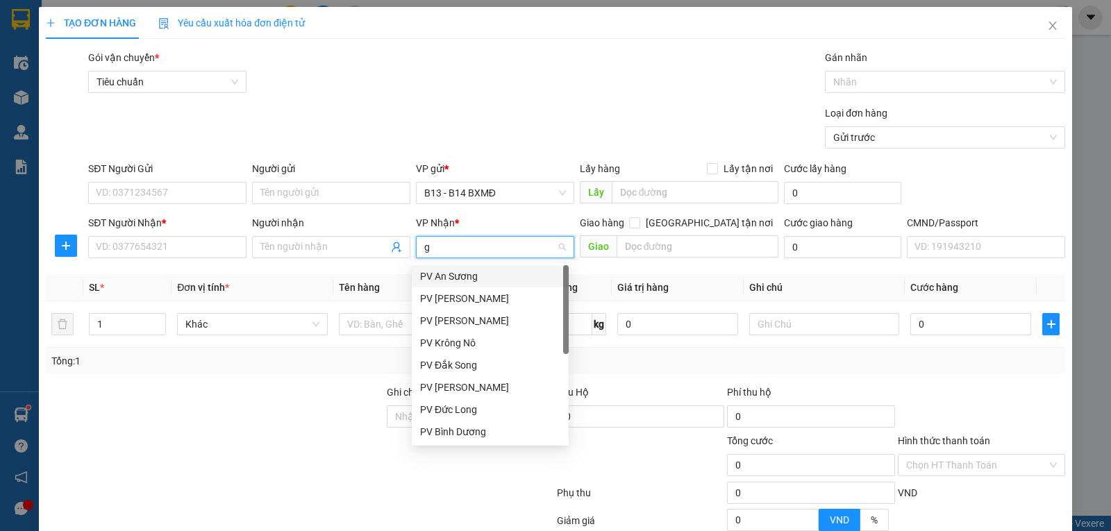
type input "gn"
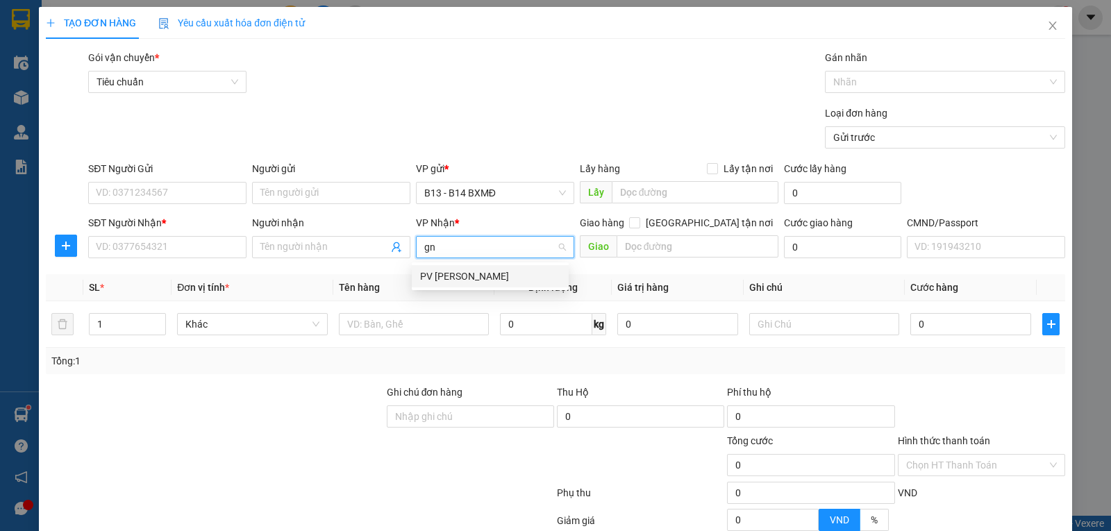
click at [449, 274] on div "PV [PERSON_NAME]" at bounding box center [490, 276] width 140 height 15
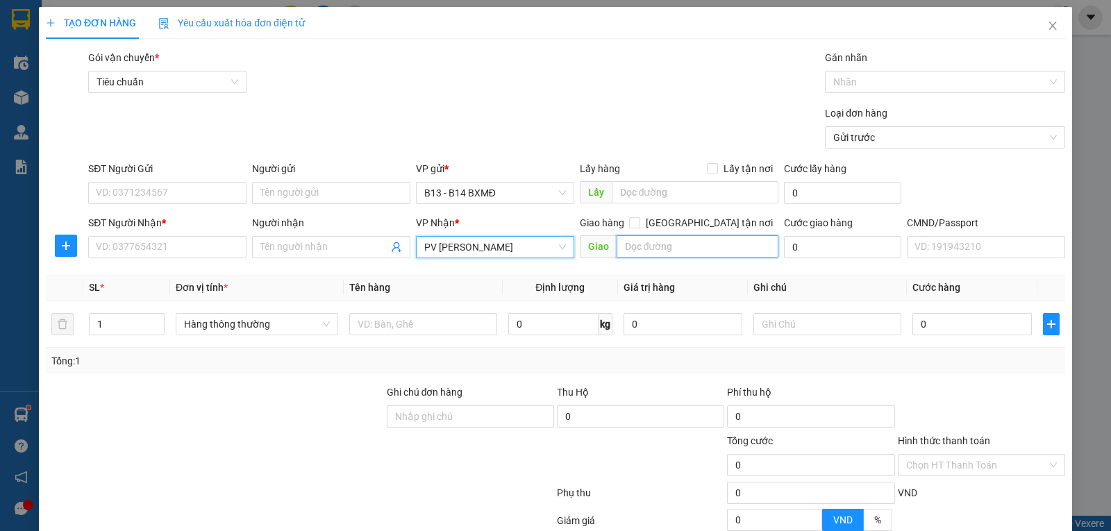
click at [637, 249] on input "text" at bounding box center [698, 246] width 162 height 22
type input "nhân cơ"
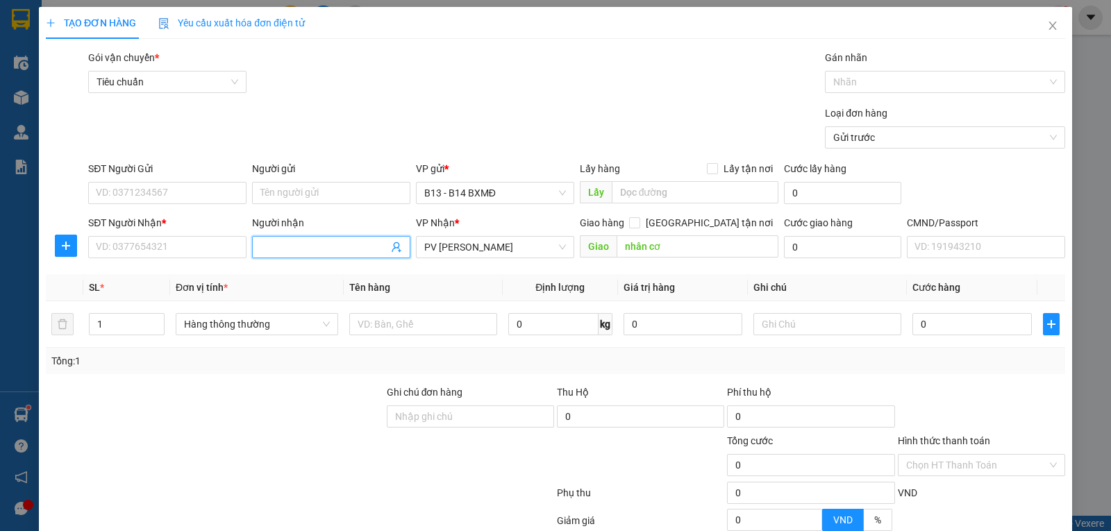
click at [293, 251] on input "Người nhận" at bounding box center [324, 247] width 128 height 15
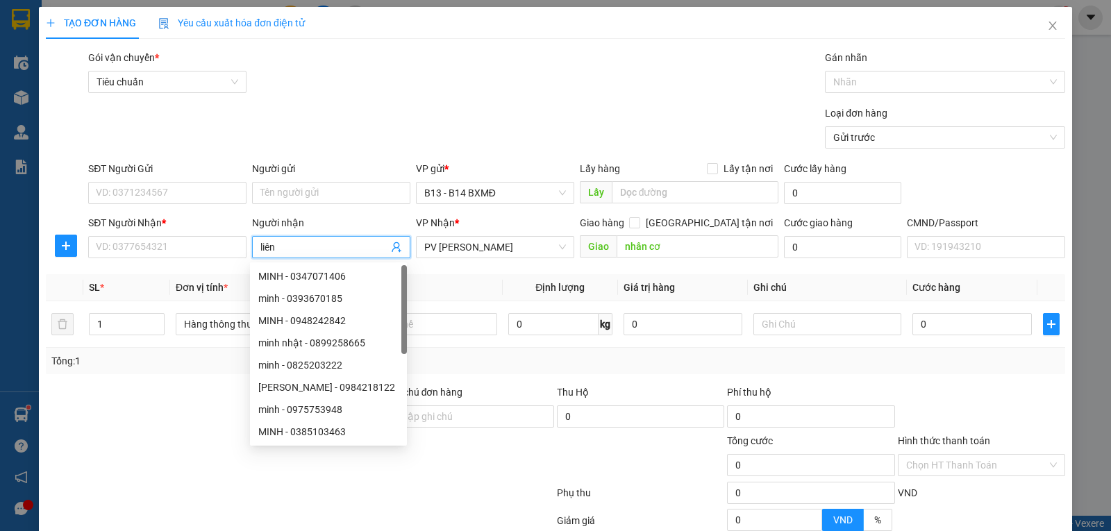
type input "liên"
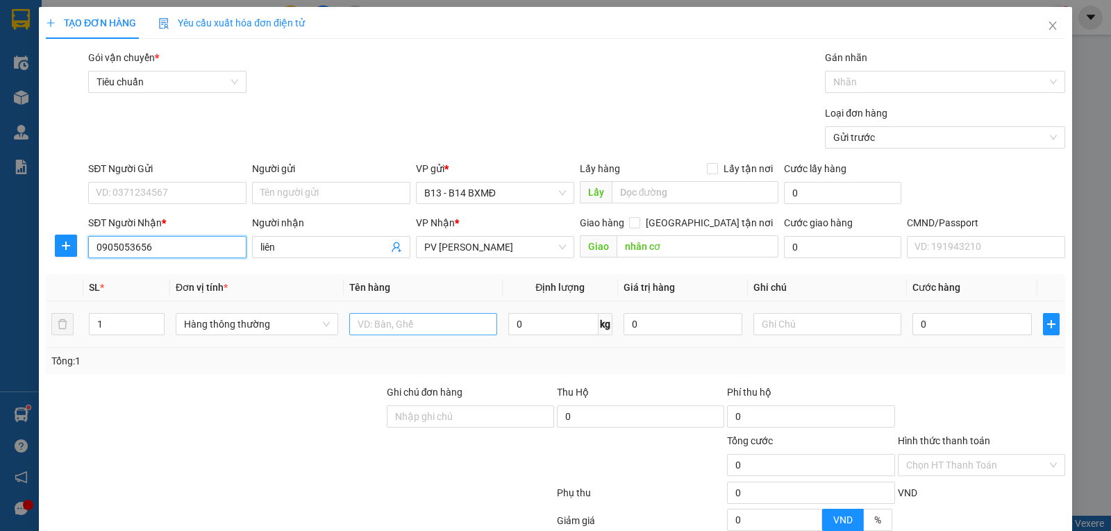
type input "0905053656"
click at [406, 325] on input "text" at bounding box center [423, 324] width 148 height 22
type input "bàn chải"
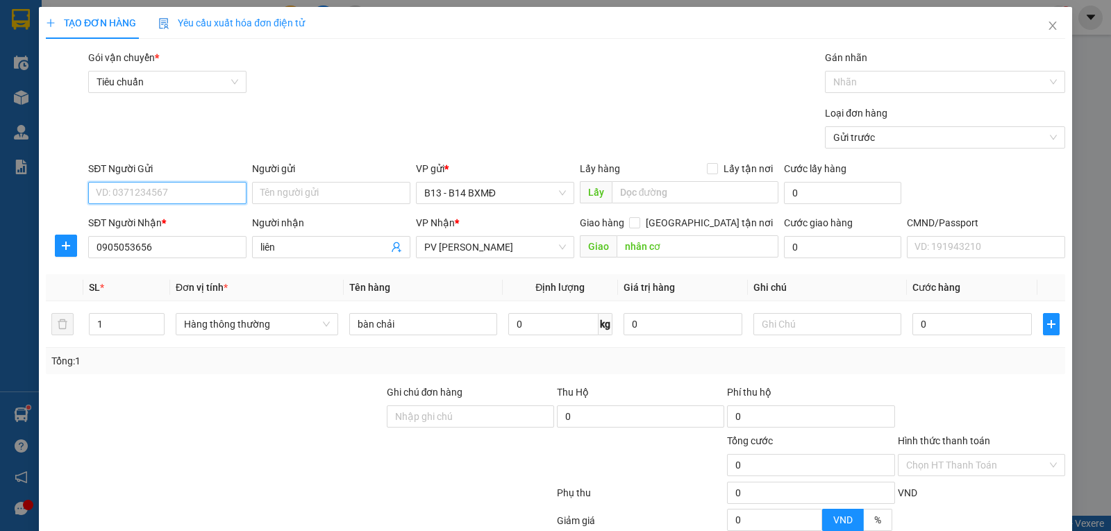
click at [224, 197] on input "SĐT Người Gửi" at bounding box center [167, 193] width 158 height 22
type input "0938287666"
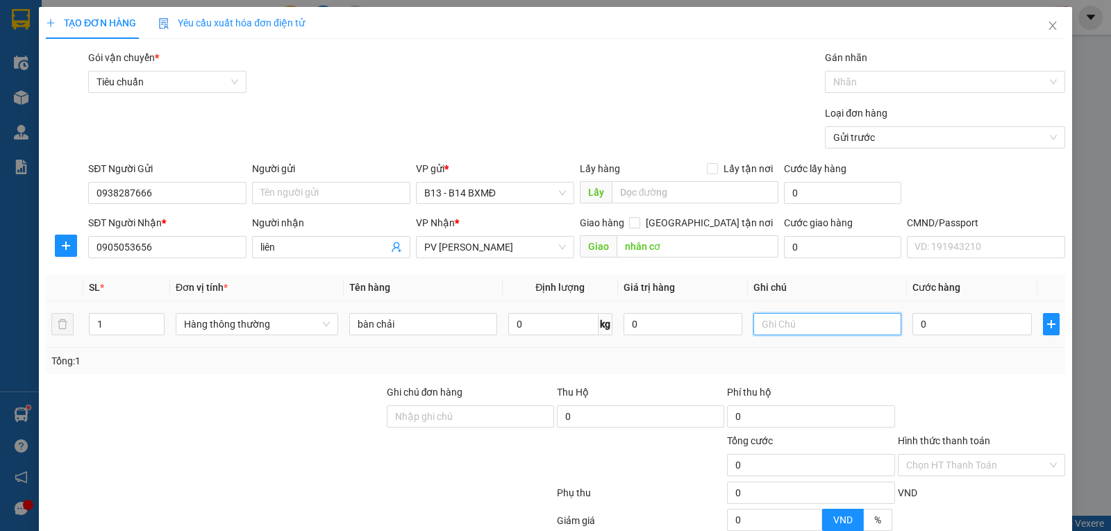
click at [806, 333] on input "text" at bounding box center [827, 324] width 148 height 22
type input "t"
click at [923, 328] on input "0" at bounding box center [971, 324] width 119 height 22
type input "5"
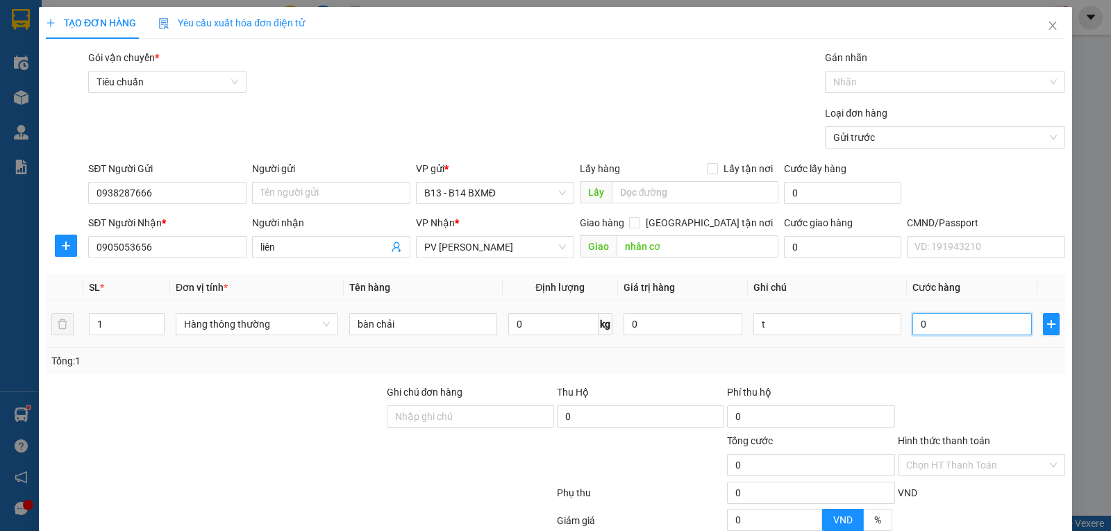
type input "5"
type input "50"
type input "500"
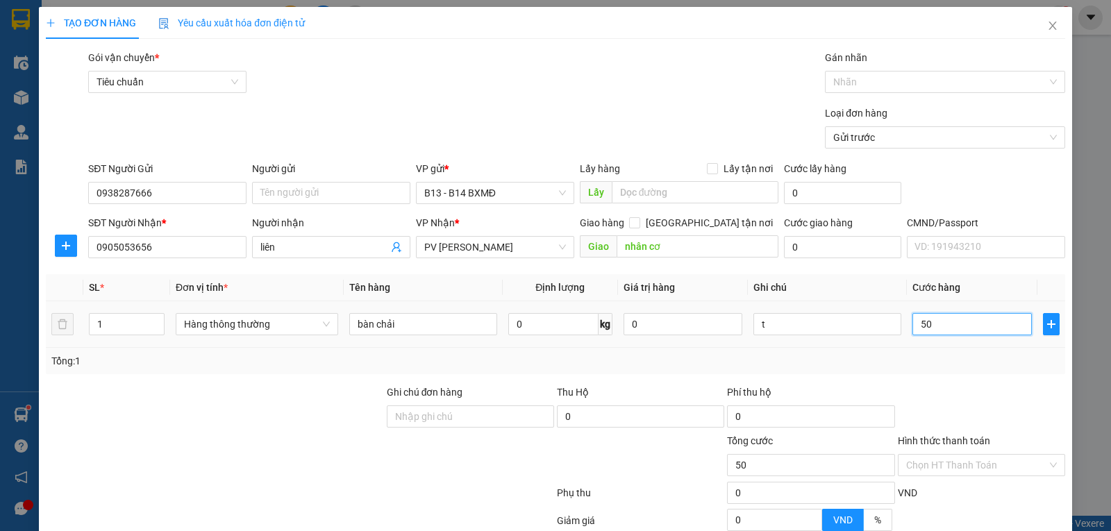
type input "500"
type input "5.000"
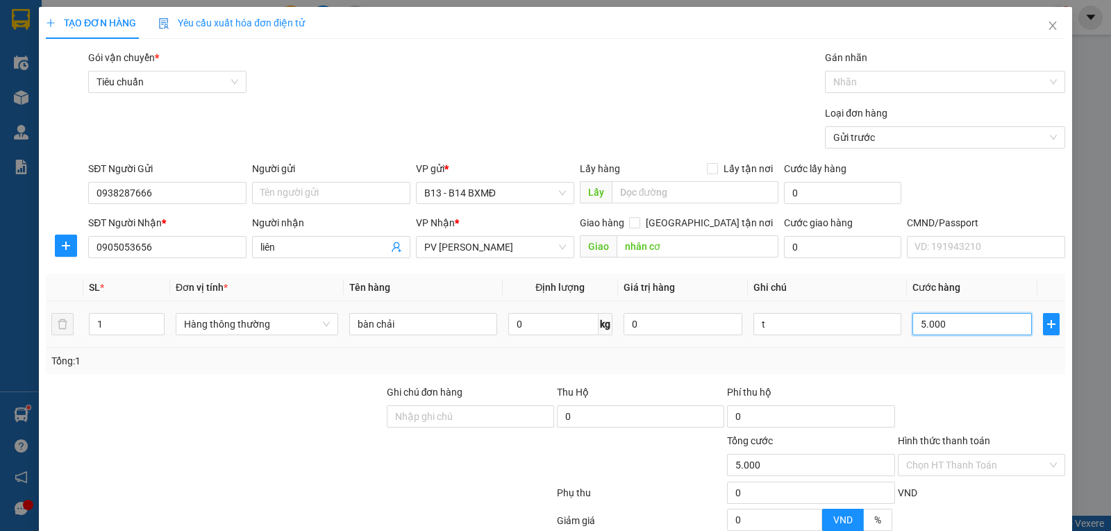
type input "50.000"
click at [1012, 462] on input "Hình thức thanh toán" at bounding box center [976, 465] width 141 height 21
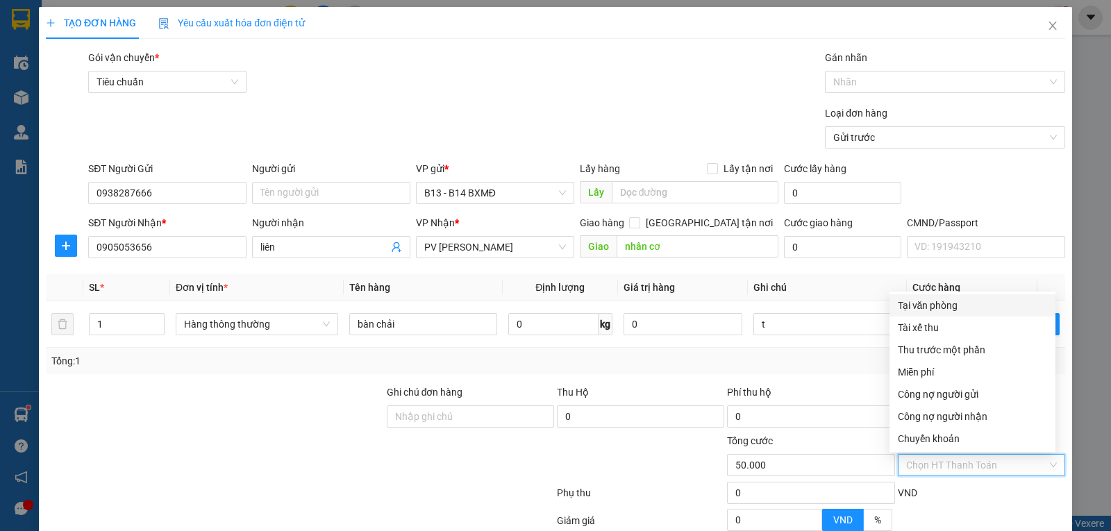
click at [915, 306] on div "Tại văn phòng" at bounding box center [972, 305] width 149 height 15
type input "0"
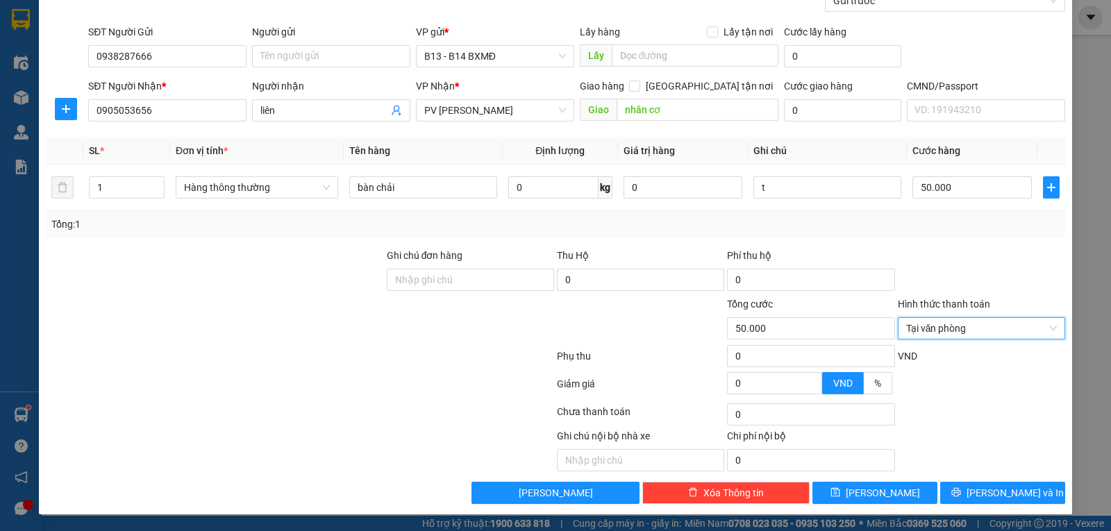
scroll to position [140, 0]
click at [1016, 492] on span "[PERSON_NAME] và In" at bounding box center [1015, 492] width 97 height 15
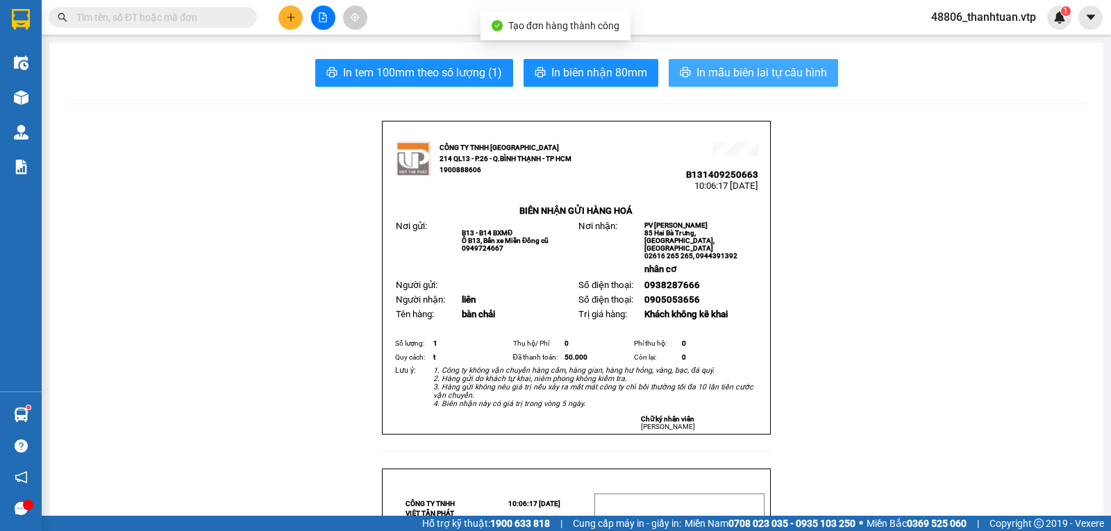
click at [729, 67] on span "In mẫu biên lai tự cấu hình" at bounding box center [762, 72] width 131 height 17
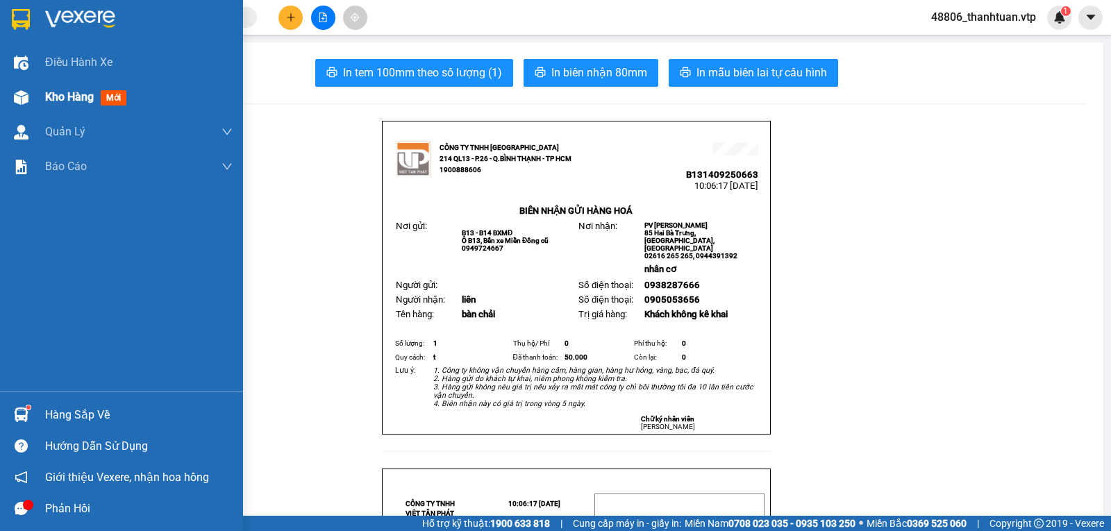
drag, startPoint x: 48, startPoint y: 95, endPoint x: 53, endPoint y: 103, distance: 9.1
click at [52, 101] on span "Kho hàng" at bounding box center [69, 96] width 49 height 13
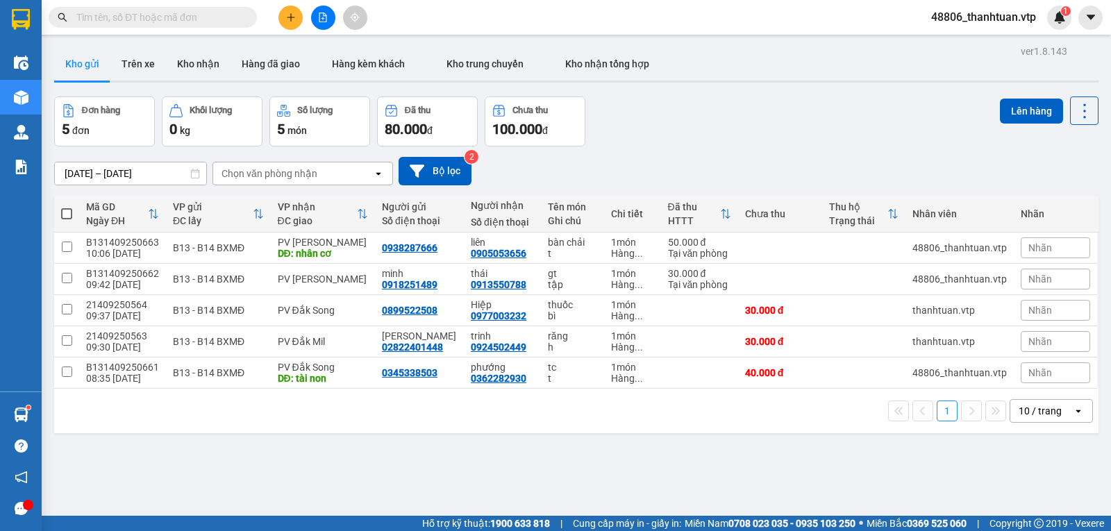
click at [290, 17] on icon "plus" at bounding box center [291, 17] width 8 height 1
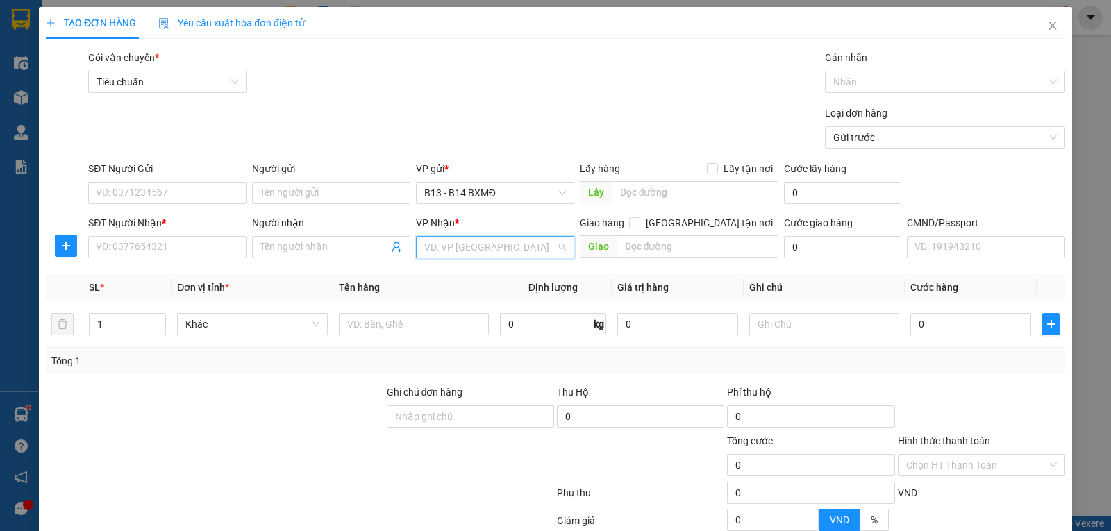
click at [451, 251] on input "search" at bounding box center [490, 247] width 132 height 21
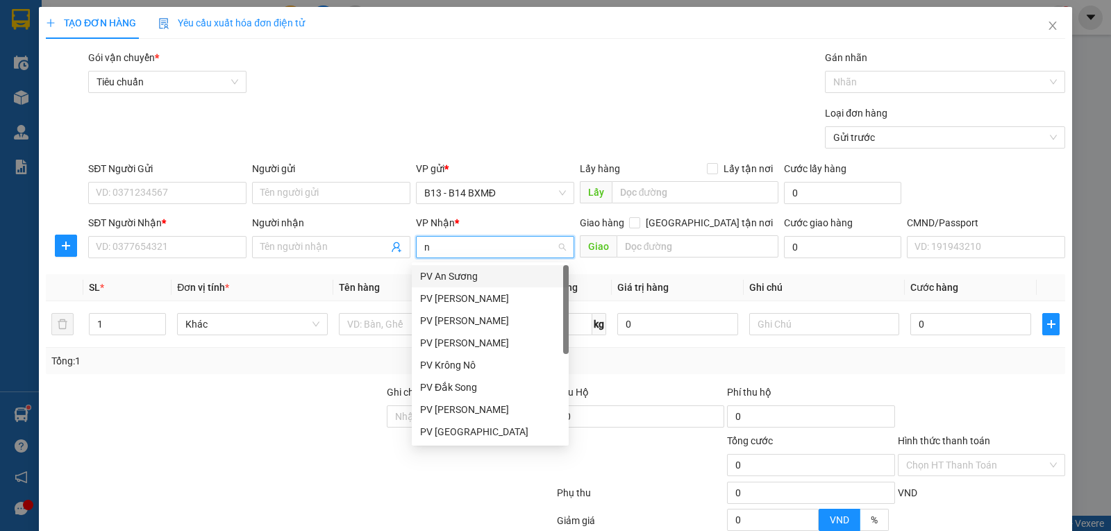
type input "nd"
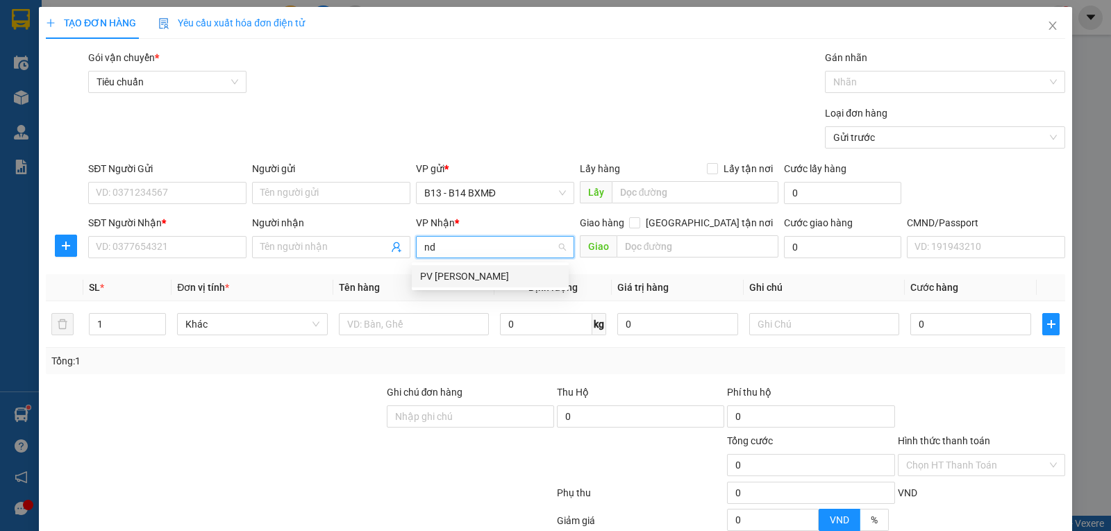
click at [440, 277] on div "PV [PERSON_NAME]" at bounding box center [490, 276] width 140 height 15
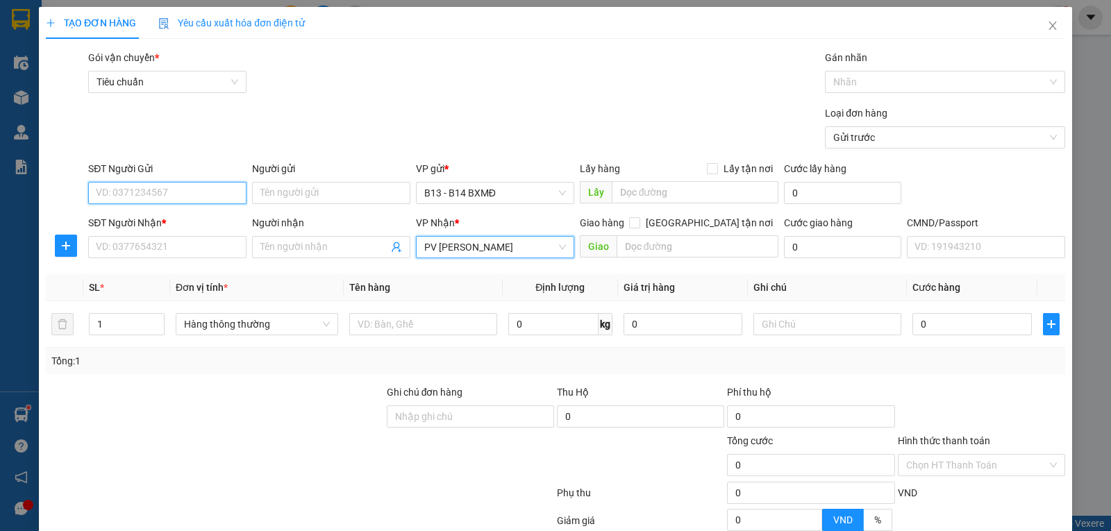
click at [184, 202] on input "SĐT Người Gửi" at bounding box center [167, 193] width 158 height 22
type input "0938866186"
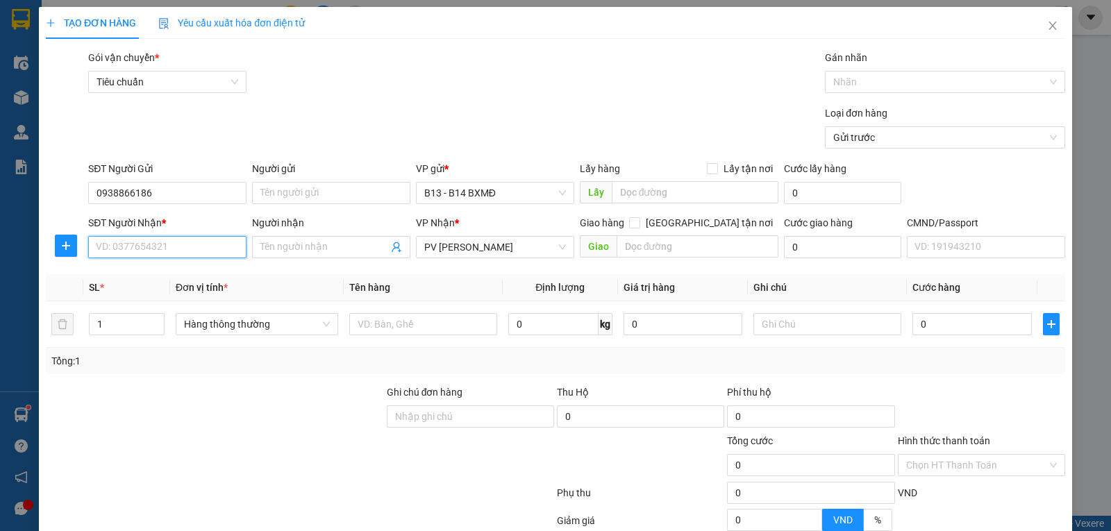
click at [165, 249] on input "SĐT Người Nhận *" at bounding box center [167, 247] width 158 height 22
type input "0932676799"
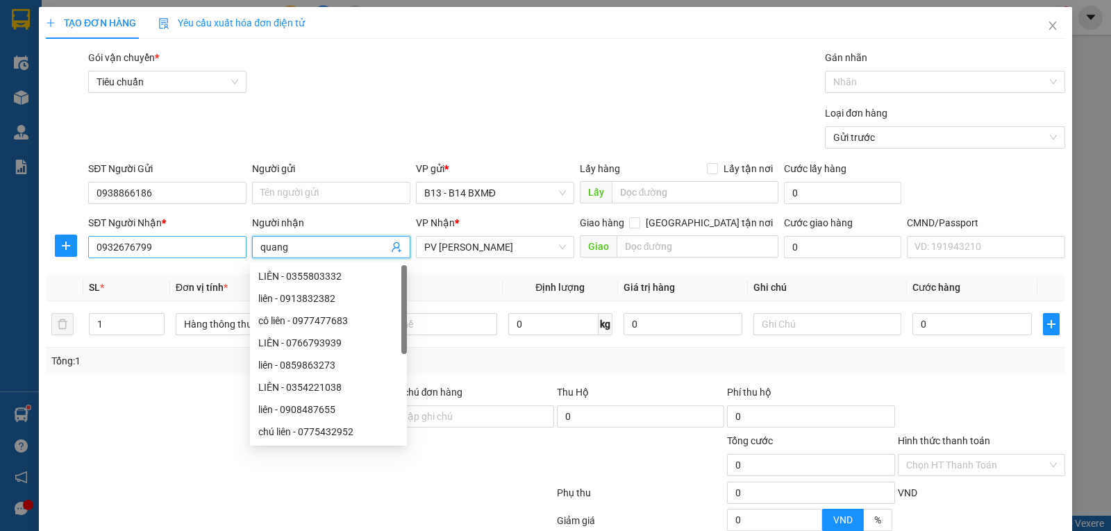
type input "quang"
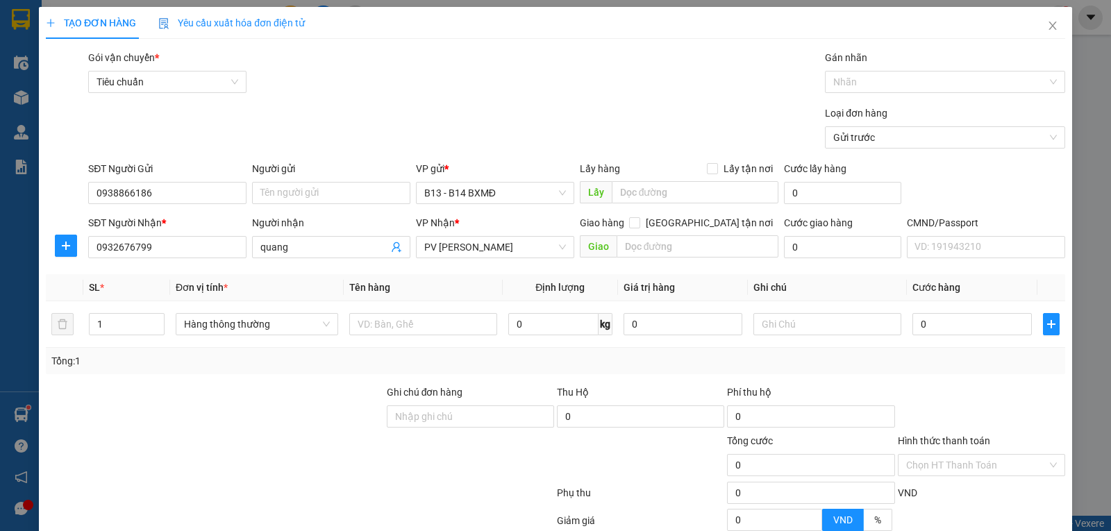
click at [183, 427] on div at bounding box center [214, 409] width 341 height 49
click at [367, 328] on input "text" at bounding box center [423, 324] width 148 height 22
type input "gt"
type input "bì"
type input "3"
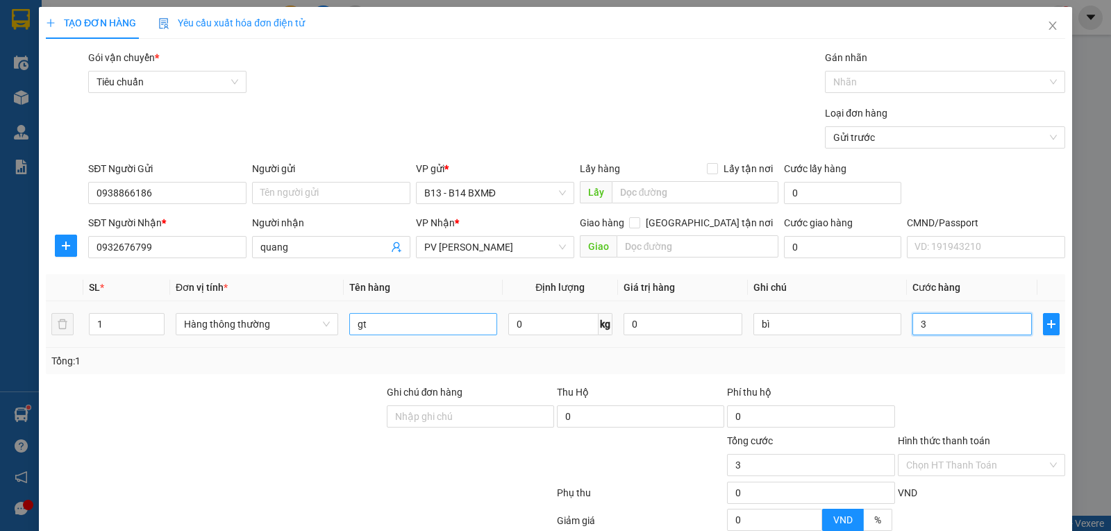
type input "3"
type input "30"
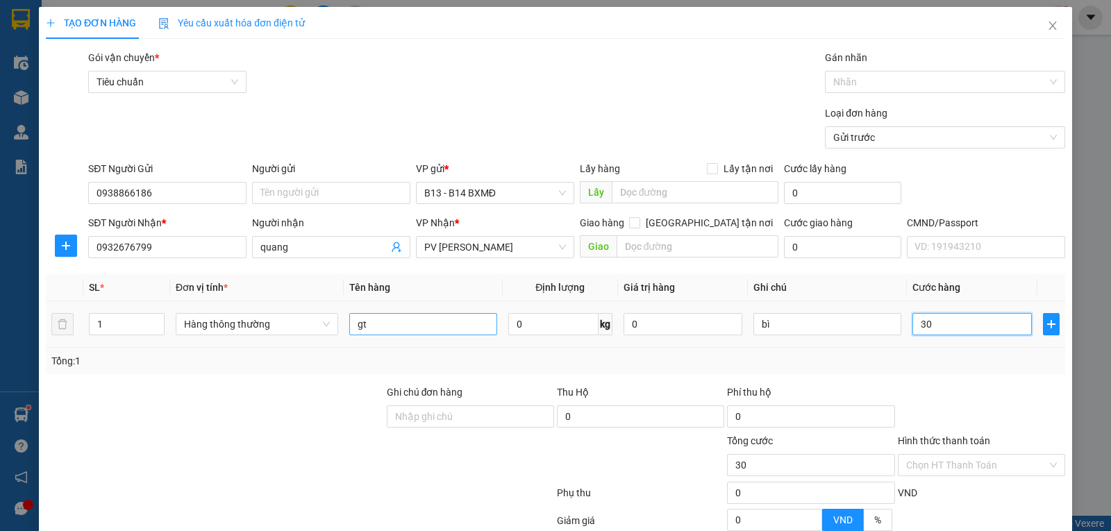
type input "300"
type input "3.000"
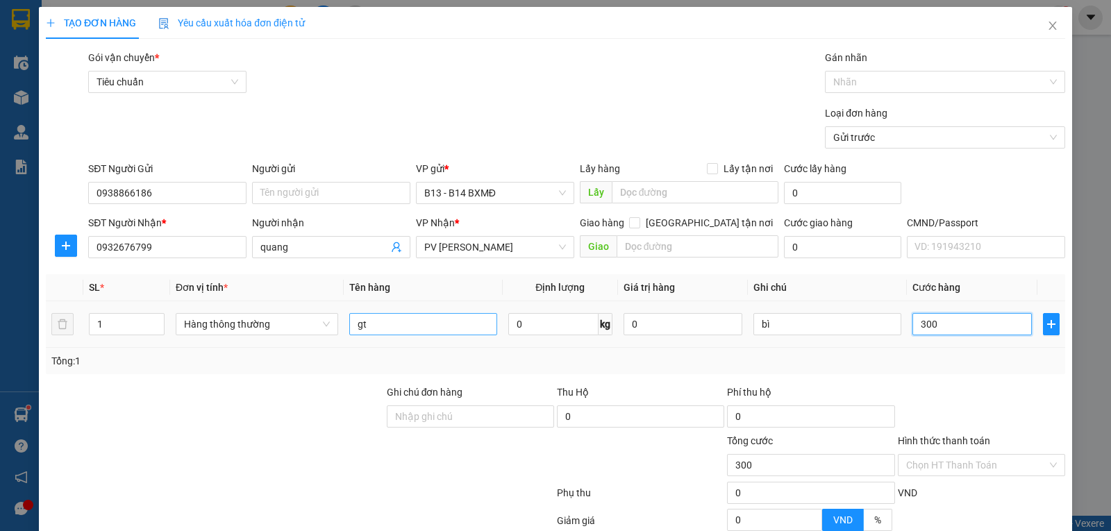
type input "3.000"
type input "30.000"
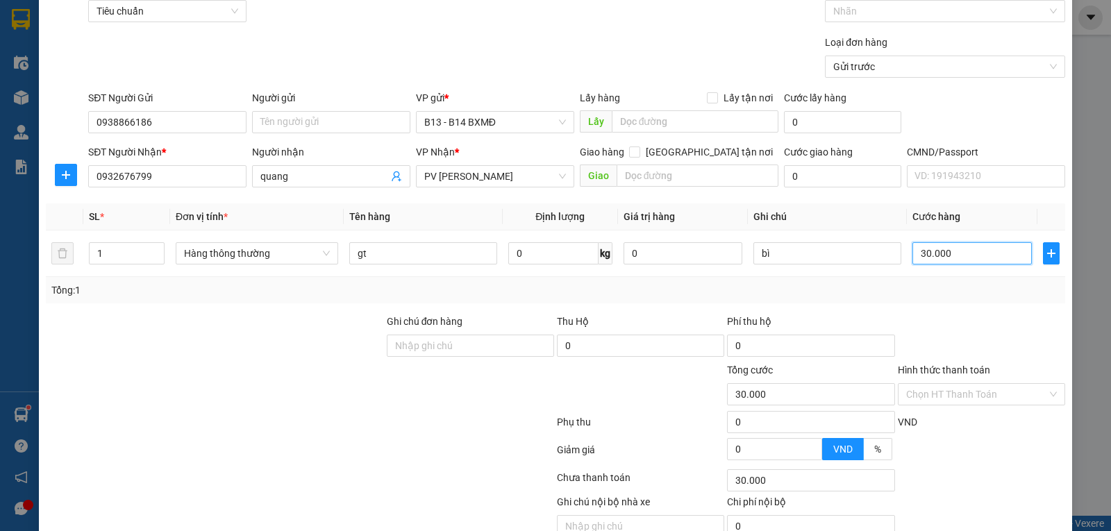
scroll to position [139, 0]
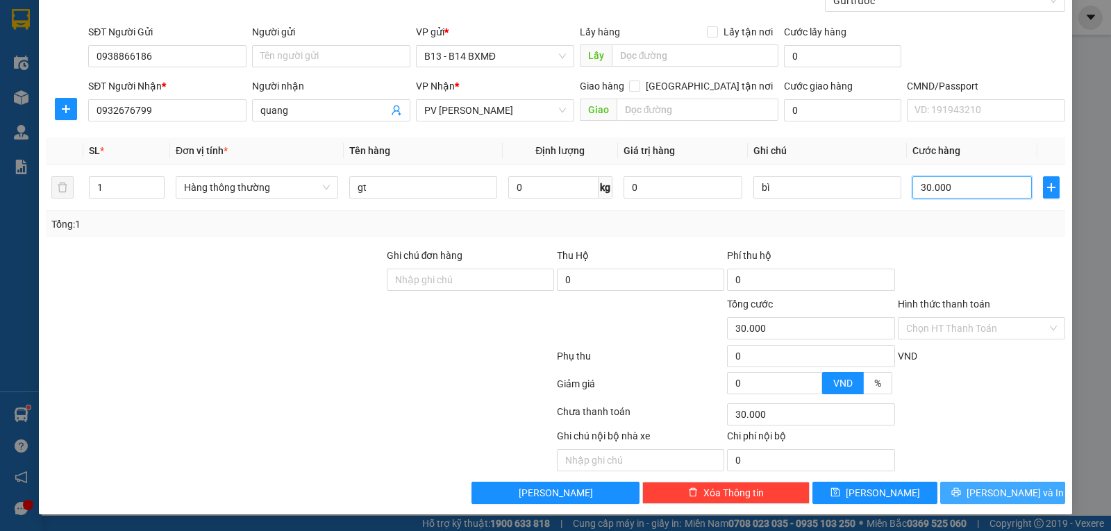
type input "30.000"
click at [1007, 491] on span "[PERSON_NAME] và In" at bounding box center [1015, 492] width 97 height 15
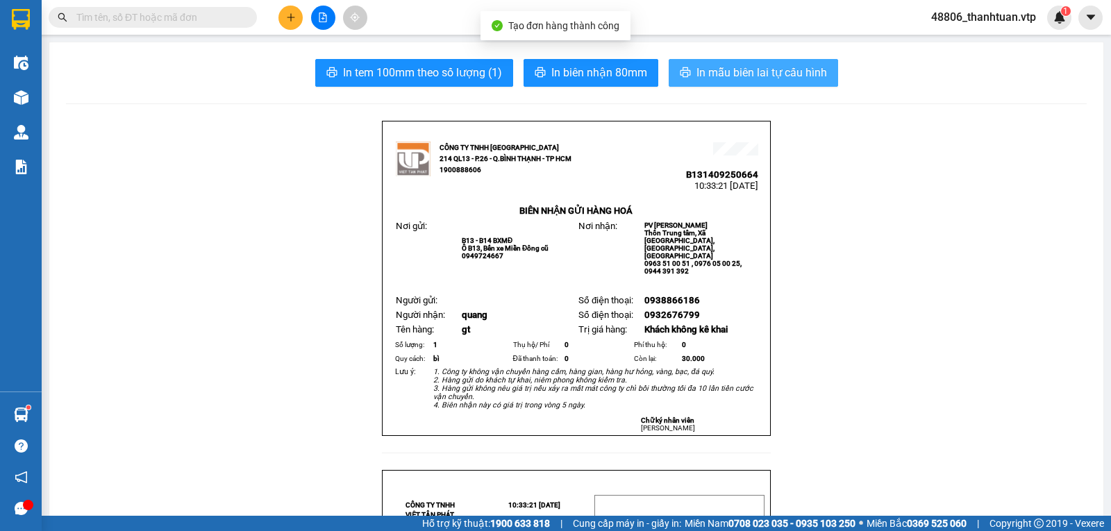
click at [774, 74] on span "In mẫu biên lai tự cấu hình" at bounding box center [762, 72] width 131 height 17
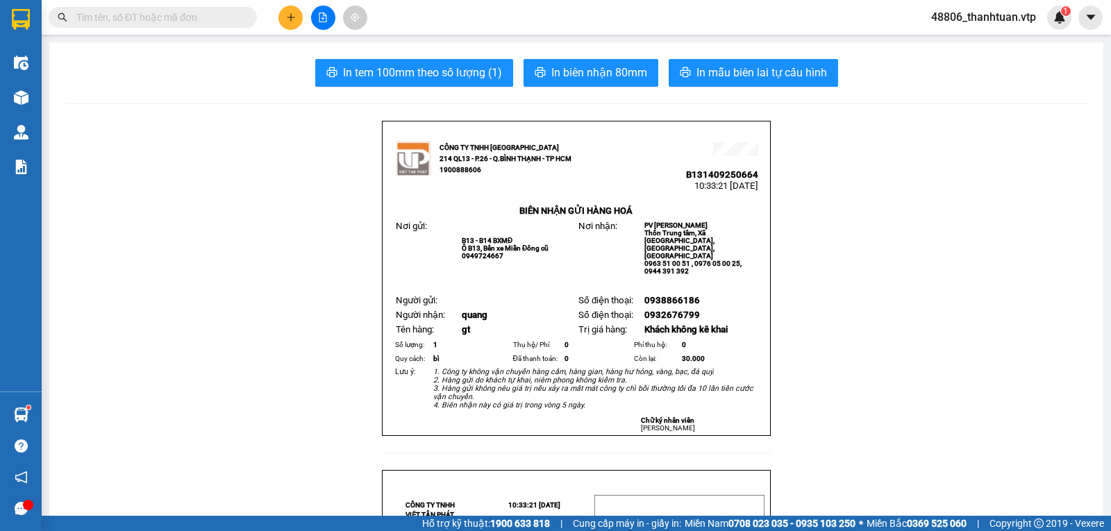
click at [295, 16] on icon "plus" at bounding box center [291, 17] width 10 height 10
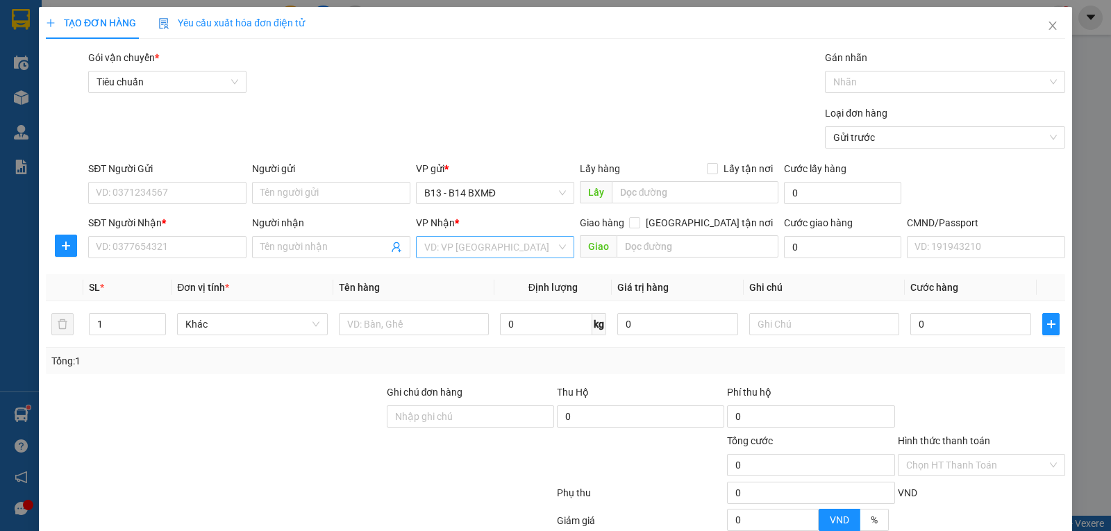
click at [437, 253] on input "search" at bounding box center [490, 247] width 132 height 21
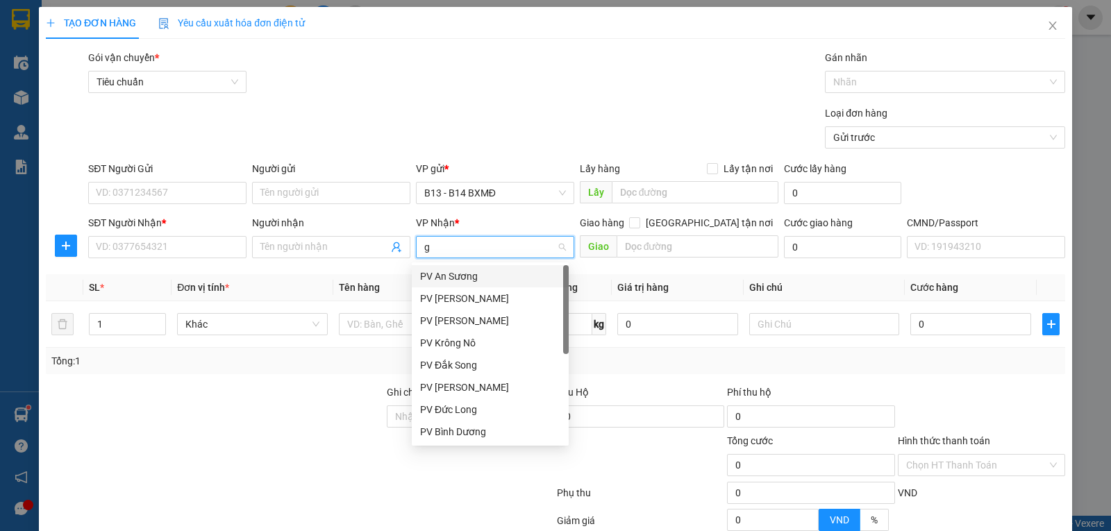
type input "gn"
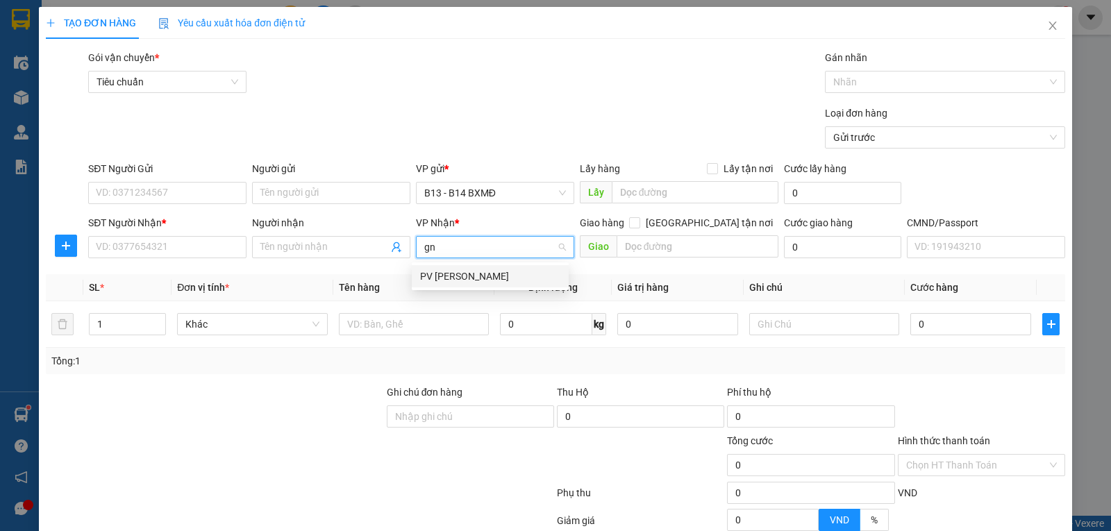
drag, startPoint x: 447, startPoint y: 278, endPoint x: 218, endPoint y: 217, distance: 236.3
click at [444, 278] on div "PV [PERSON_NAME]" at bounding box center [490, 276] width 140 height 15
click at [278, 243] on input "Người nhận" at bounding box center [324, 247] width 128 height 15
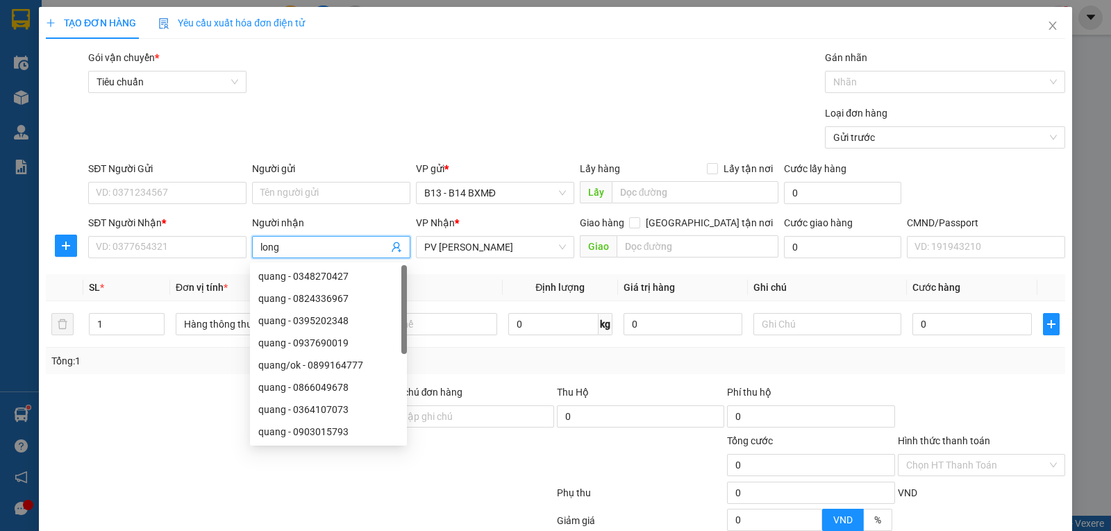
type input "long"
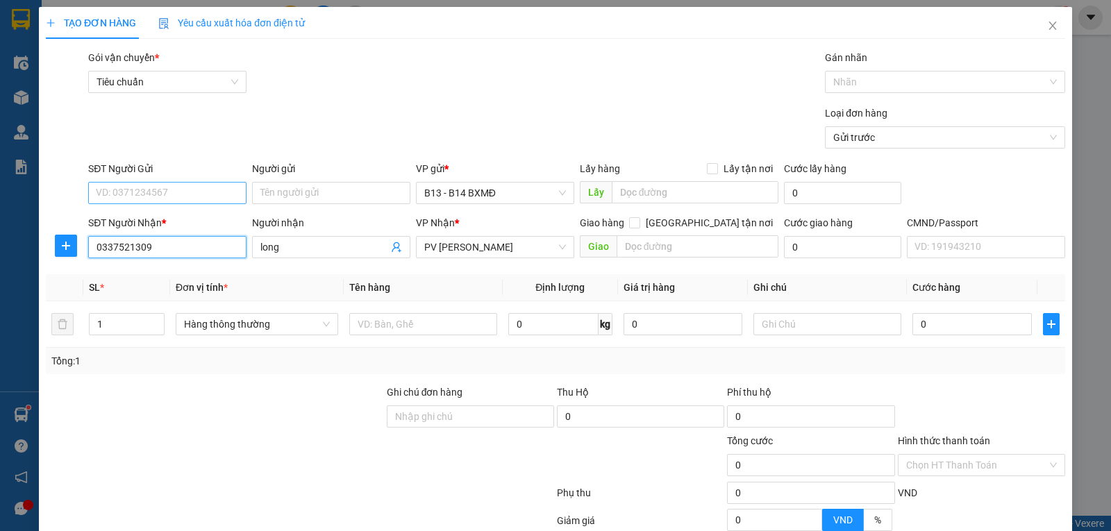
type input "0337521309"
click at [205, 195] on input "SĐT Người Gửi" at bounding box center [167, 193] width 158 height 22
type input "0908711917"
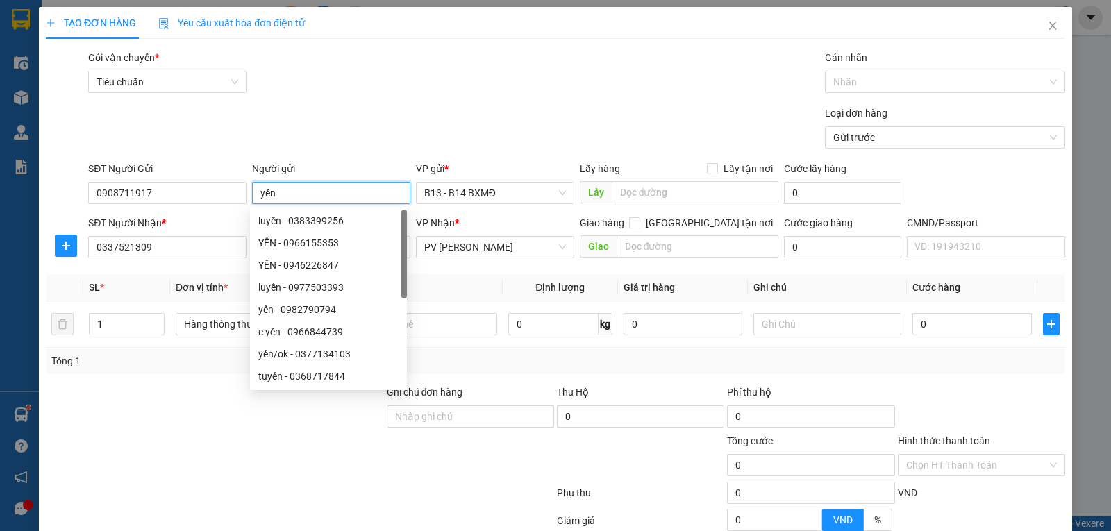
type input "yến"
click at [147, 473] on div at bounding box center [214, 457] width 341 height 49
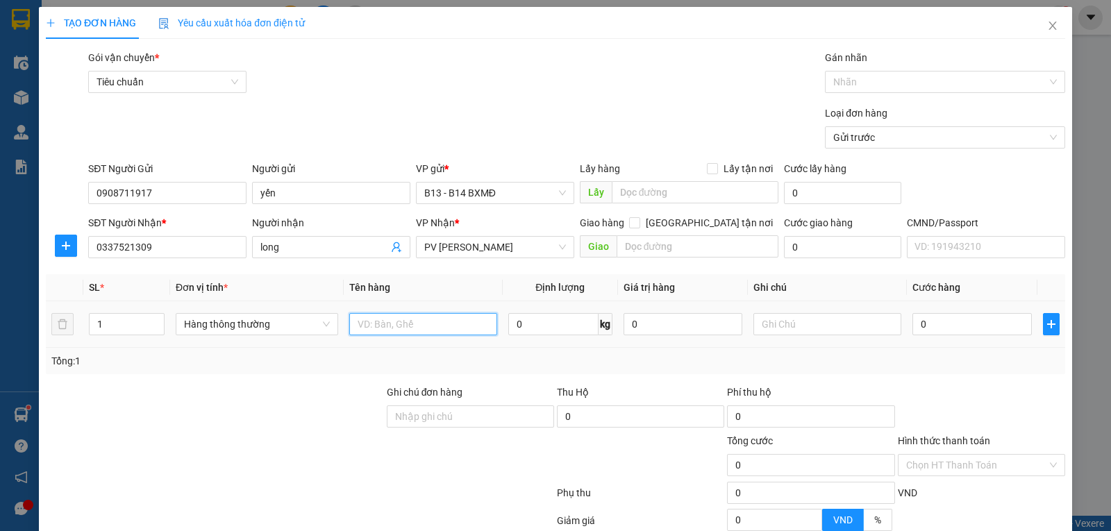
click at [447, 326] on input "text" at bounding box center [423, 324] width 148 height 22
type input "cá lạnh"
drag, startPoint x: 982, startPoint y: 483, endPoint x: 918, endPoint y: 475, distance: 64.3
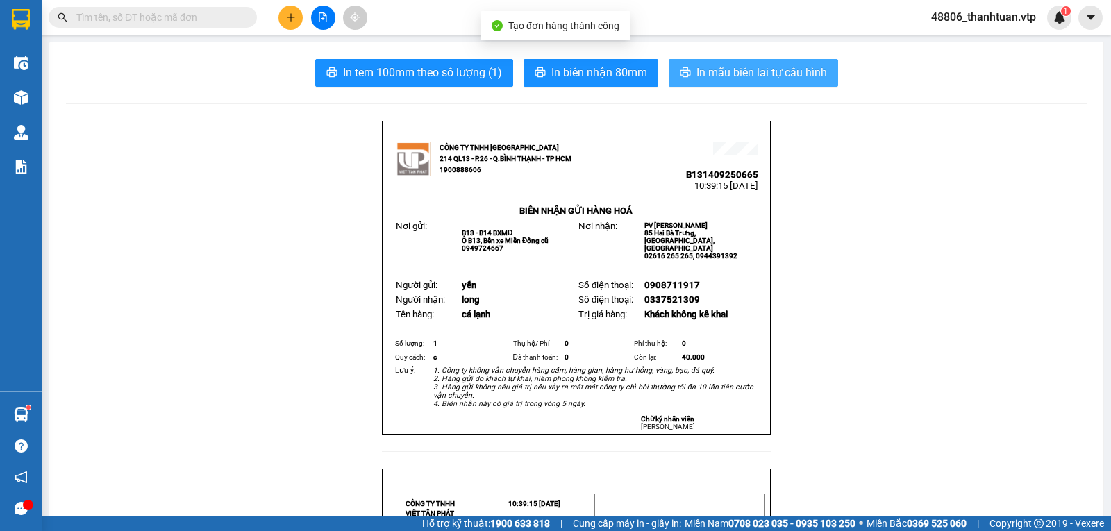
drag, startPoint x: 769, startPoint y: 81, endPoint x: 689, endPoint y: 89, distance: 80.2
click at [767, 81] on span "In mẫu biên lai tự cấu hình" at bounding box center [762, 72] width 131 height 17
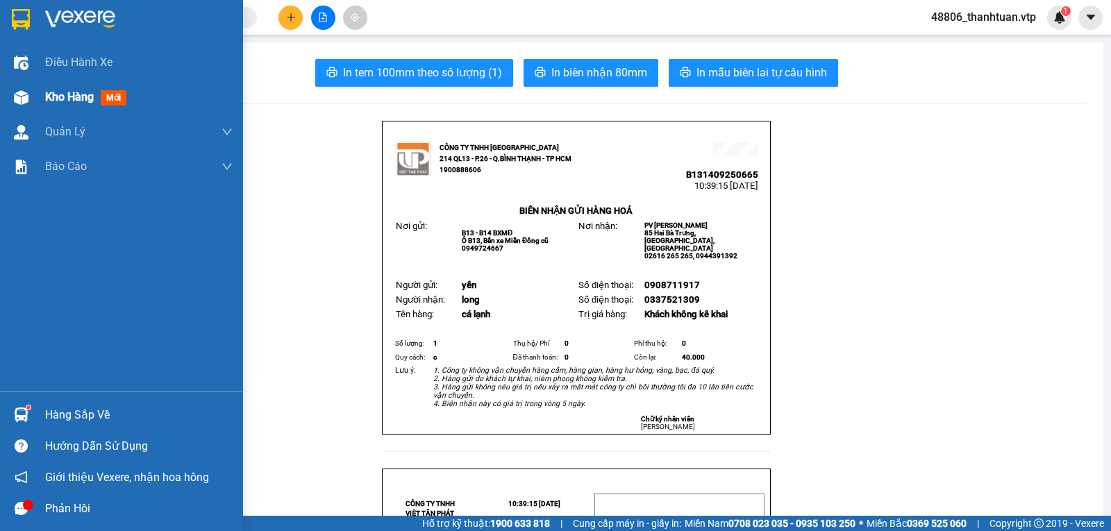
click at [64, 91] on span "Kho hàng" at bounding box center [69, 96] width 49 height 13
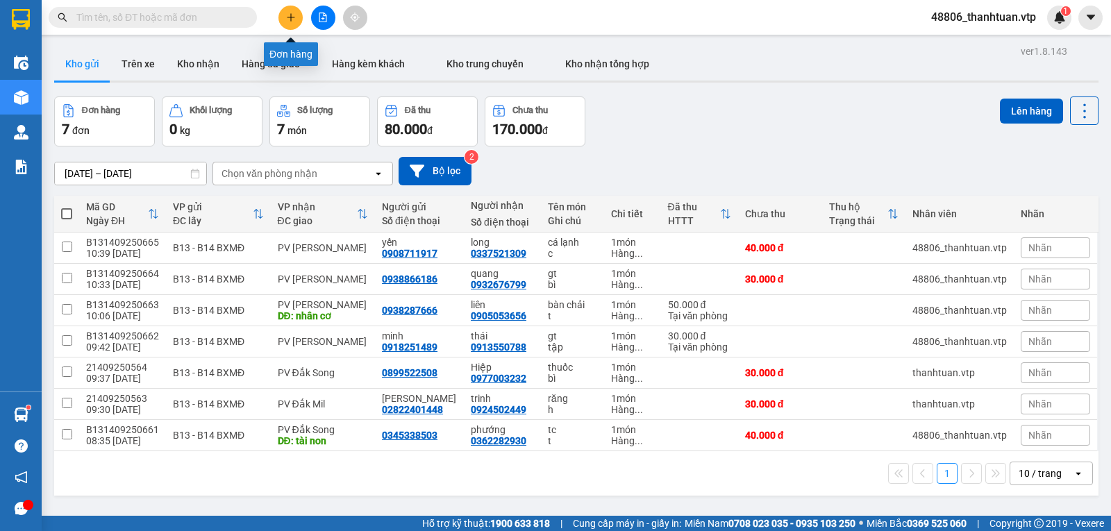
click at [287, 18] on icon "plus" at bounding box center [291, 17] width 10 height 10
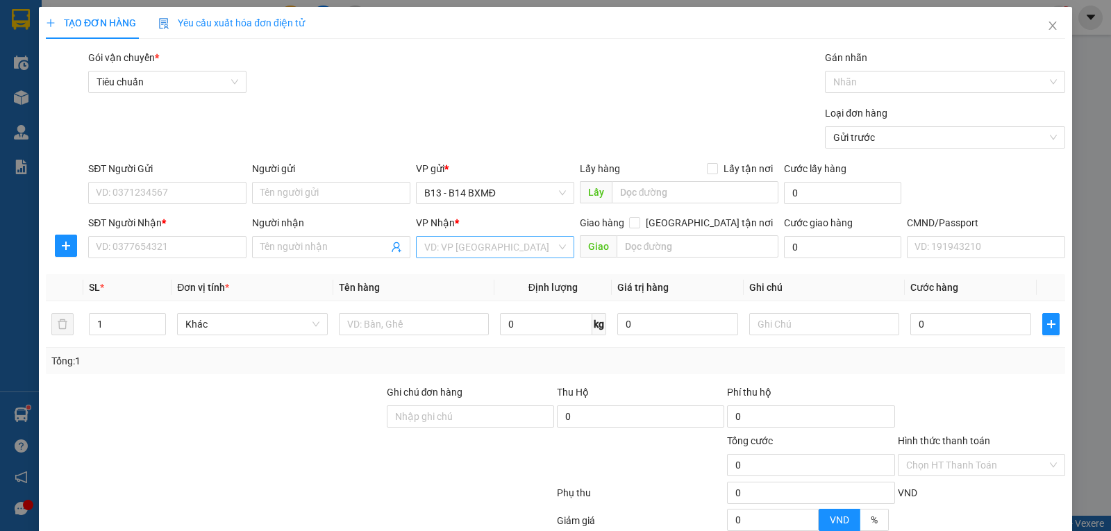
click at [427, 254] on input "search" at bounding box center [490, 247] width 132 height 21
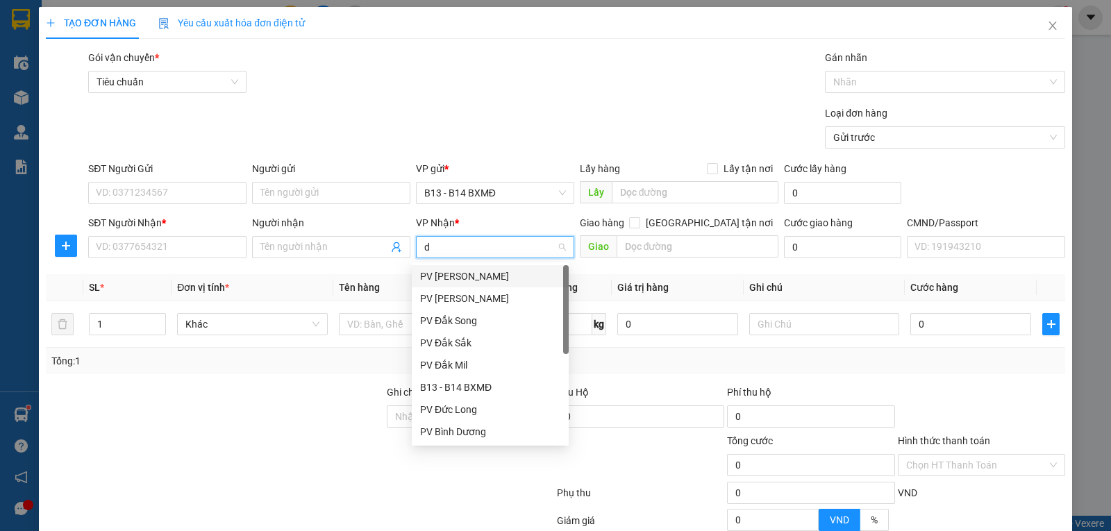
type input "dm"
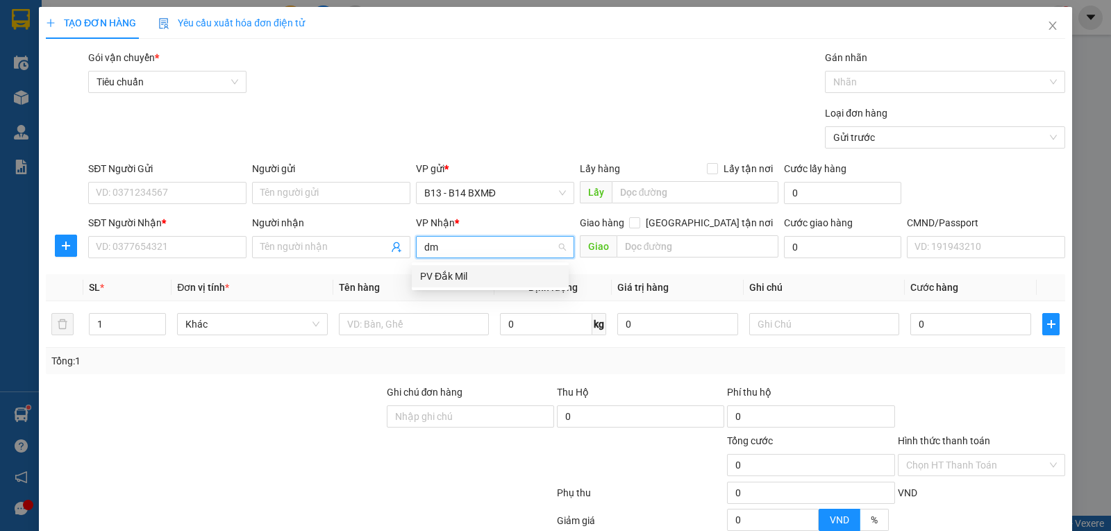
click at [430, 273] on div "PV Đắk Mil" at bounding box center [490, 276] width 140 height 15
click at [178, 204] on div "SĐT Người Gửi VD: 0371234567" at bounding box center [167, 185] width 158 height 49
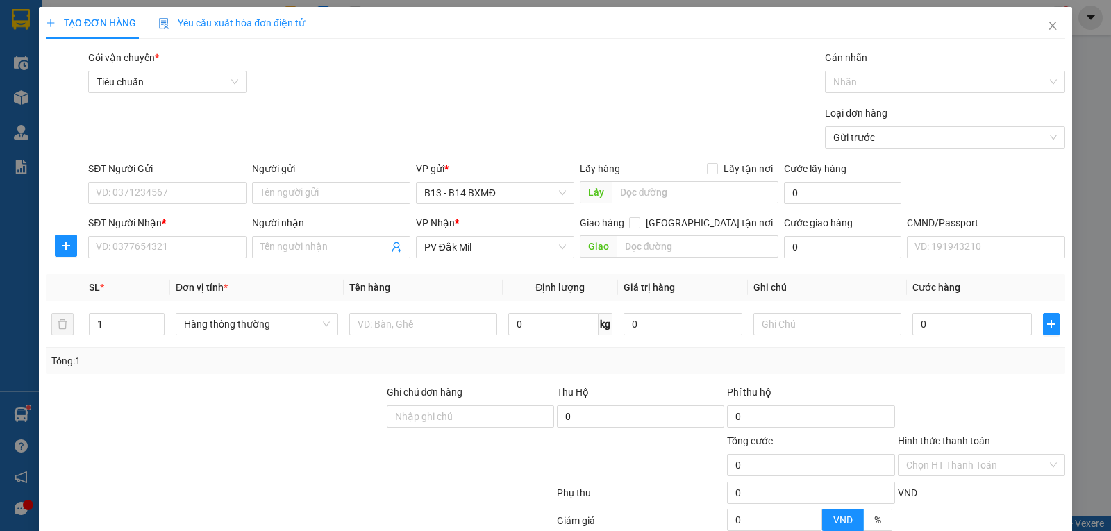
click at [192, 178] on div "SĐT Người Gửi" at bounding box center [167, 171] width 158 height 21
click at [201, 200] on input "SĐT Người Gửi" at bounding box center [167, 193] width 158 height 22
type input "0889929891"
click at [217, 242] on input "SĐT Người Nhận *" at bounding box center [167, 247] width 158 height 22
type input "0846280365"
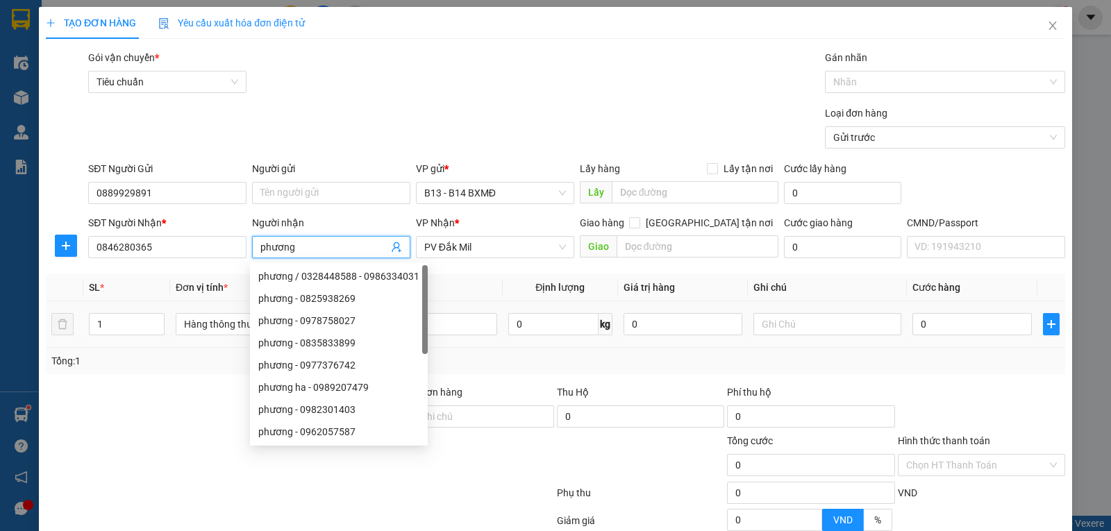
type input "phương"
drag, startPoint x: 138, startPoint y: 399, endPoint x: 336, endPoint y: 336, distance: 207.5
click at [142, 398] on div at bounding box center [214, 409] width 341 height 49
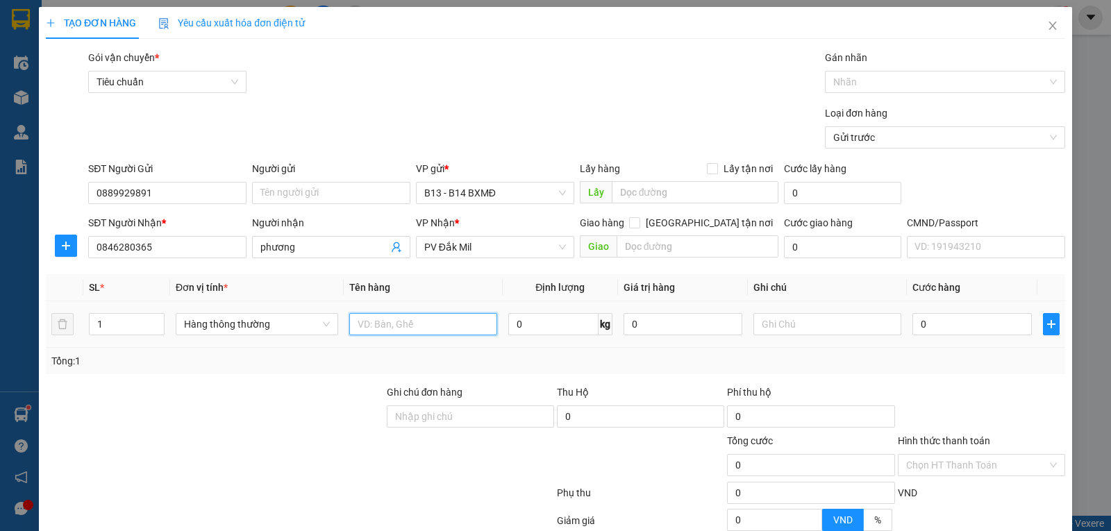
click at [438, 322] on input "text" at bounding box center [423, 324] width 148 height 22
type input "lạnh"
type input "tx"
type input "r"
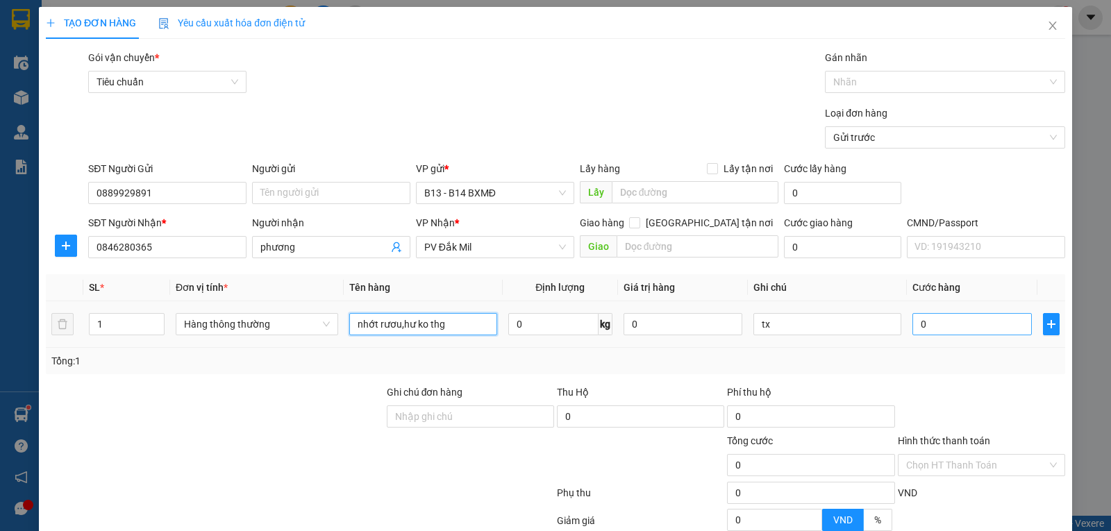
type input "nhớt rươu,hư ko thg"
click at [942, 333] on input "0" at bounding box center [971, 324] width 119 height 22
type input "8"
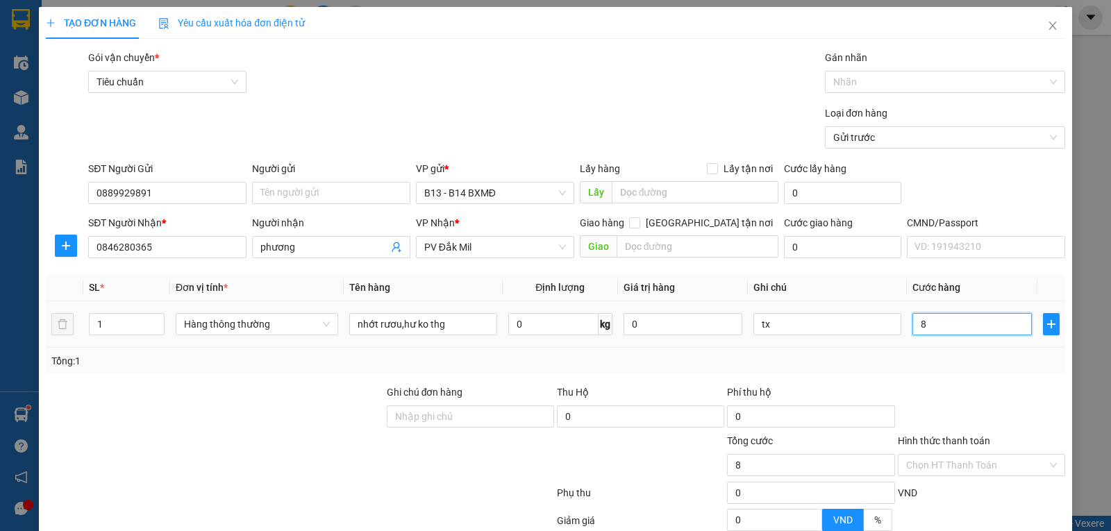
type input "80"
type input "800"
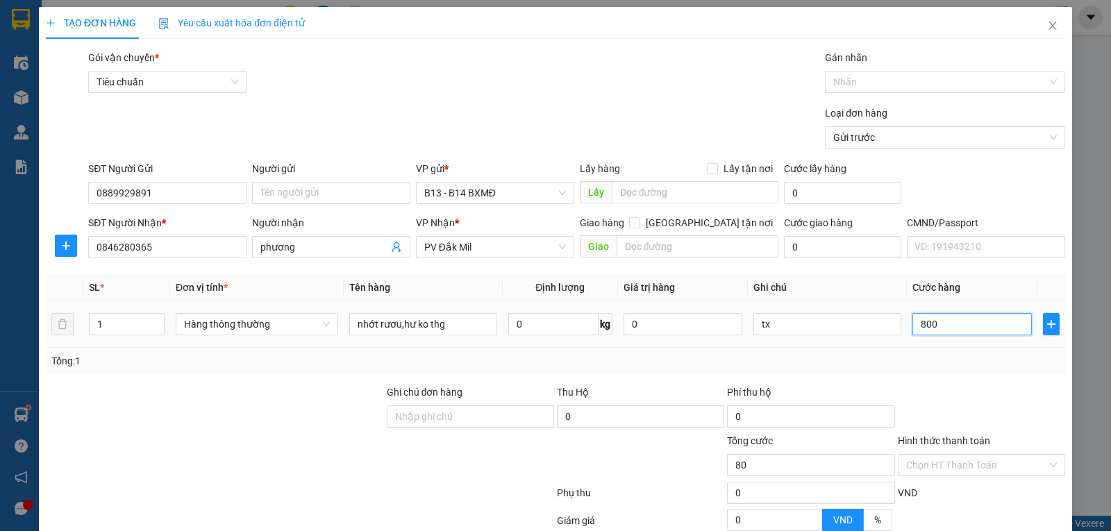
type input "800"
type input "8.000"
type input "80.000"
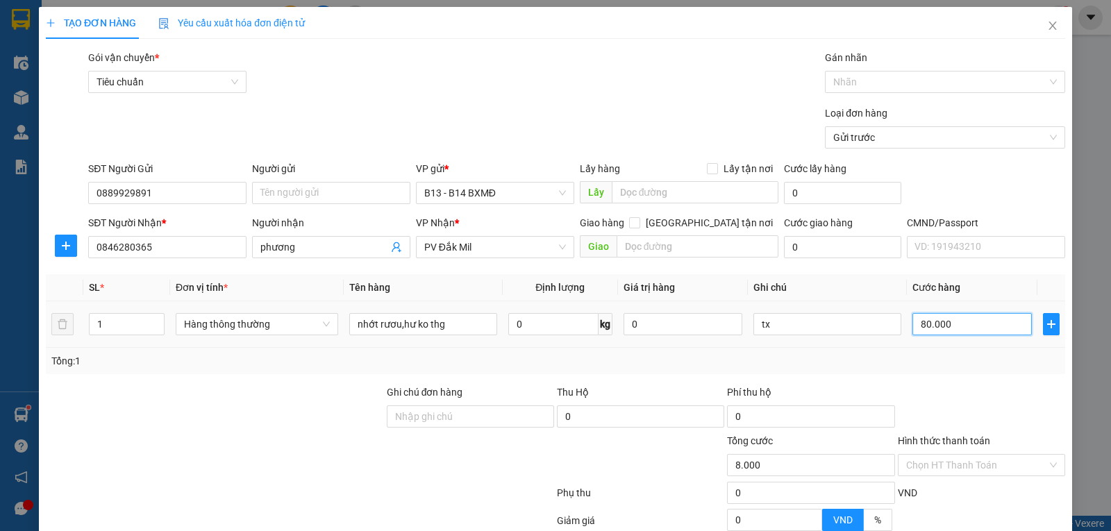
type input "80.000"
type input "800.000"
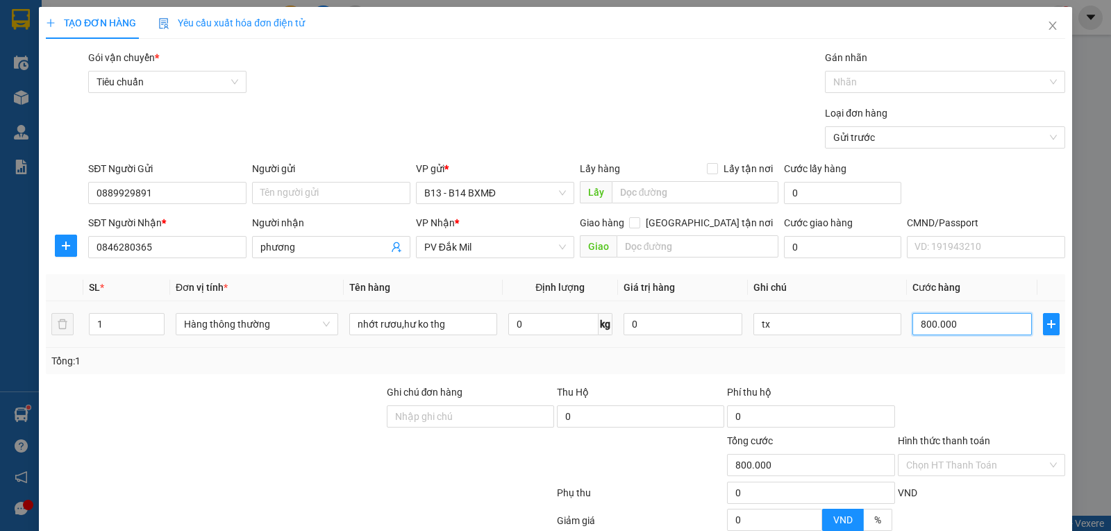
type input "80.000"
click at [993, 455] on input "Hình thức thanh toán" at bounding box center [976, 465] width 141 height 21
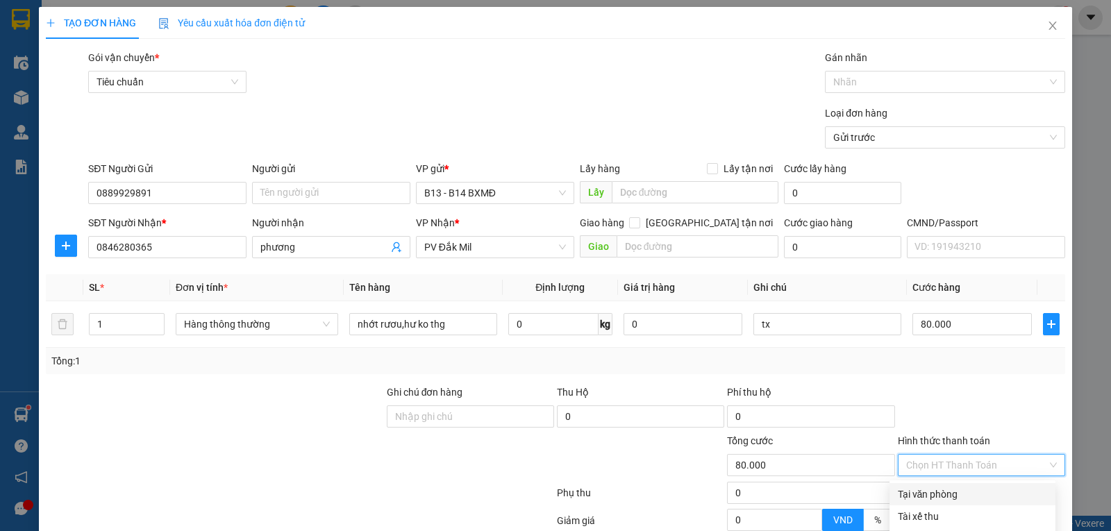
click at [929, 487] on div "Tại văn phòng" at bounding box center [972, 494] width 149 height 15
drag, startPoint x: 1009, startPoint y: 494, endPoint x: 890, endPoint y: 354, distance: 183.3
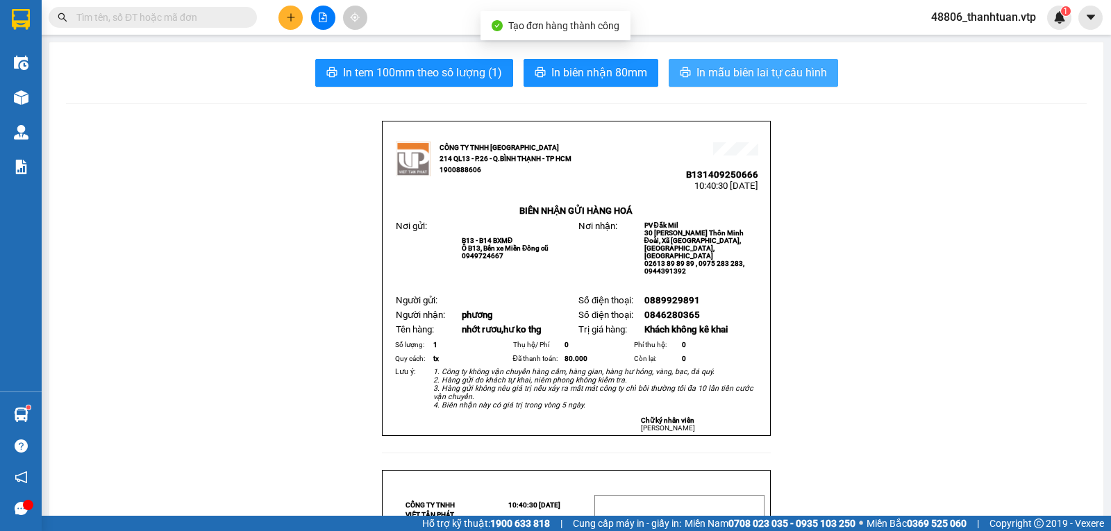
click at [750, 72] on span "In mẫu biên lai tự cấu hình" at bounding box center [762, 72] width 131 height 17
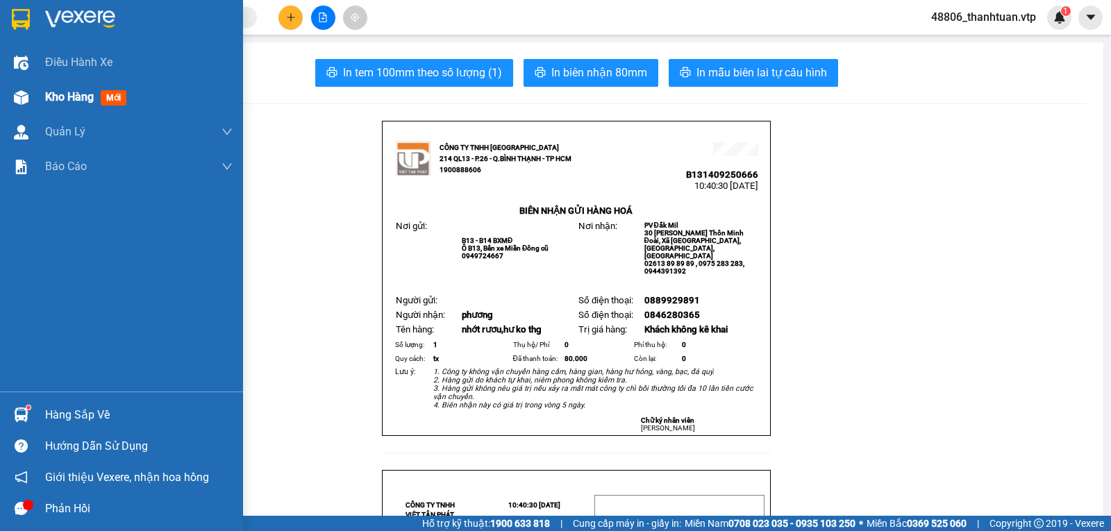
click at [66, 95] on span "Kho hàng" at bounding box center [69, 96] width 49 height 13
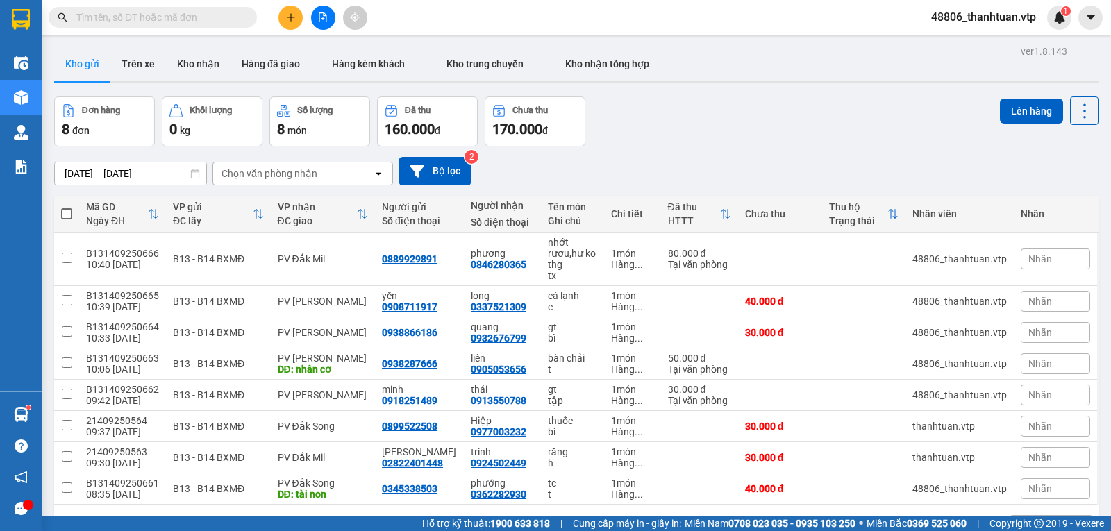
click at [70, 208] on span at bounding box center [66, 213] width 11 height 11
click at [67, 207] on input "checkbox" at bounding box center [67, 207] width 0 height 0
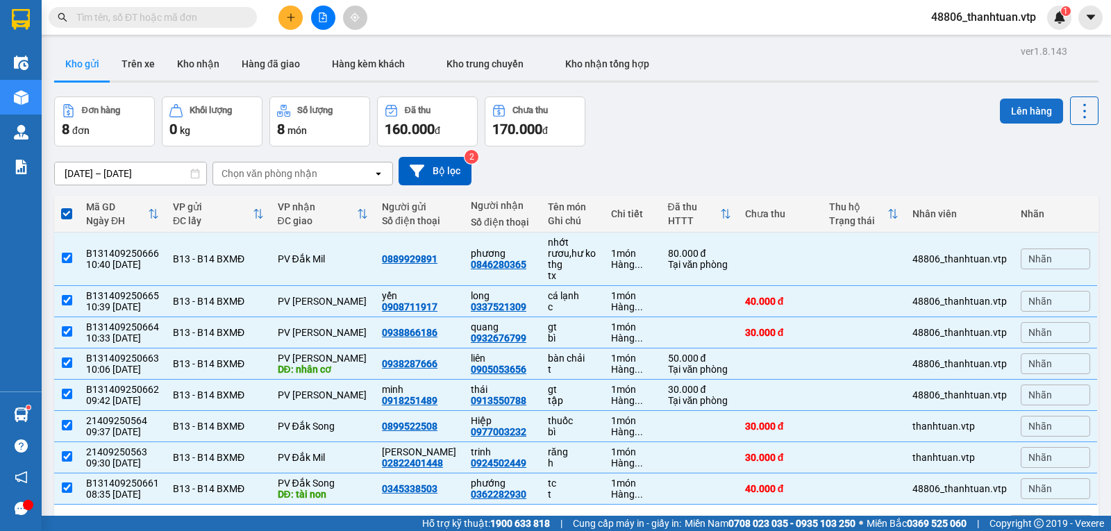
click at [1002, 99] on button "Lên hàng" at bounding box center [1031, 111] width 63 height 25
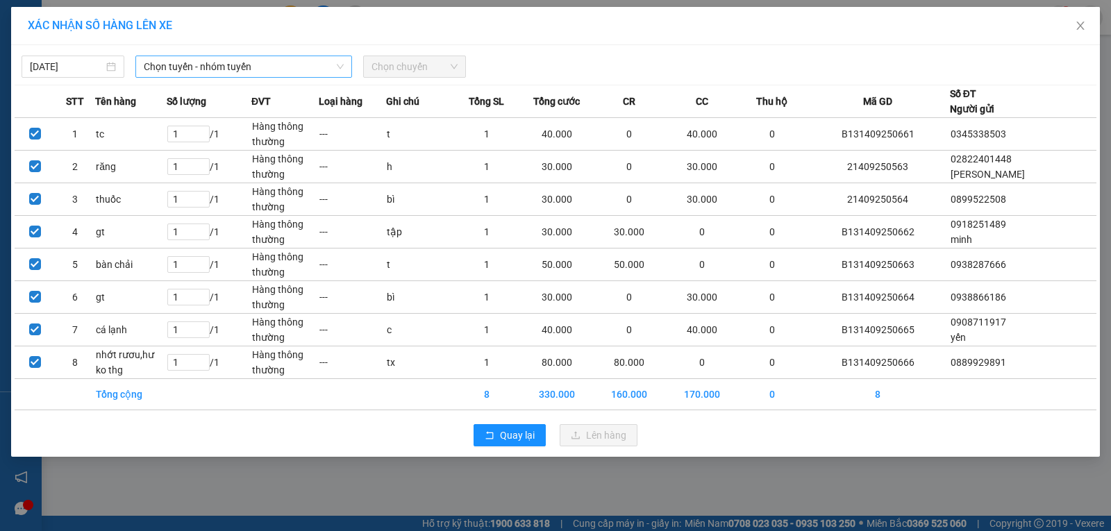
click at [225, 67] on span "Chọn tuyến - nhóm tuyến" at bounding box center [244, 66] width 200 height 21
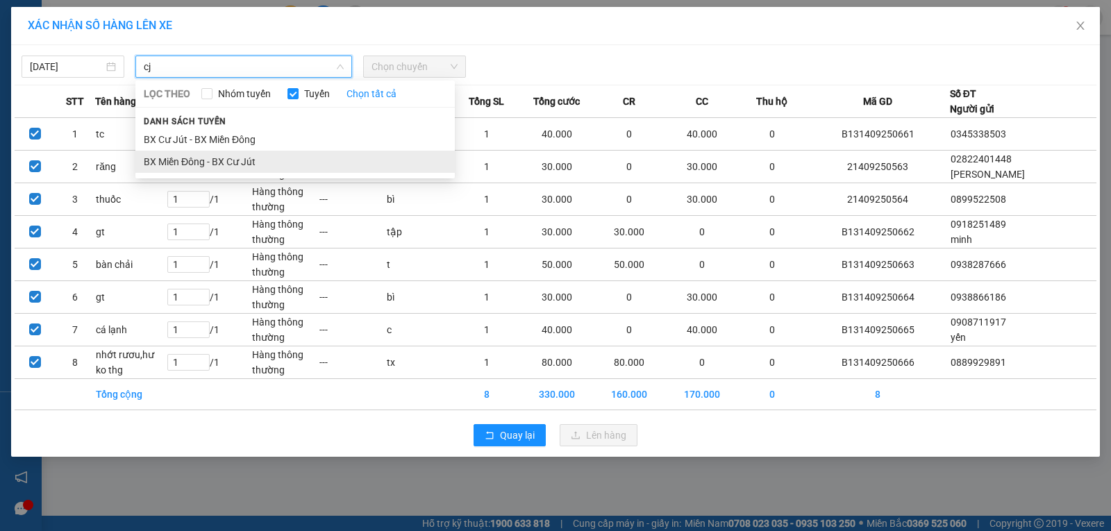
type input "cj"
click at [176, 158] on li "BX Miền Đông - BX Cư Jút" at bounding box center [294, 162] width 319 height 22
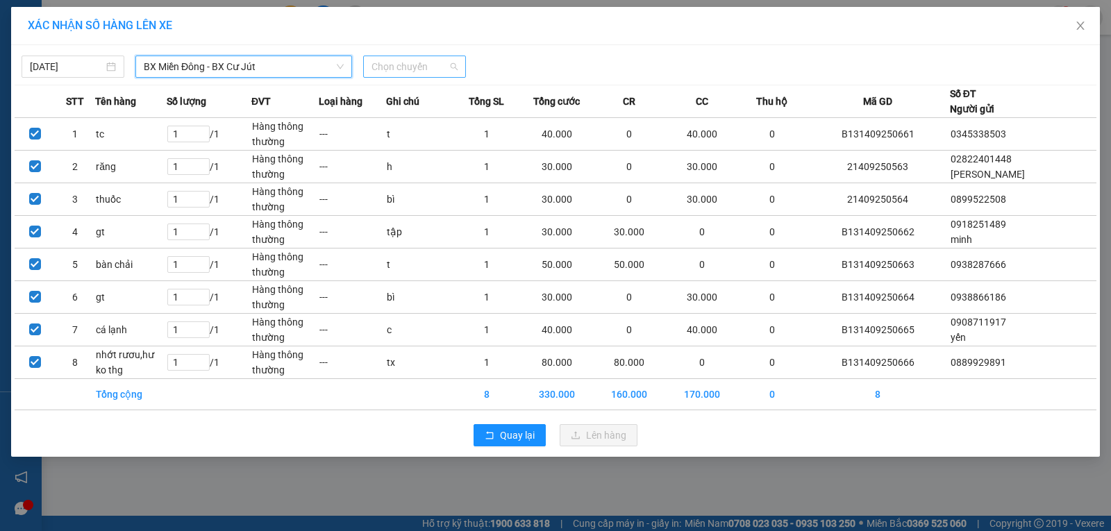
click at [397, 70] on span "Chọn chuyến" at bounding box center [415, 66] width 86 height 21
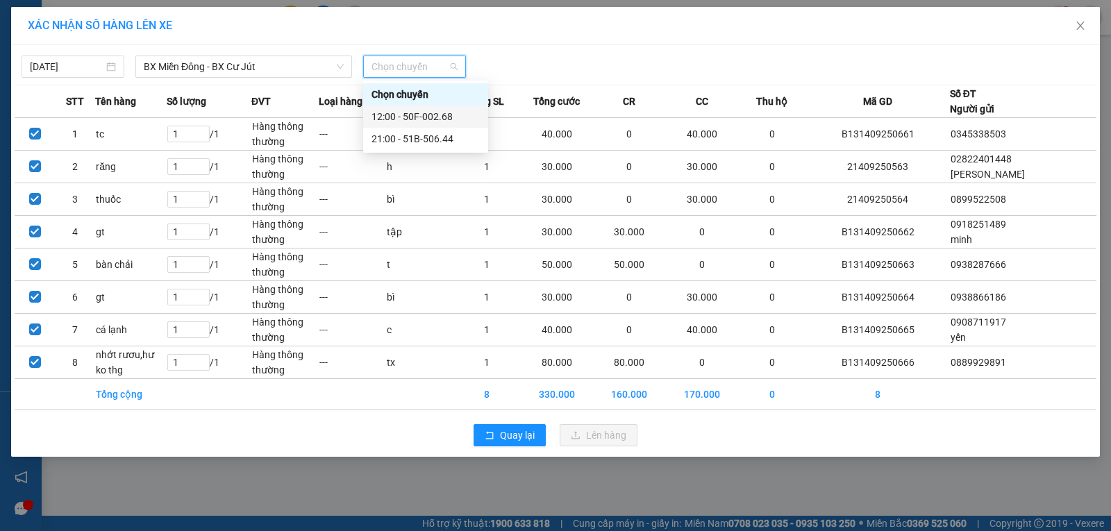
click at [408, 114] on div "12:00 - 50F-002.68" at bounding box center [426, 116] width 108 height 15
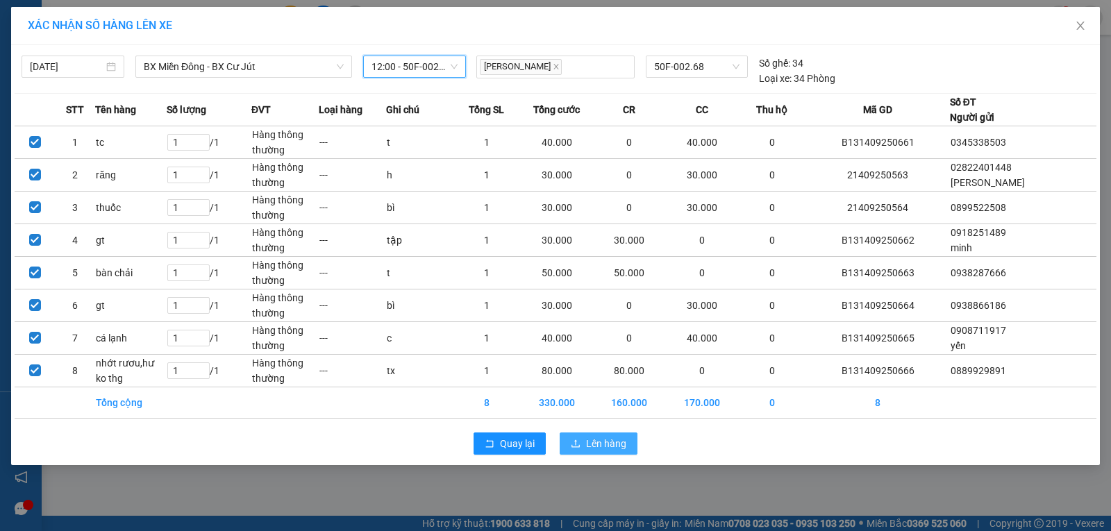
click at [603, 446] on span "Lên hàng" at bounding box center [606, 443] width 40 height 15
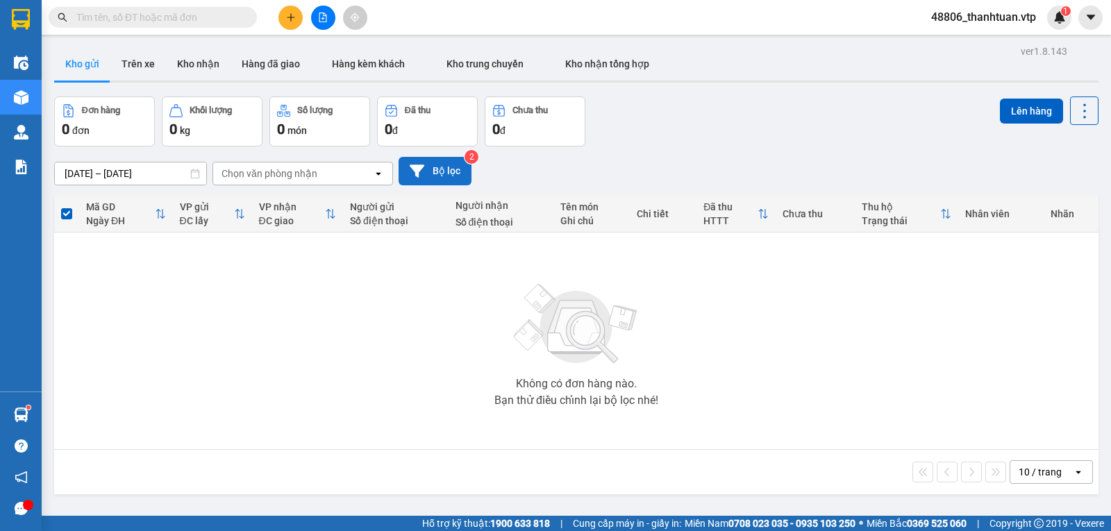
click at [437, 182] on button "Bộ lọc" at bounding box center [435, 171] width 73 height 28
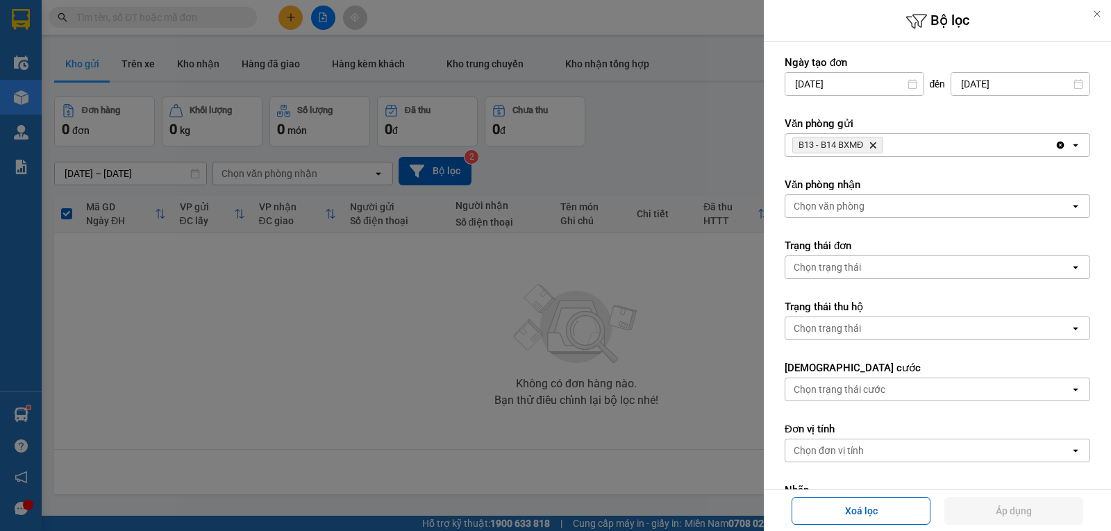
click at [891, 149] on div "B13 - B14 BXMĐ Delete" at bounding box center [919, 145] width 269 height 22
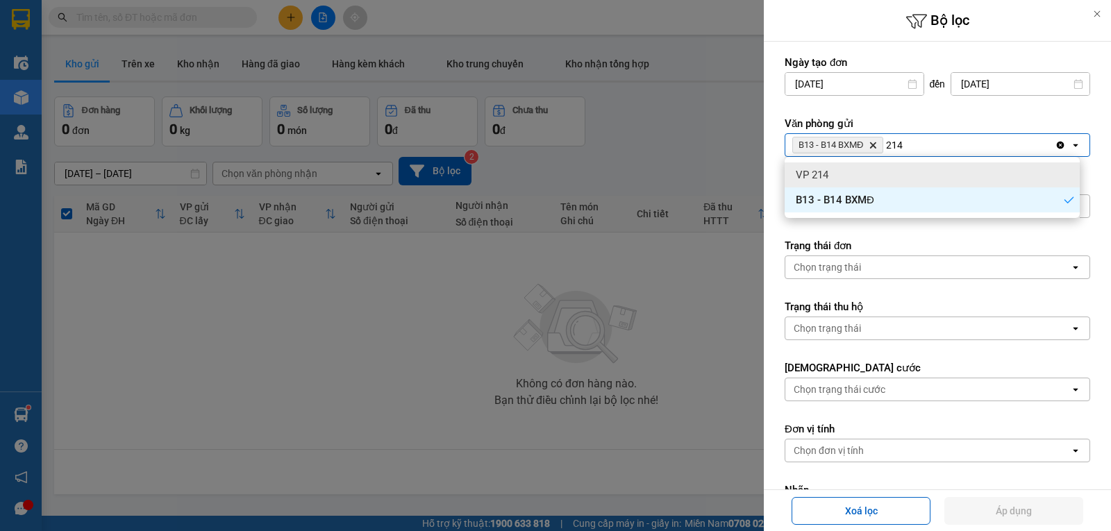
type input "214"
click at [840, 176] on div "VP 214" at bounding box center [932, 174] width 295 height 25
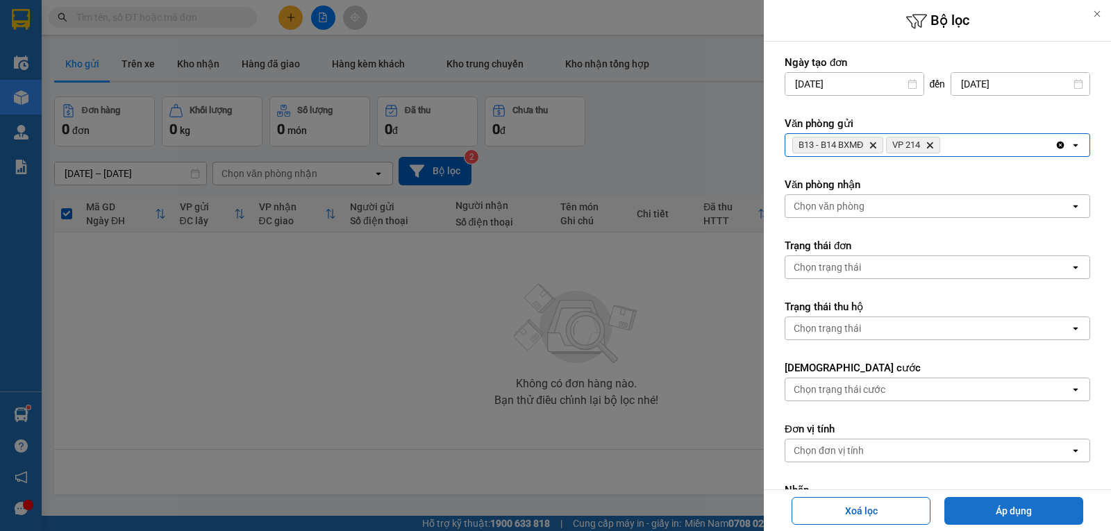
click at [995, 510] on button "Áp dụng" at bounding box center [1013, 511] width 139 height 28
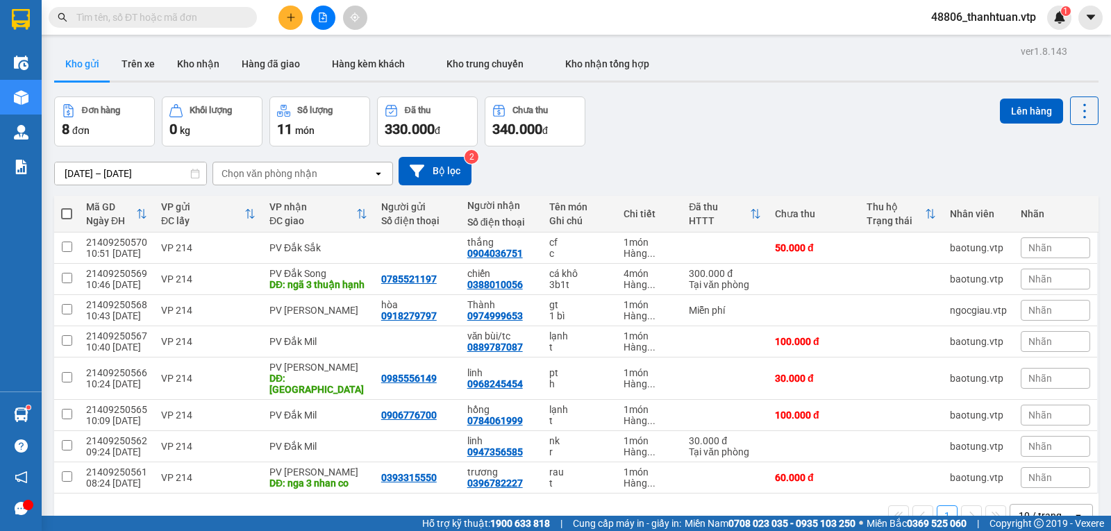
click at [70, 208] on span at bounding box center [66, 213] width 11 height 11
click at [67, 207] on input "checkbox" at bounding box center [67, 207] width 0 height 0
checkbox input "true"
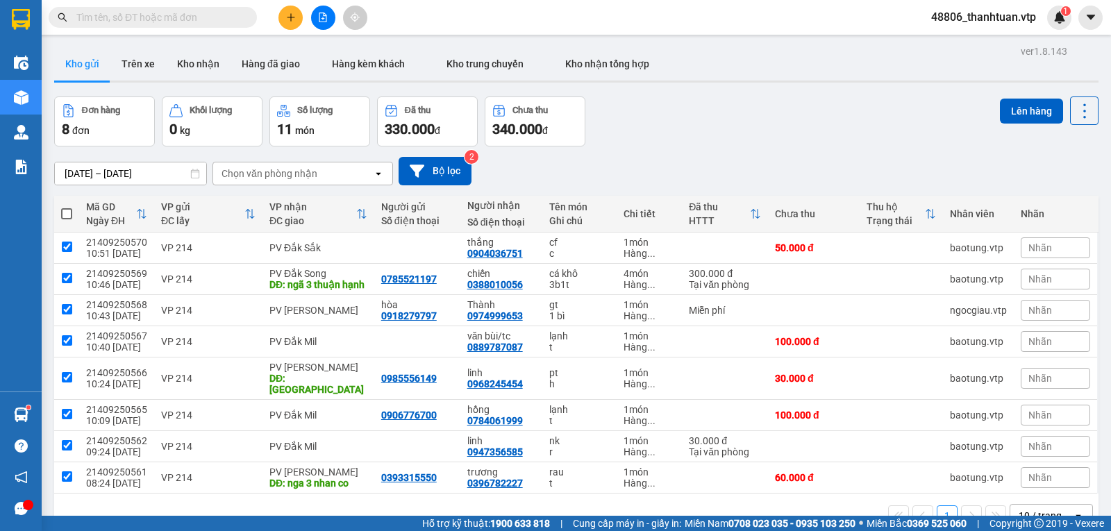
checkbox input "true"
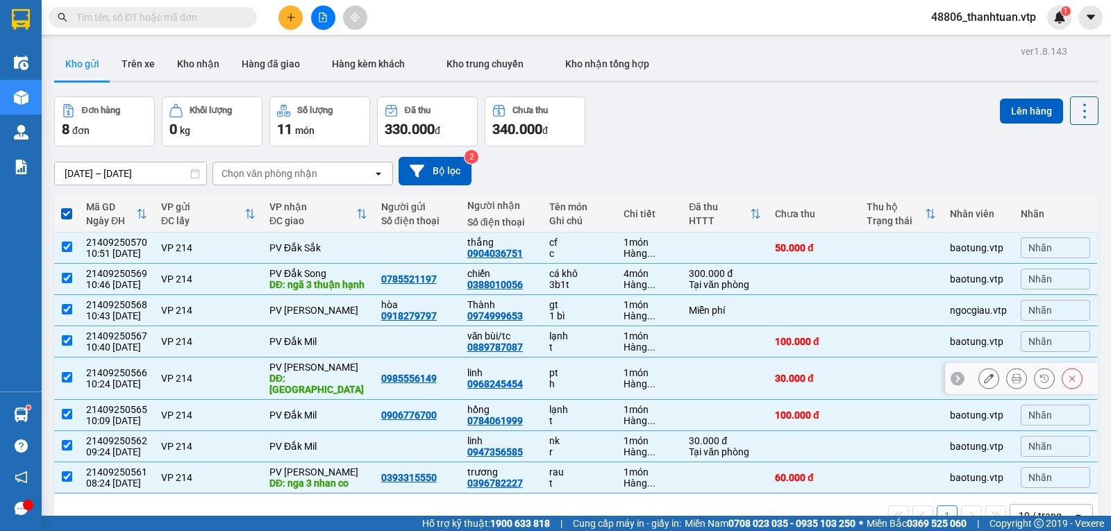
click at [68, 372] on input "checkbox" at bounding box center [67, 377] width 10 height 10
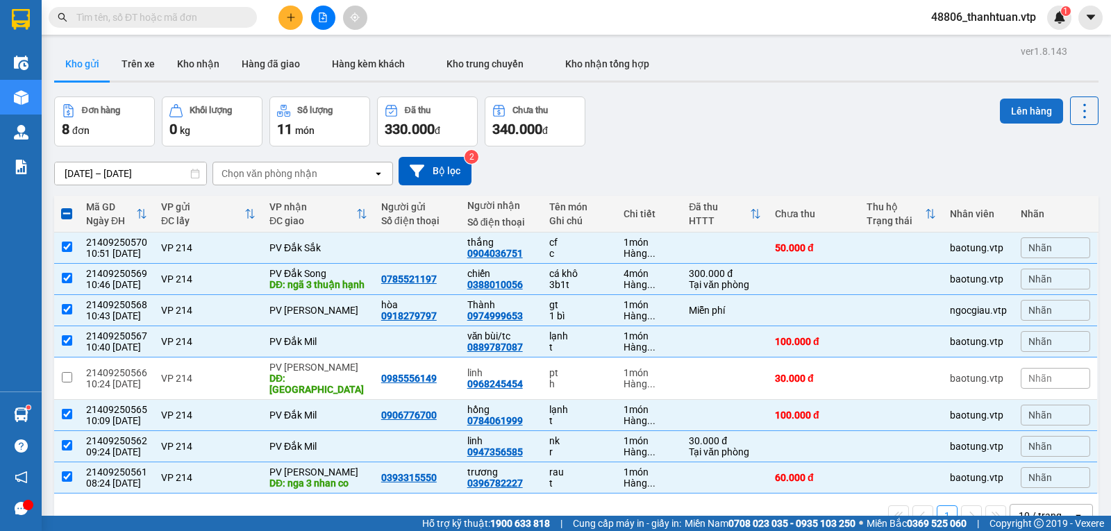
click at [1026, 99] on button "Lên hàng" at bounding box center [1031, 111] width 63 height 25
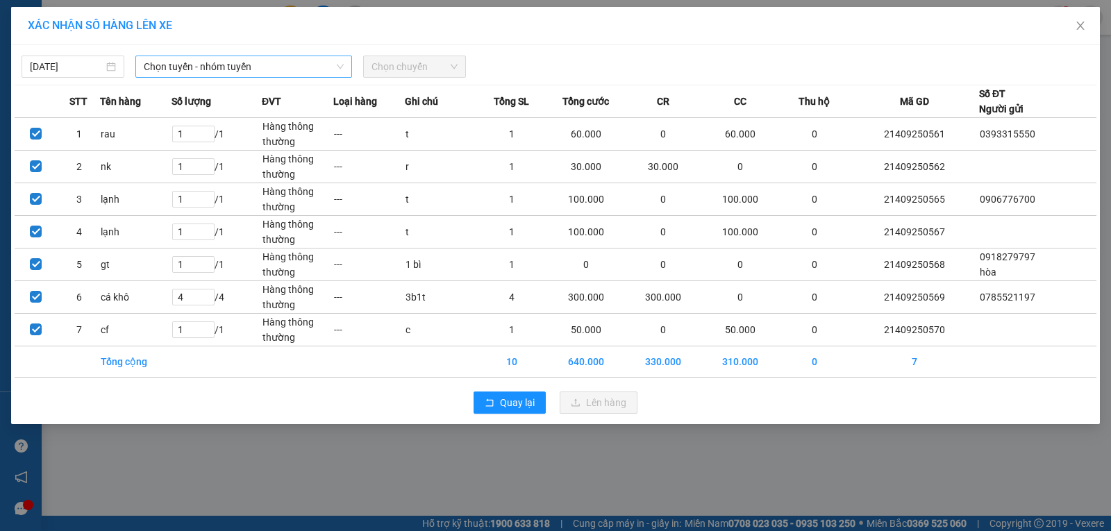
click at [201, 73] on span "Chọn tuyến - nhóm tuyến" at bounding box center [244, 66] width 200 height 21
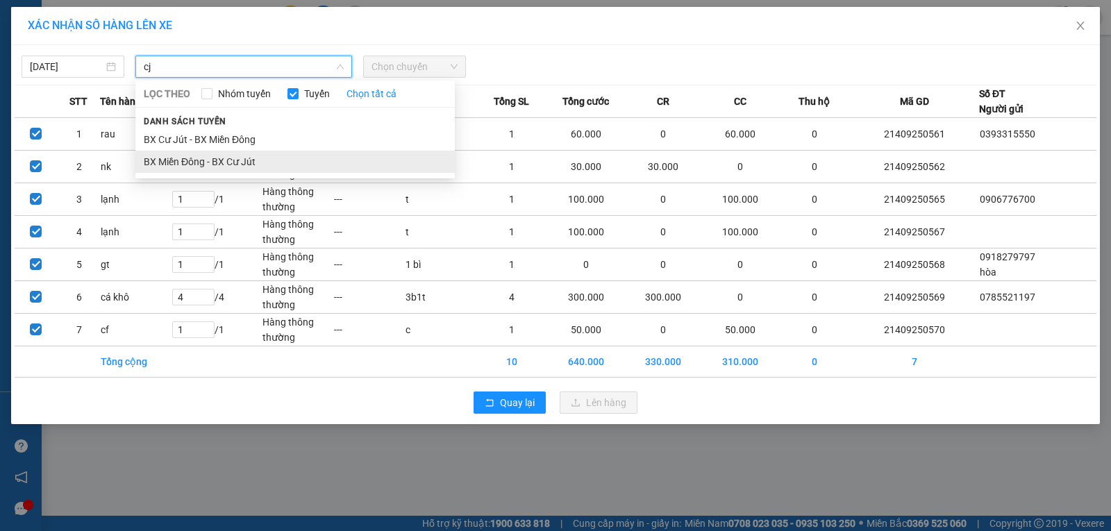
type input "cj"
click at [236, 162] on li "BX Miền Đông - BX Cư Jút" at bounding box center [294, 162] width 319 height 22
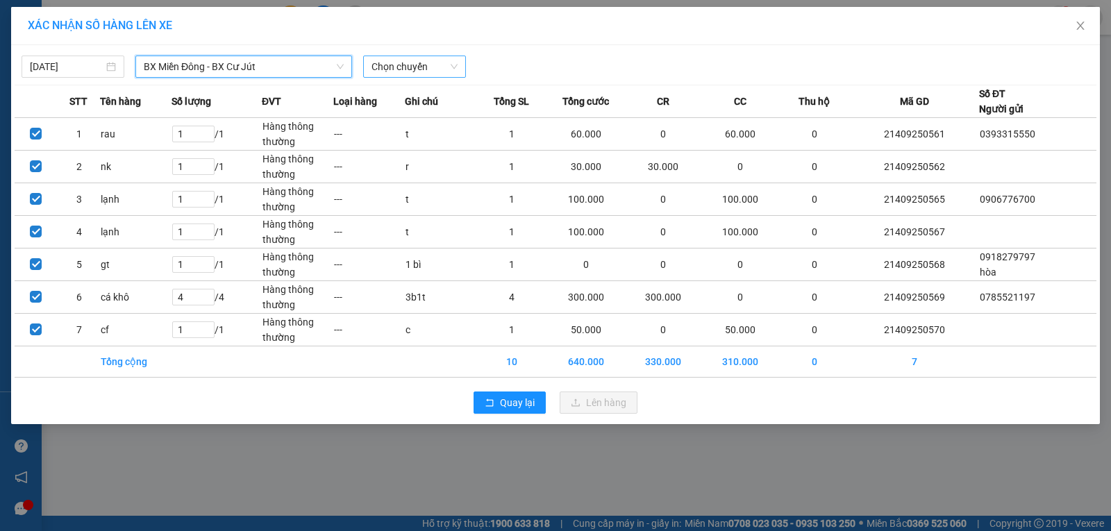
click at [441, 68] on span "Chọn chuyến" at bounding box center [415, 66] width 86 height 21
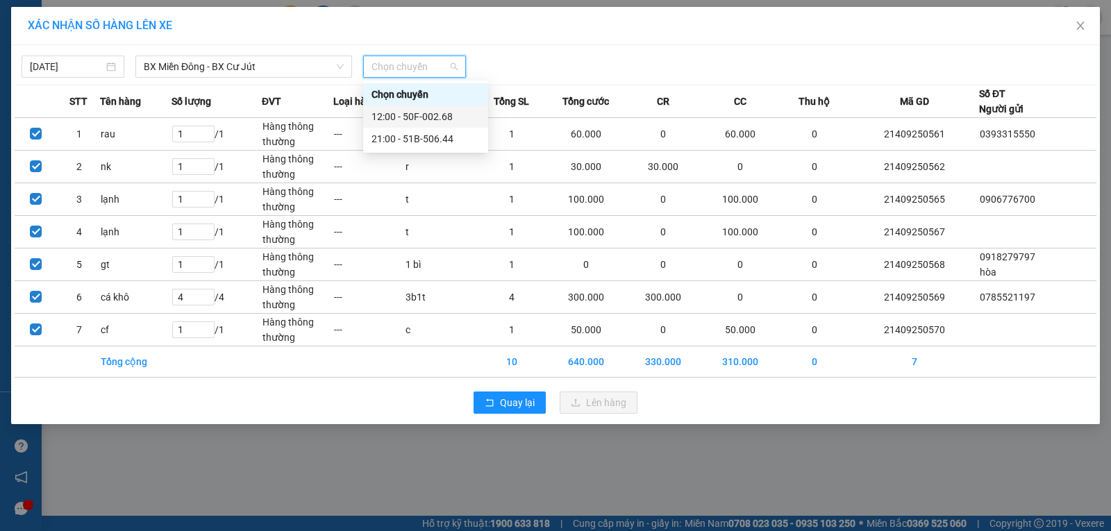
click at [409, 115] on div "12:00 - 50F-002.68" at bounding box center [426, 116] width 108 height 15
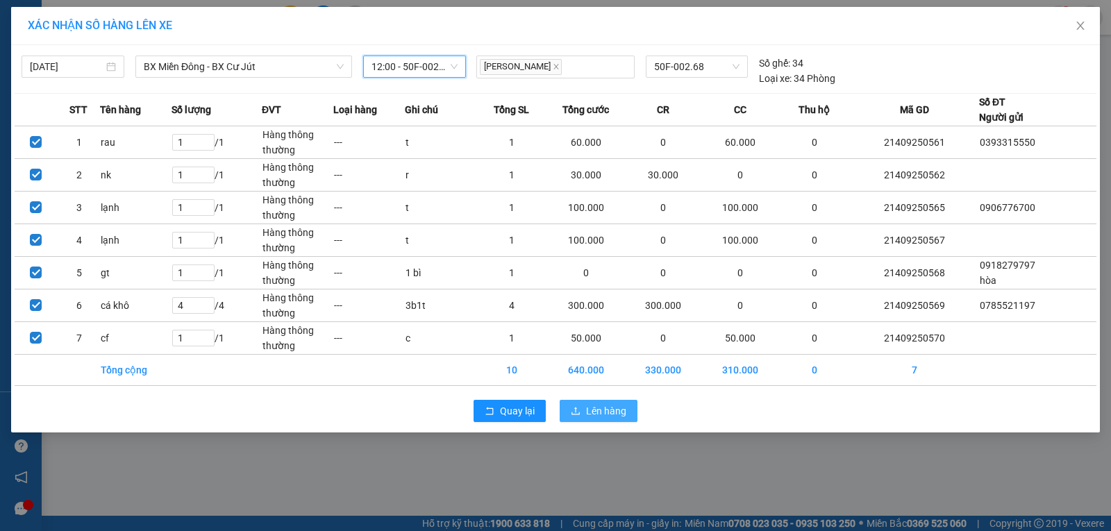
click at [612, 404] on span "Lên hàng" at bounding box center [606, 410] width 40 height 15
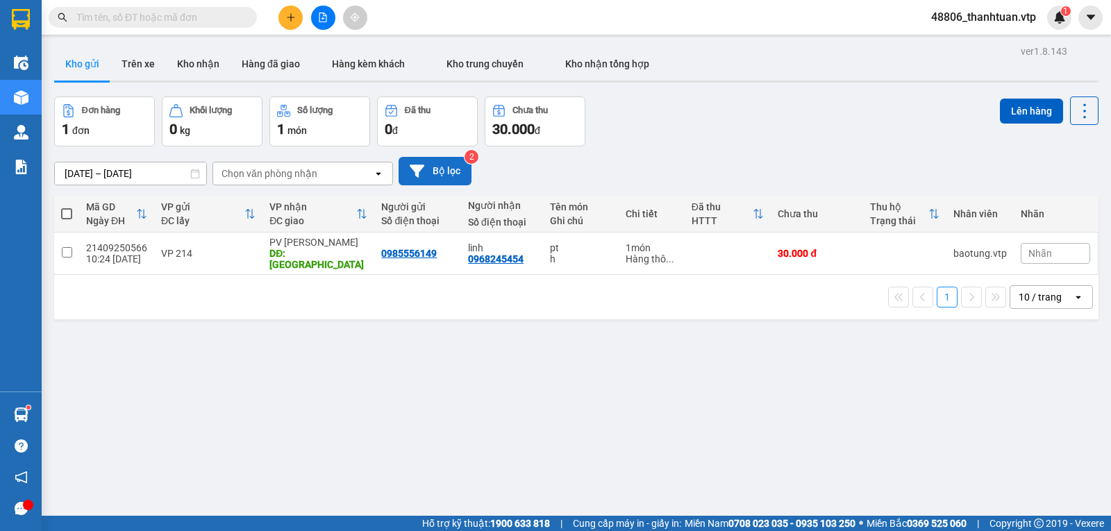
click at [432, 169] on button "Bộ lọc" at bounding box center [435, 171] width 73 height 28
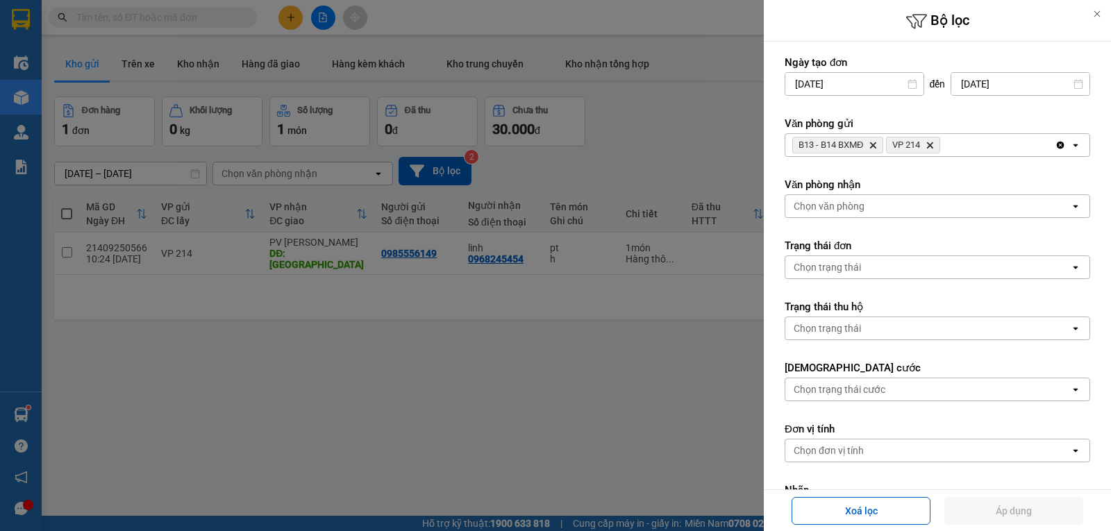
click at [934, 147] on icon "Delete" at bounding box center [930, 145] width 8 height 8
drag, startPoint x: 994, startPoint y: 511, endPoint x: 908, endPoint y: 465, distance: 96.9
click at [994, 510] on button "Áp dụng" at bounding box center [1013, 511] width 139 height 28
